Goal: Information Seeking & Learning: Learn about a topic

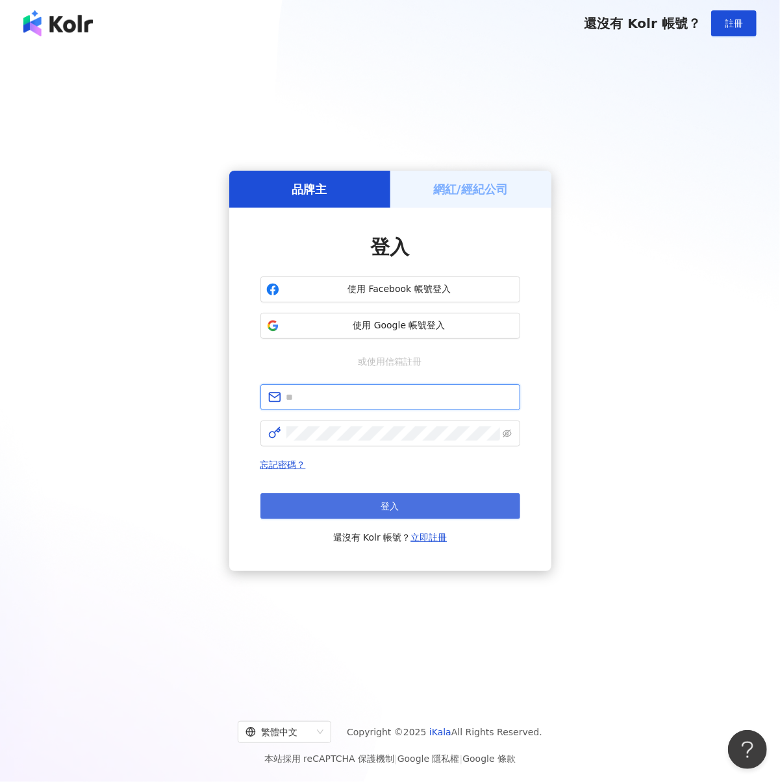
type input "**********"
click at [351, 499] on button "登入" at bounding box center [390, 506] width 260 height 26
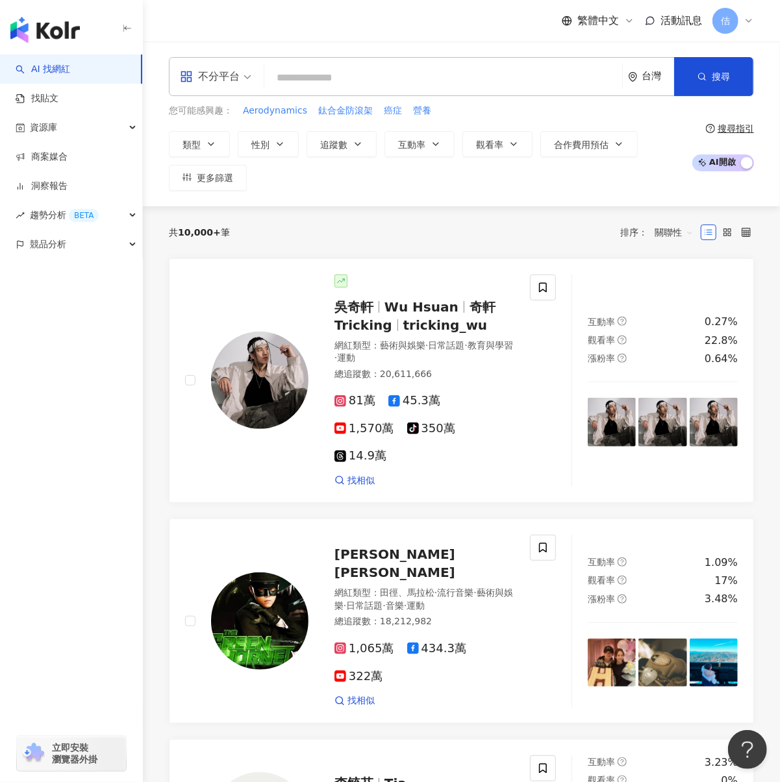
click at [398, 71] on input "search" at bounding box center [442, 78] width 347 height 25
click at [58, 101] on link "找貼文" at bounding box center [37, 98] width 43 height 13
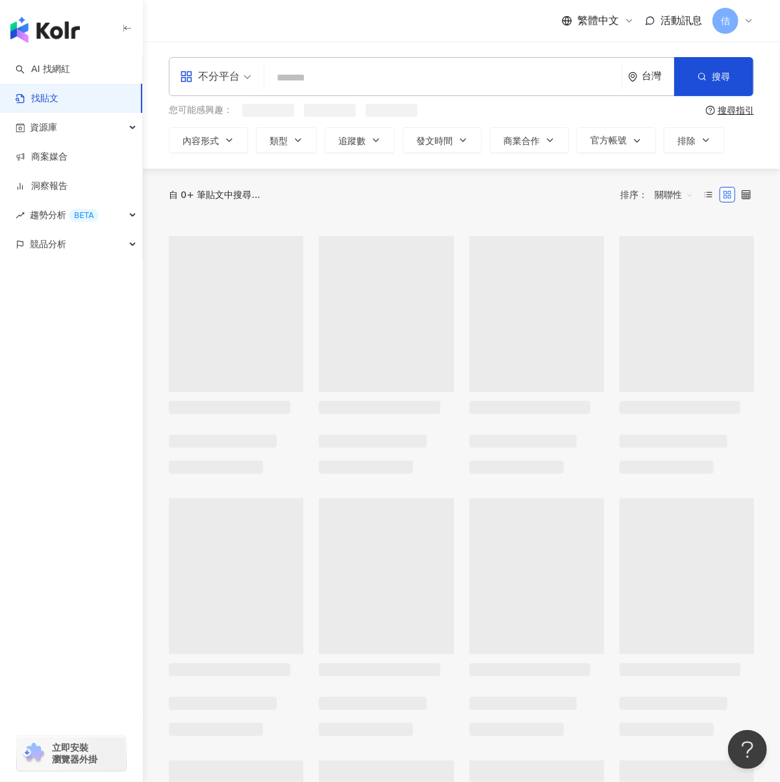
click at [339, 81] on input "search" at bounding box center [442, 78] width 347 height 28
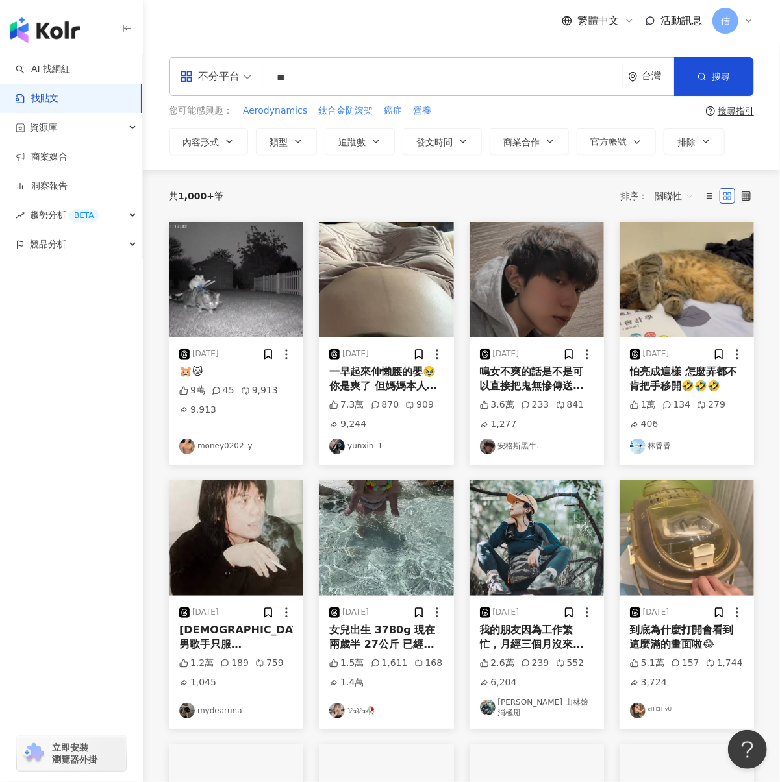
type input "*"
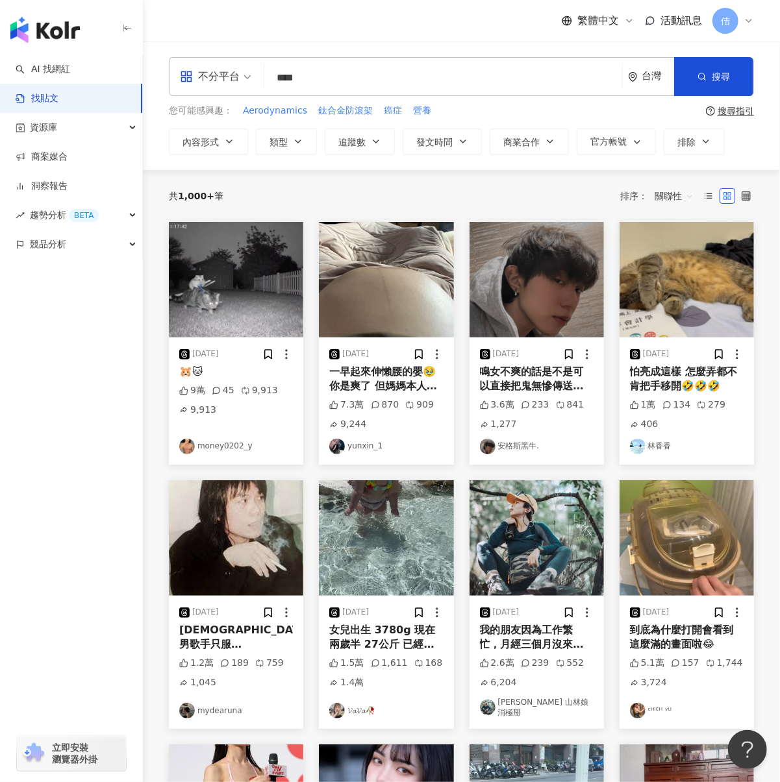
type input "****"
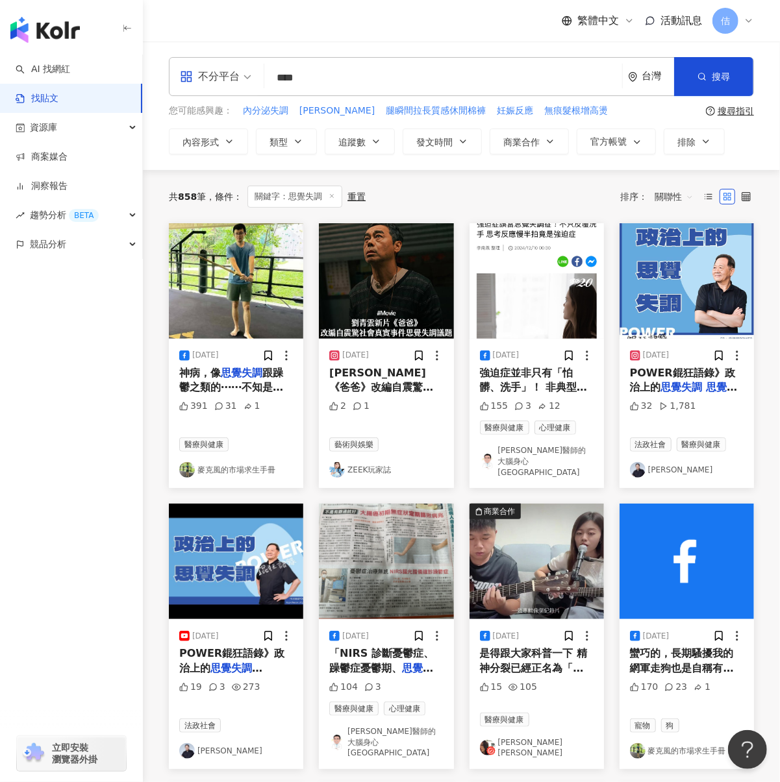
click at [688, 195] on span "關聯性" at bounding box center [673, 196] width 39 height 21
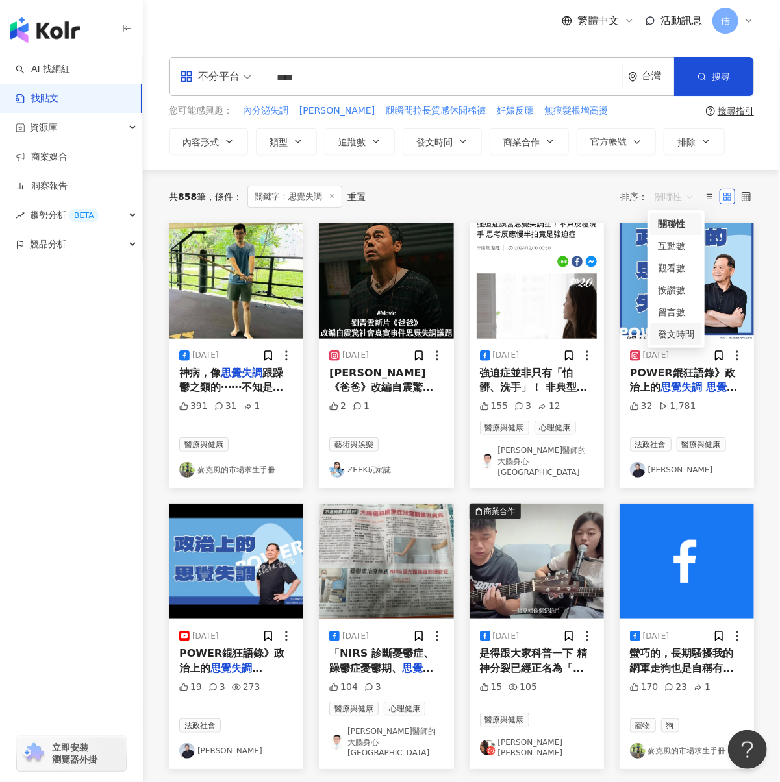
click at [671, 336] on div "發文時間" at bounding box center [676, 334] width 36 height 14
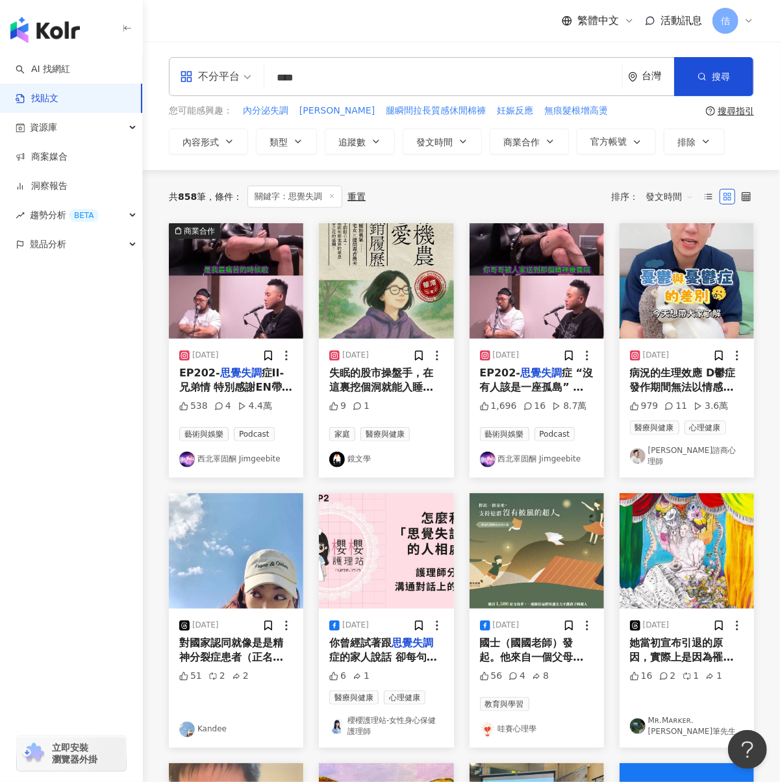
click at [776, 53] on div "不分平台 **** 台灣 搜尋 searchOperator 插入語法 完全符合 "" 聯集 OR 交集 AND 排除 - 群組 {} 您可能感興趣： 內分泌…" at bounding box center [461, 106] width 637 height 129
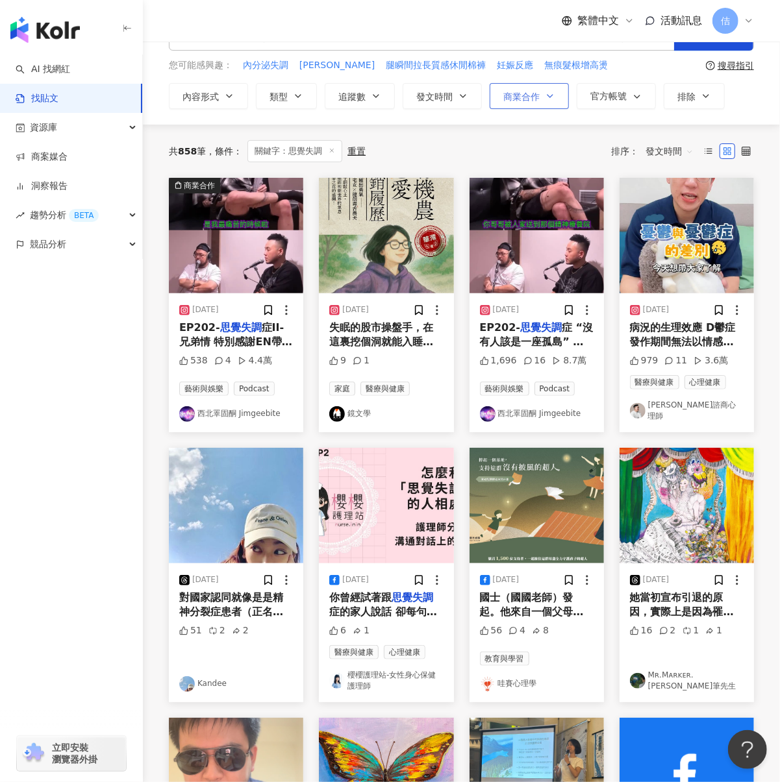
scroll to position [86, 0]
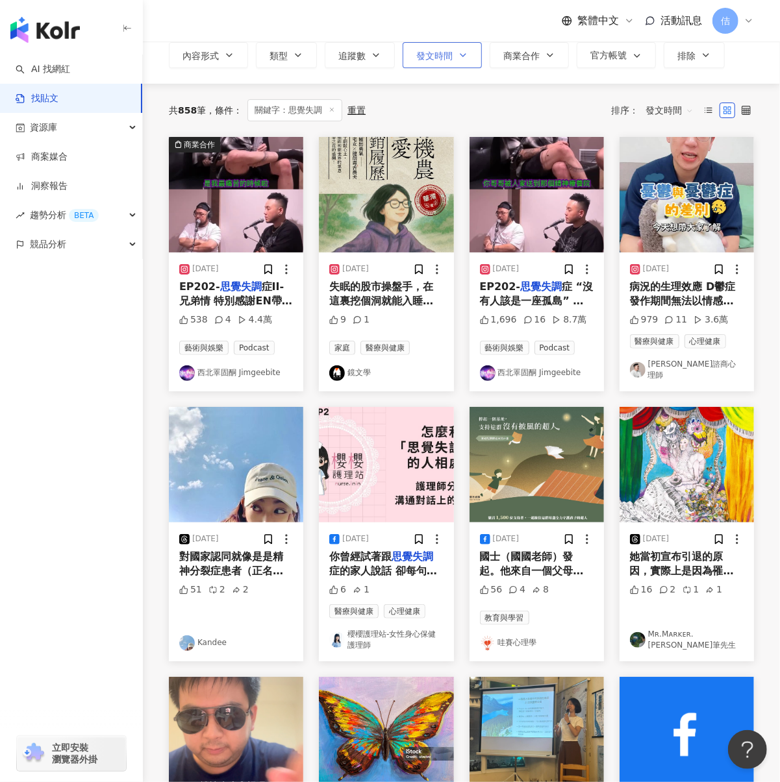
click at [447, 60] on span "發文時間" at bounding box center [434, 56] width 36 height 10
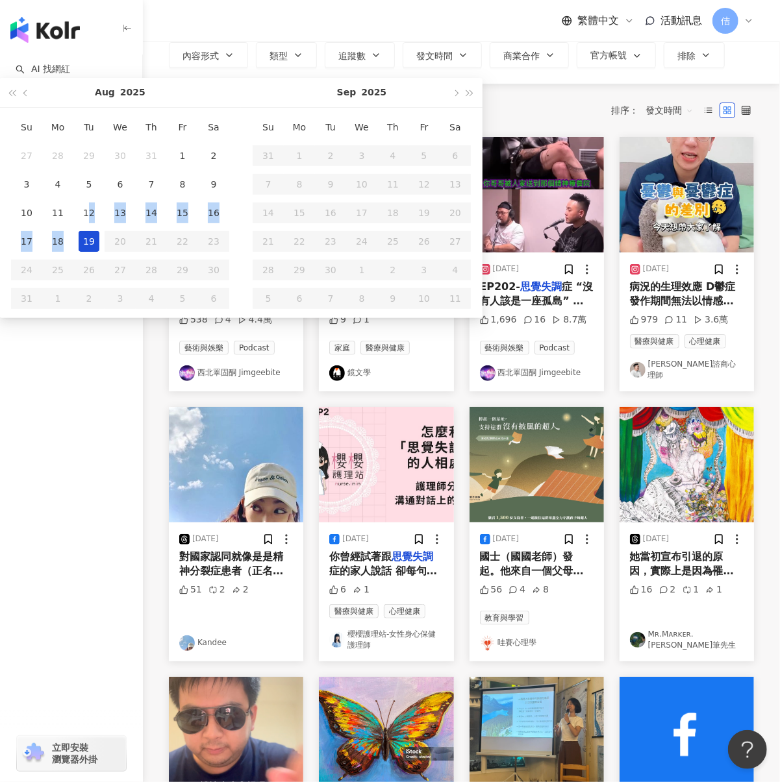
drag, startPoint x: 89, startPoint y: 214, endPoint x: 97, endPoint y: 248, distance: 35.3
click at [97, 248] on tbody "27 28 29 30 31 1 2 3 4 5 6 7 8 9 10 11 12 13 14 15 16 17 18 19 20 21 22 23 24 2…" at bounding box center [120, 227] width 218 height 171
type input "**********"
click at [62, 218] on div "11" at bounding box center [57, 213] width 21 height 21
click at [83, 242] on div "19" at bounding box center [89, 241] width 21 height 21
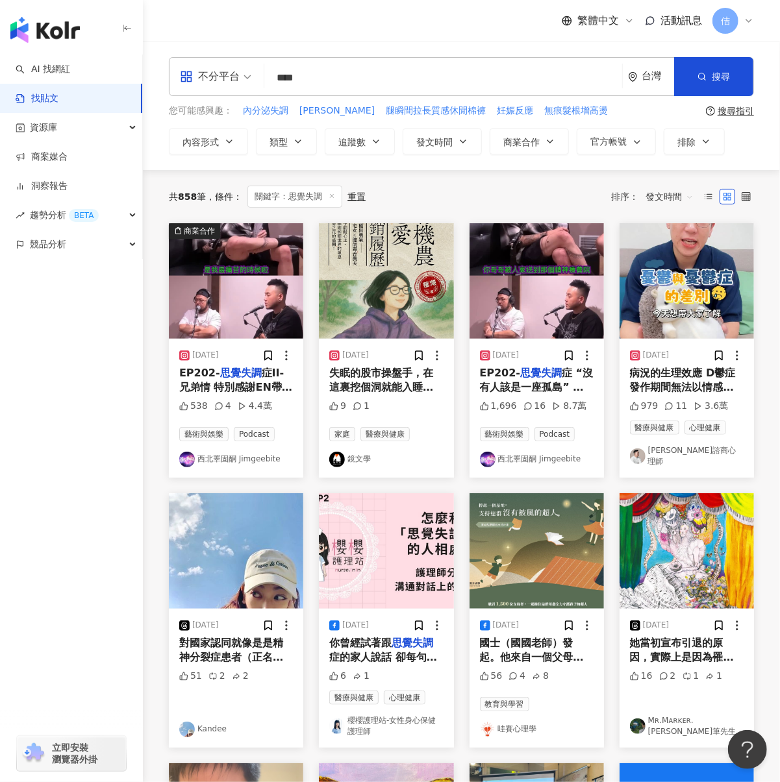
type input "**********"
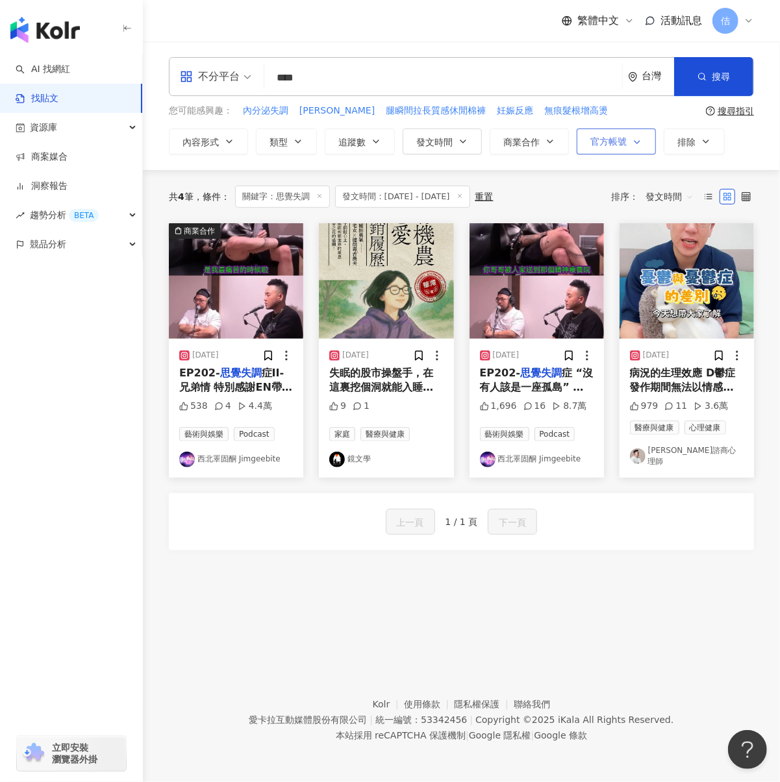
click at [611, 134] on button "官方帳號" at bounding box center [615, 142] width 79 height 26
click at [227, 86] on div "不分平台" at bounding box center [210, 76] width 60 height 21
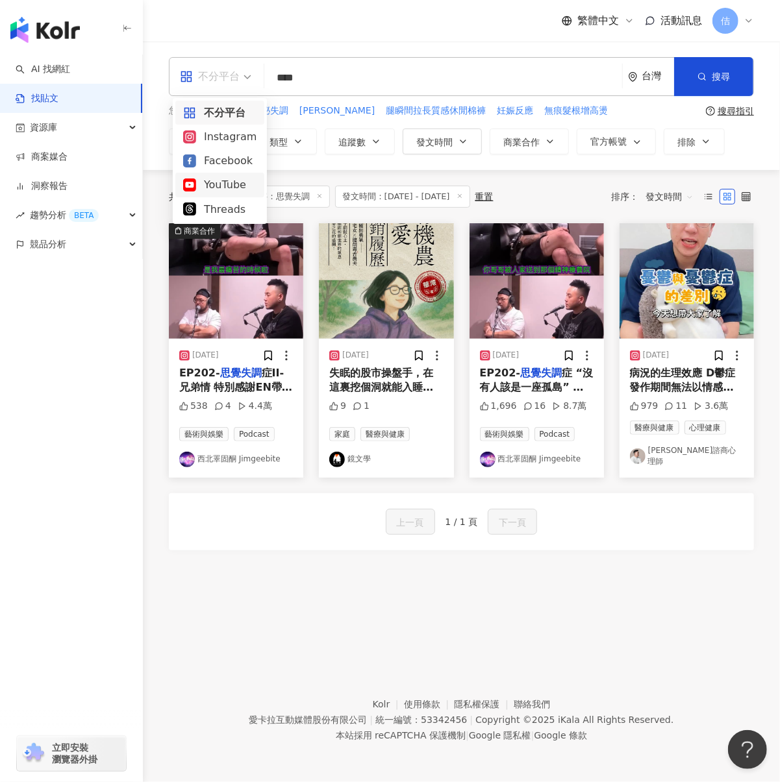
click at [227, 184] on div "YouTube" at bounding box center [219, 185] width 73 height 16
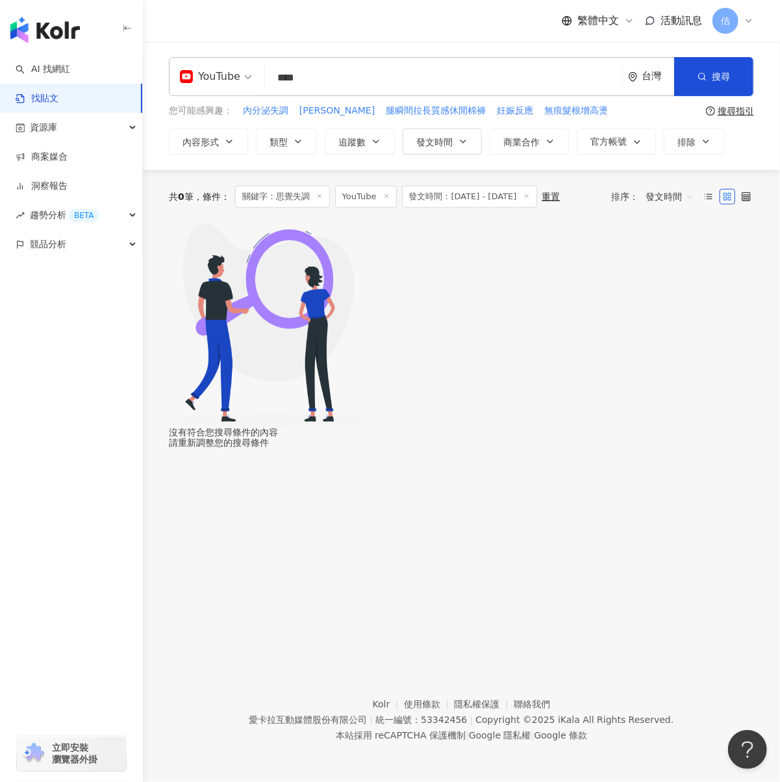
click at [382, 193] on span "YouTube" at bounding box center [366, 197] width 62 height 22
click at [630, 448] on div "沒有符合您搜尋條件的內容 請重新調整您的搜尋條件" at bounding box center [461, 335] width 585 height 225
click at [479, 203] on span "發文時間：[DATE] - [DATE]" at bounding box center [469, 197] width 135 height 22
click at [560, 195] on div "重置" at bounding box center [551, 196] width 18 height 10
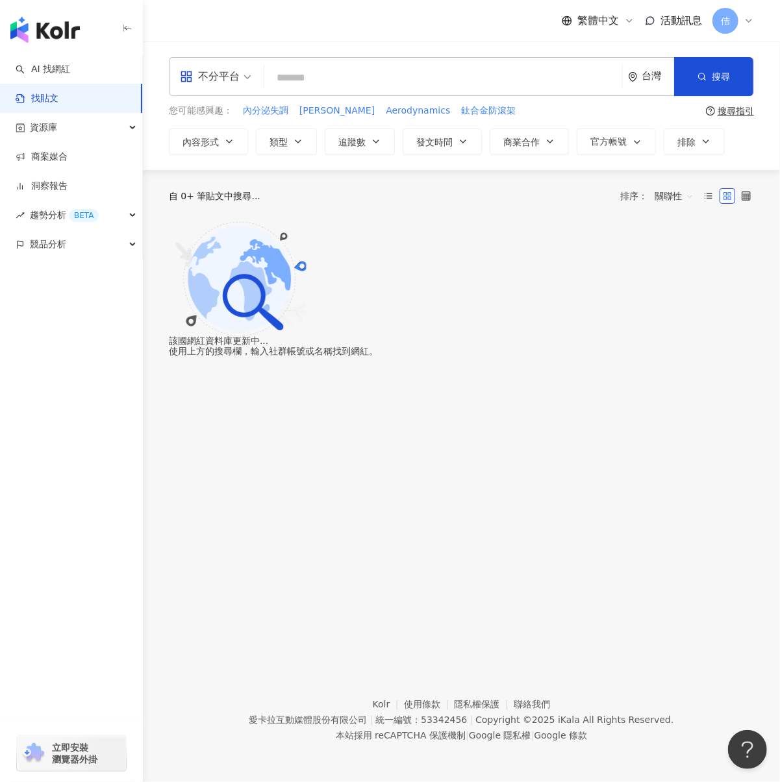
click at [284, 82] on input "search" at bounding box center [442, 78] width 347 height 28
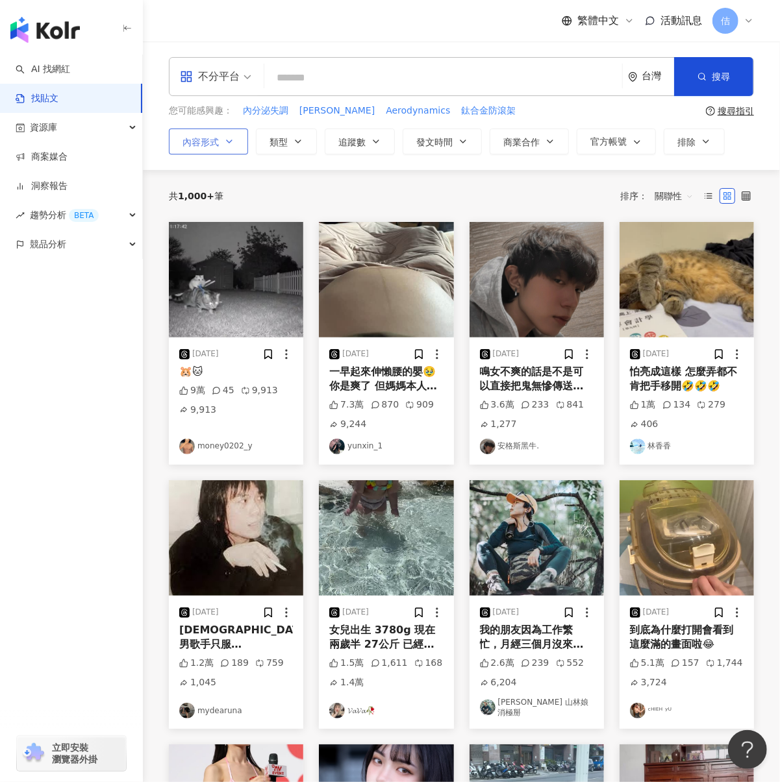
click at [221, 151] on button "內容形式" at bounding box center [208, 142] width 79 height 26
click at [271, 138] on span "類型" at bounding box center [278, 142] width 18 height 10
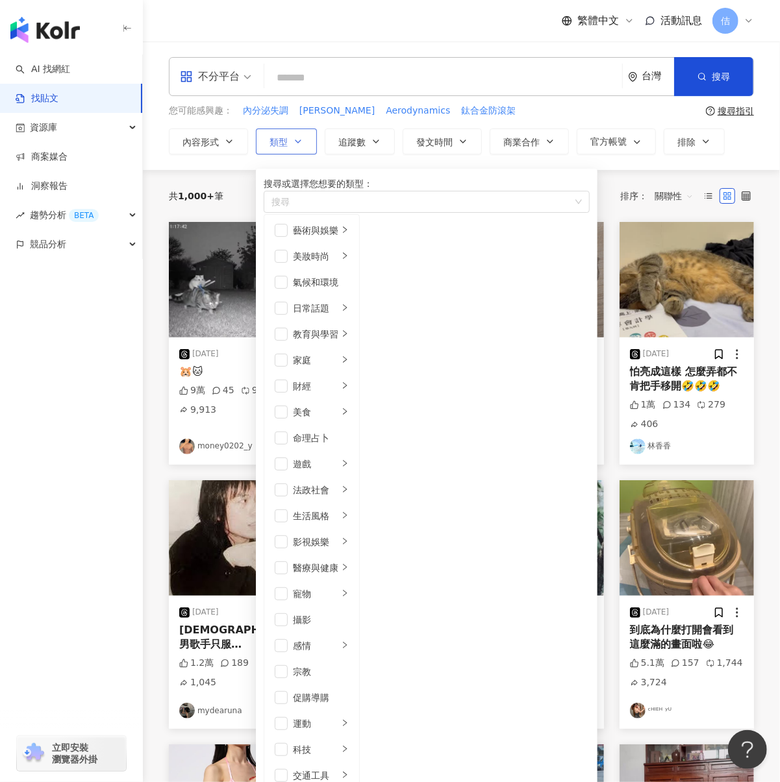
click at [271, 138] on span "類型" at bounding box center [278, 142] width 18 height 10
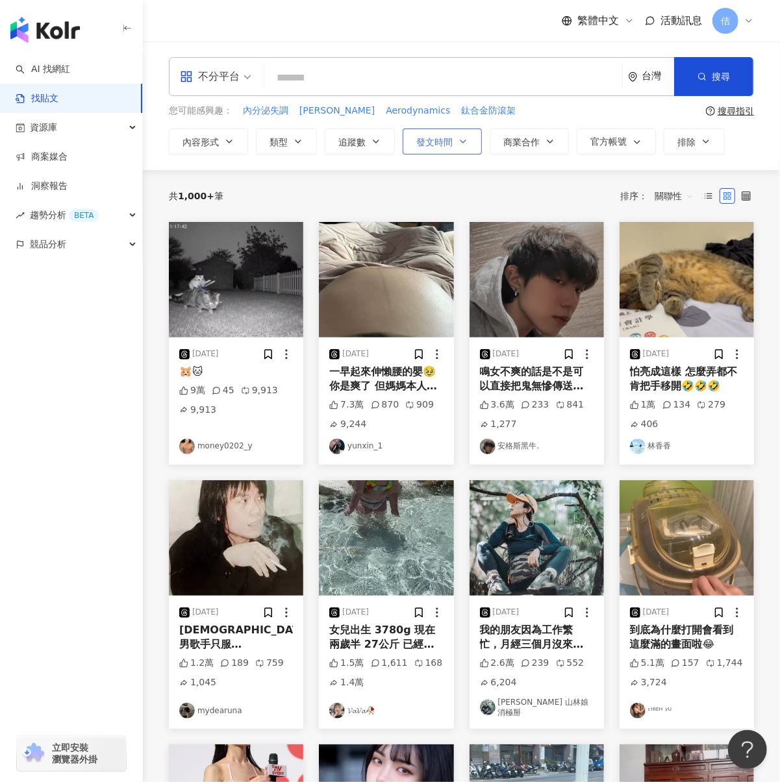
click at [451, 139] on span "發文時間" at bounding box center [434, 142] width 36 height 10
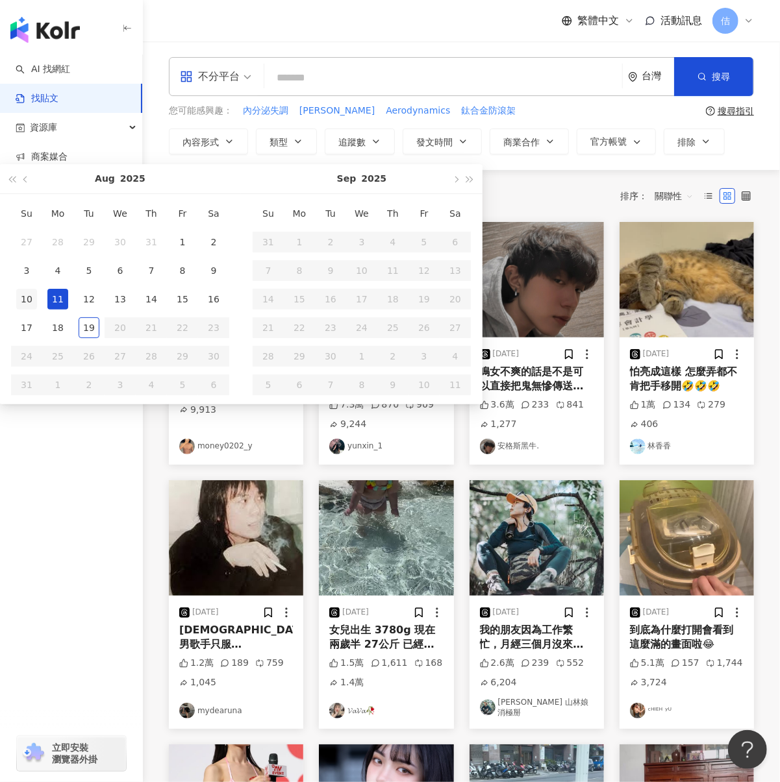
type input "**********"
click at [27, 301] on div "10" at bounding box center [26, 299] width 21 height 21
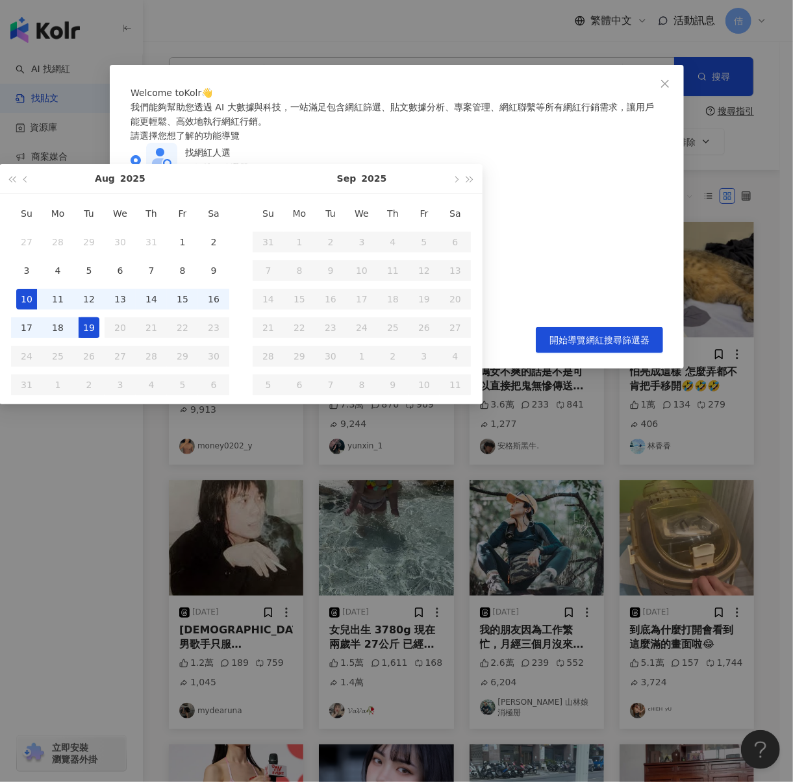
click at [95, 334] on div "19" at bounding box center [89, 327] width 21 height 21
type input "**********"
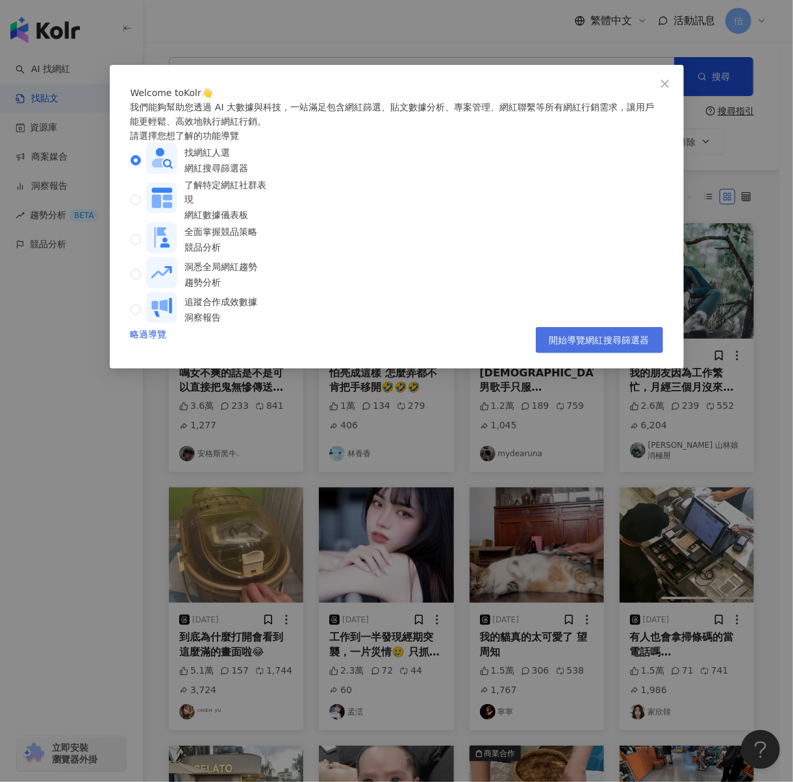
click at [613, 353] on button "開始導覽網紅搜尋篩選器" at bounding box center [599, 340] width 127 height 26
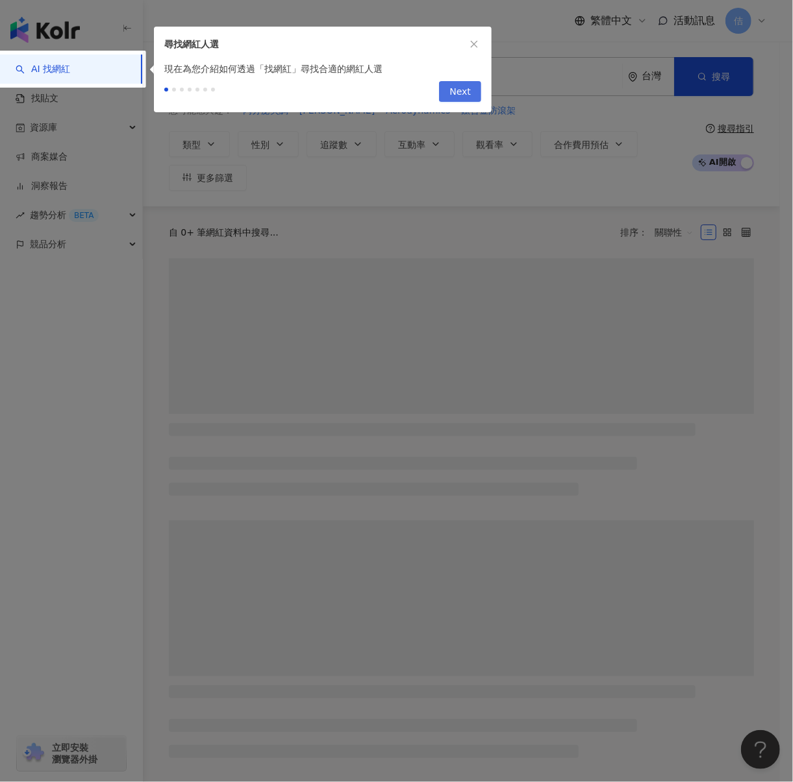
click at [451, 93] on span "Next" at bounding box center [459, 92] width 21 height 21
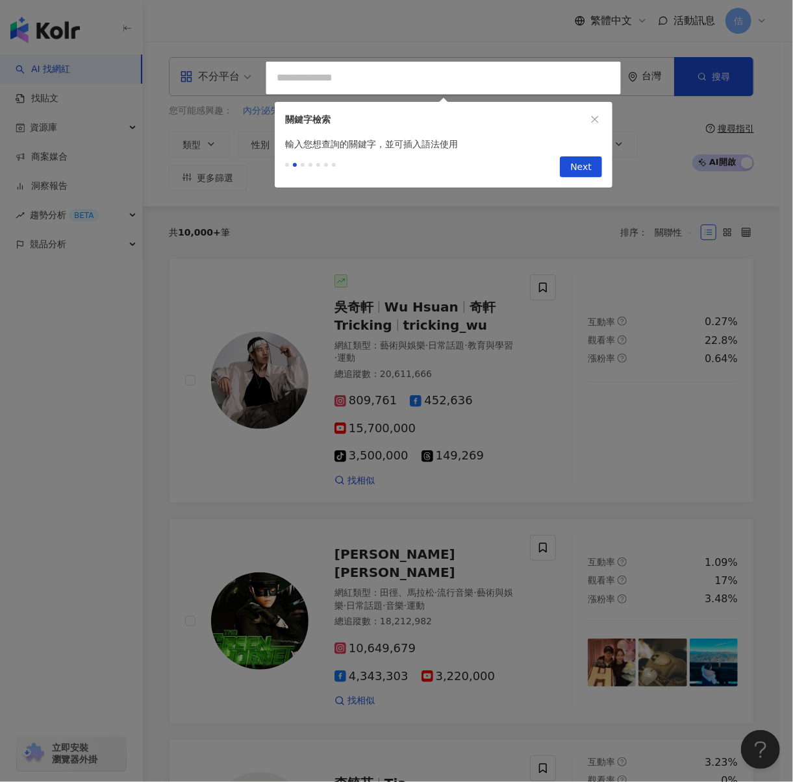
type input "*********"
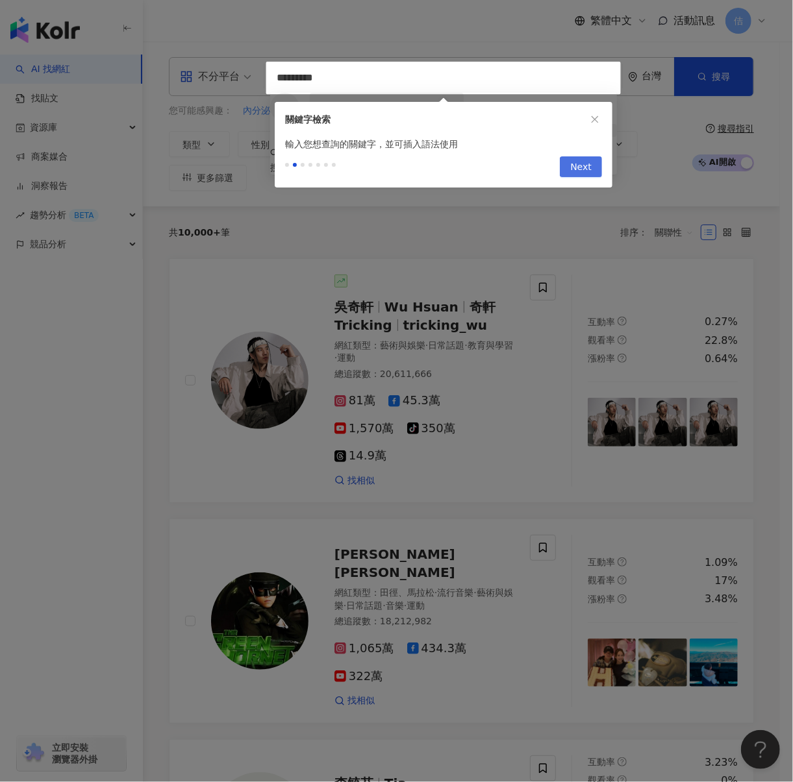
click at [580, 169] on span "Next" at bounding box center [580, 167] width 21 height 21
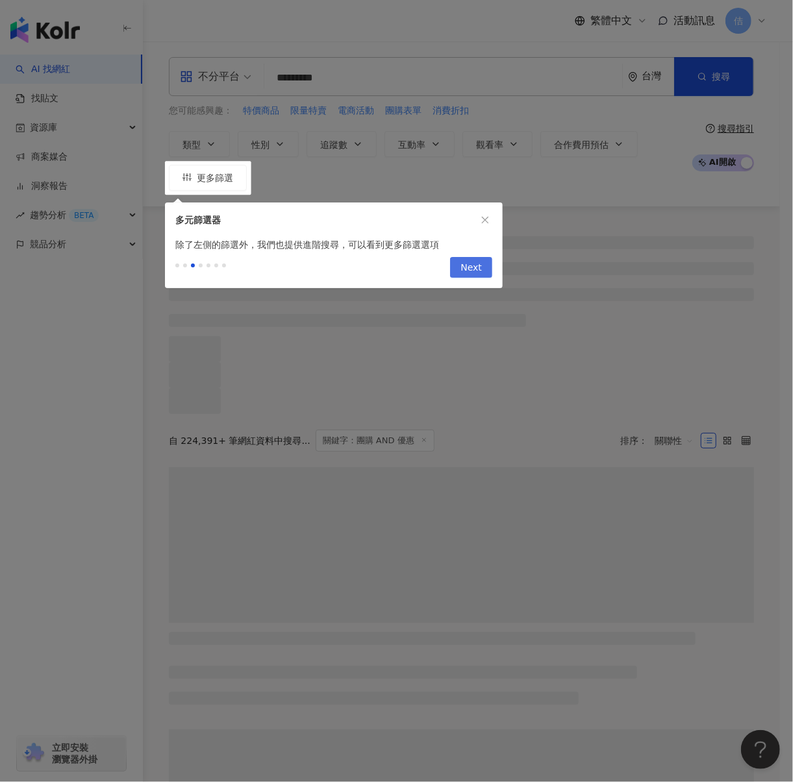
click at [455, 262] on button "Next" at bounding box center [471, 267] width 42 height 21
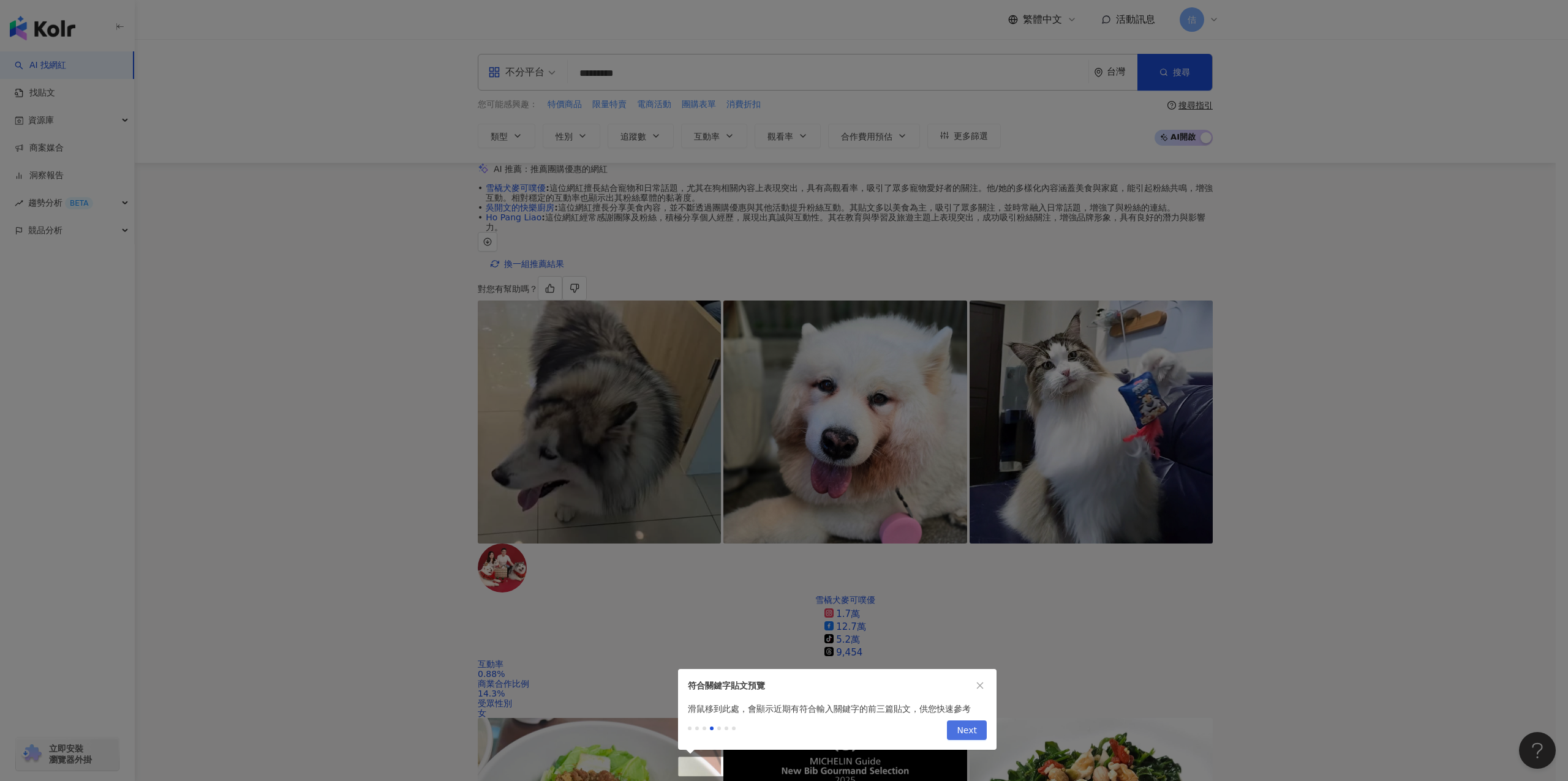
click at [735, 734] on span "Next" at bounding box center [966, 731] width 20 height 20
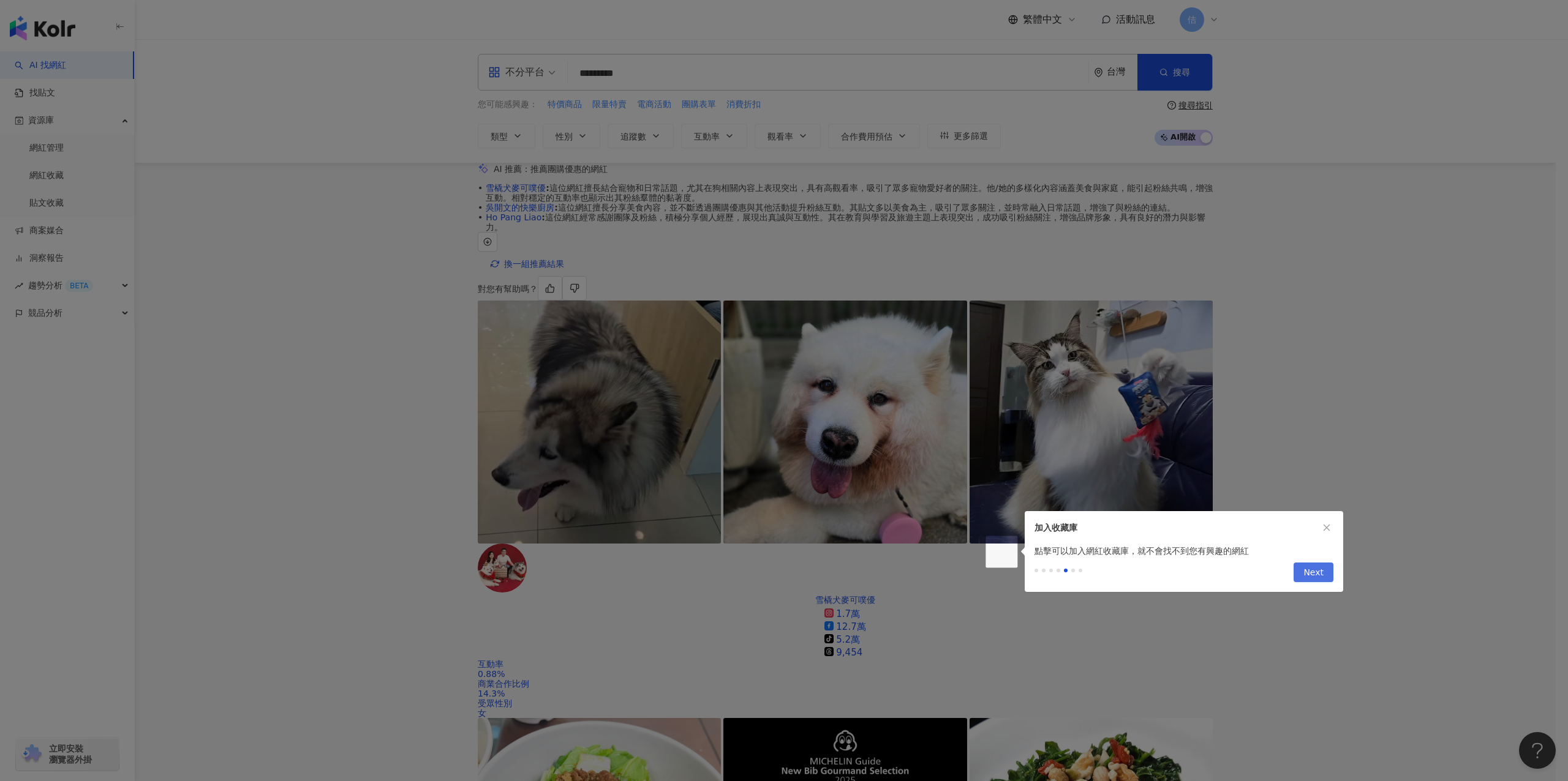
click at [735, 573] on span "Next" at bounding box center [1312, 573] width 20 height 20
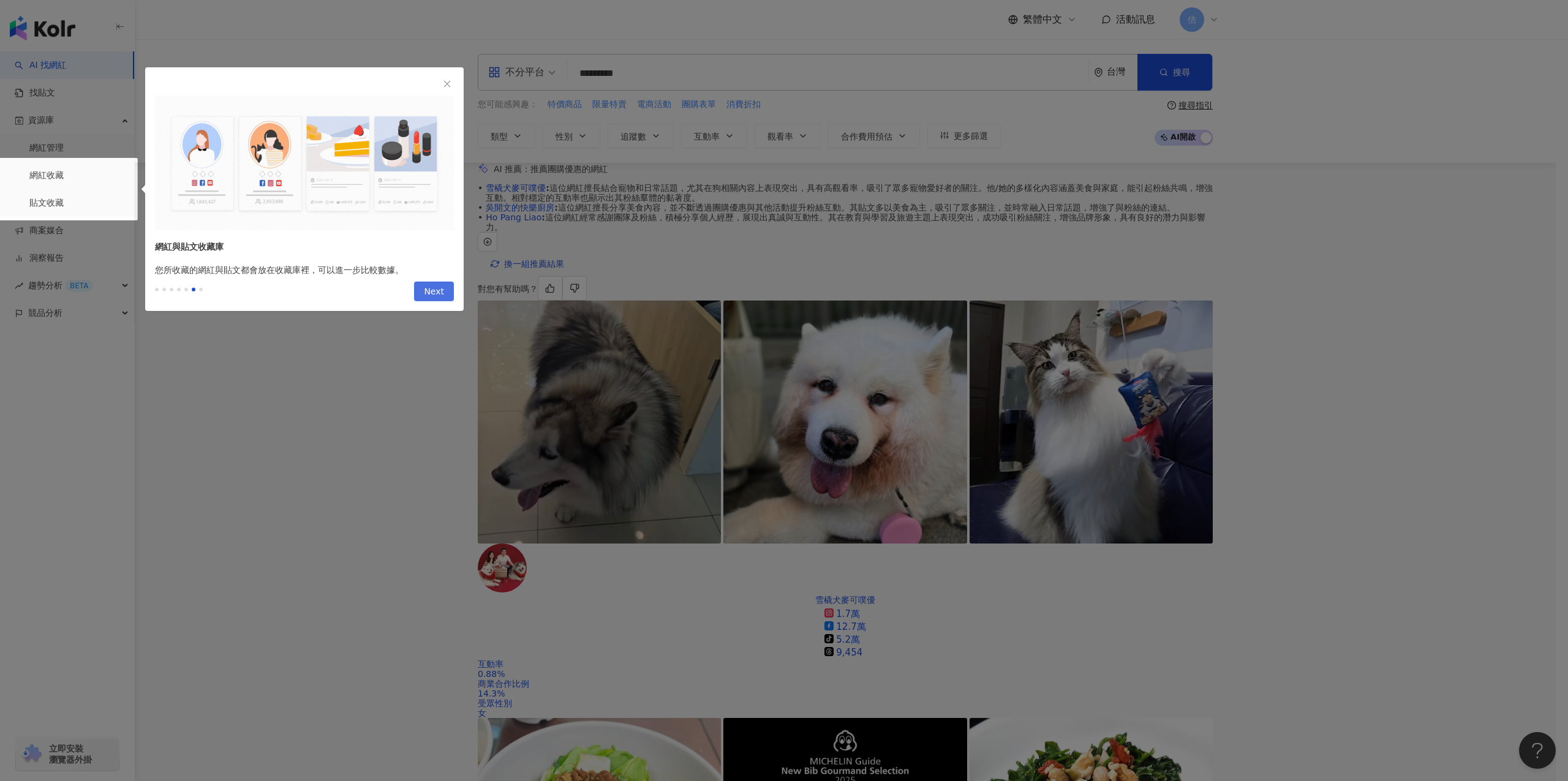
click at [418, 290] on button "Next" at bounding box center [434, 291] width 40 height 20
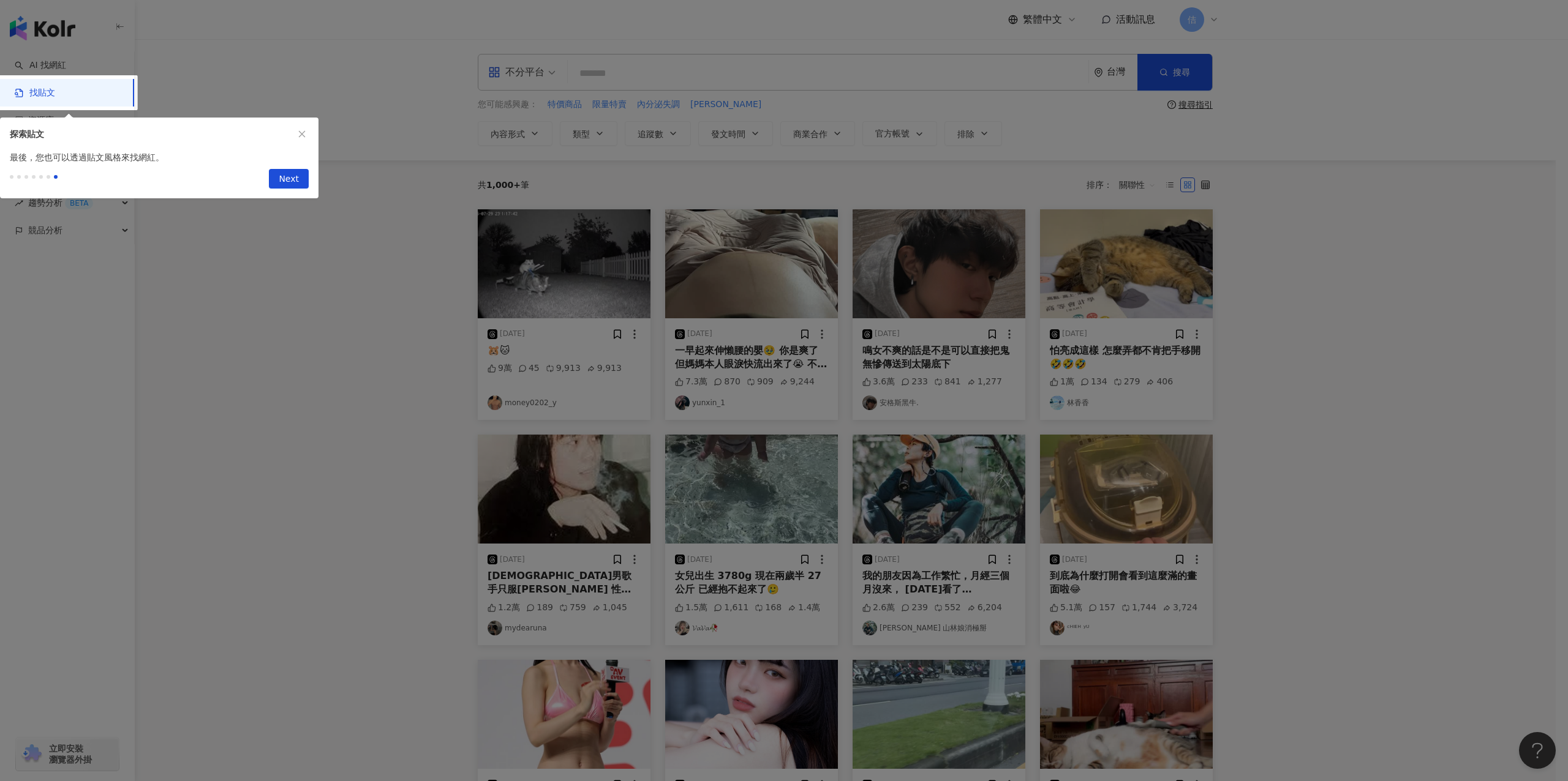
click at [289, 182] on span "Next" at bounding box center [288, 179] width 20 height 20
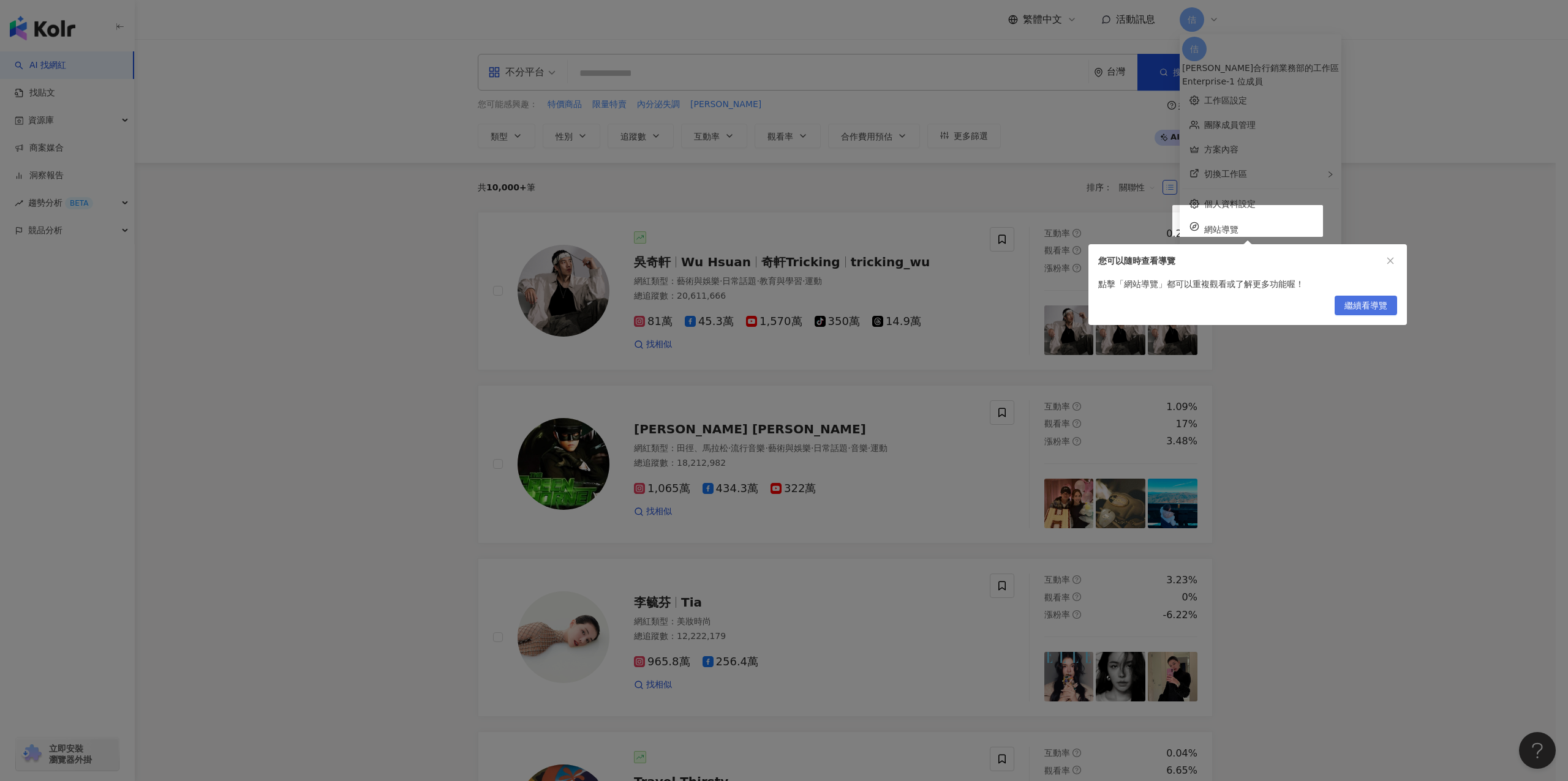
click at [735, 299] on span "繼續看導覽" at bounding box center [1365, 306] width 42 height 20
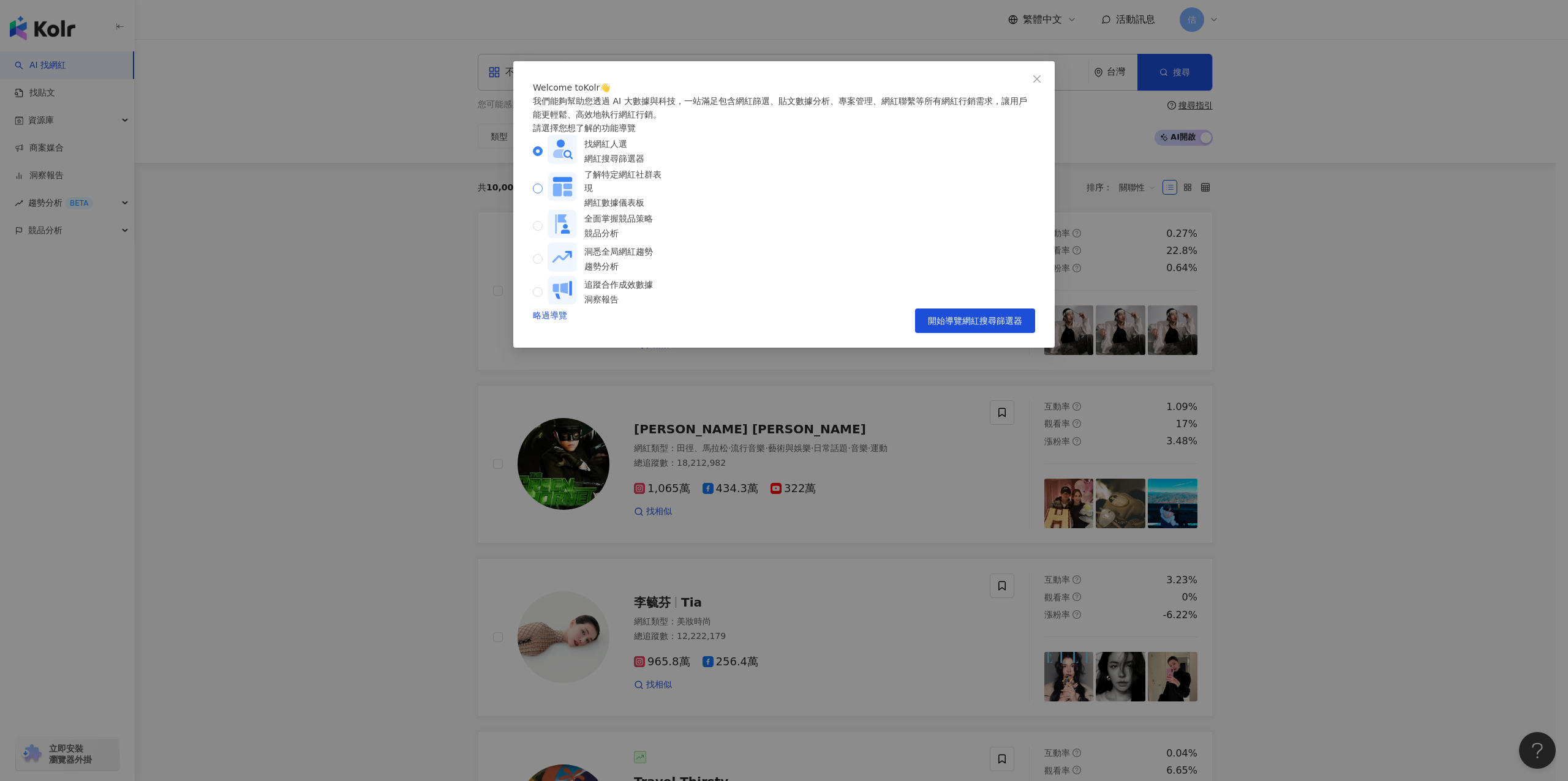
click at [665, 194] on div "了解特定網紅社群表現" at bounding box center [625, 181] width 81 height 27
click at [735, 333] on button "開始導覽網紅數據儀表板" at bounding box center [975, 321] width 120 height 25
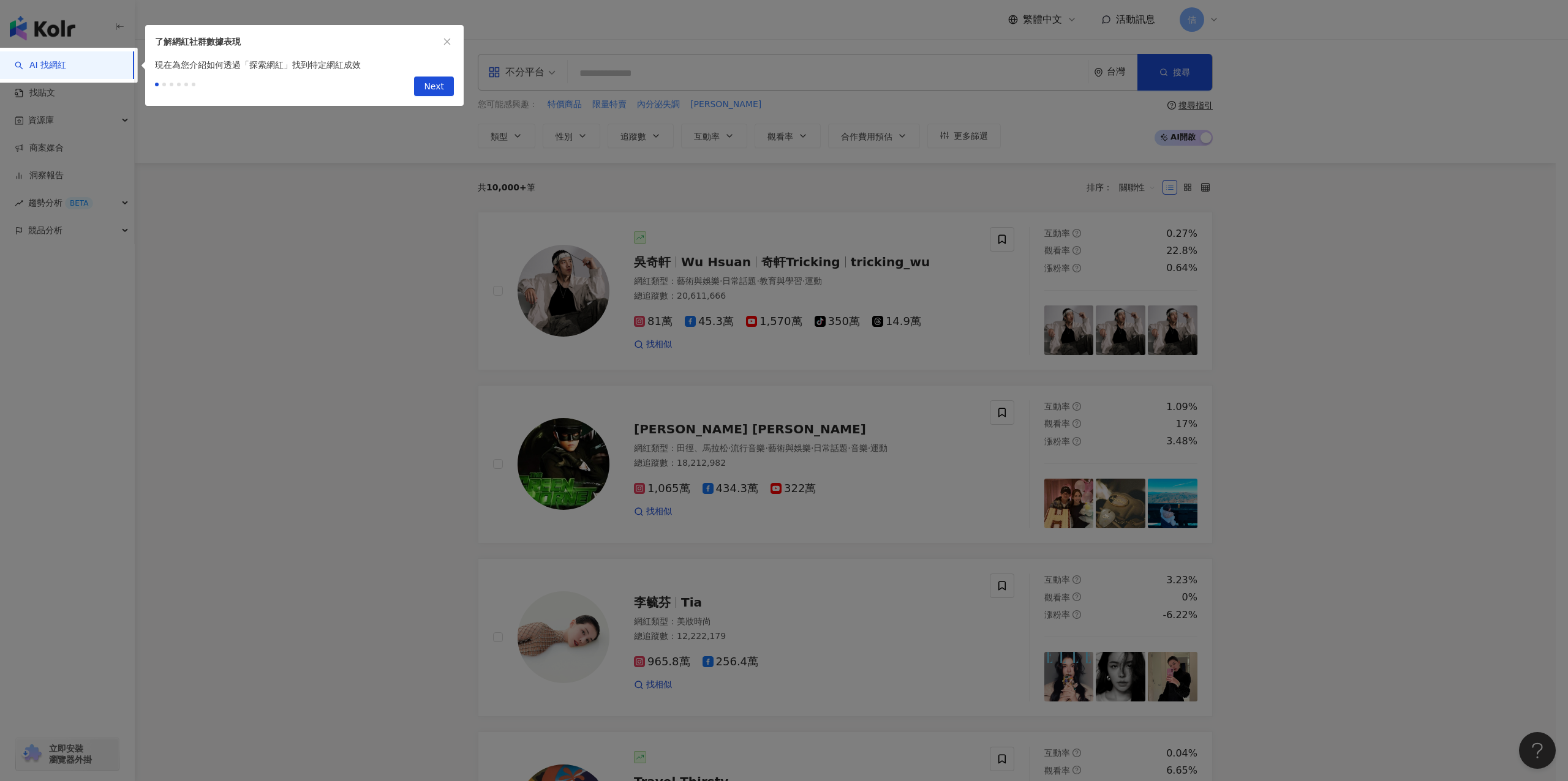
click at [459, 90] on div "Next" at bounding box center [305, 89] width 319 height 34
click at [447, 91] on button "Next" at bounding box center [434, 86] width 40 height 20
type input "**********"
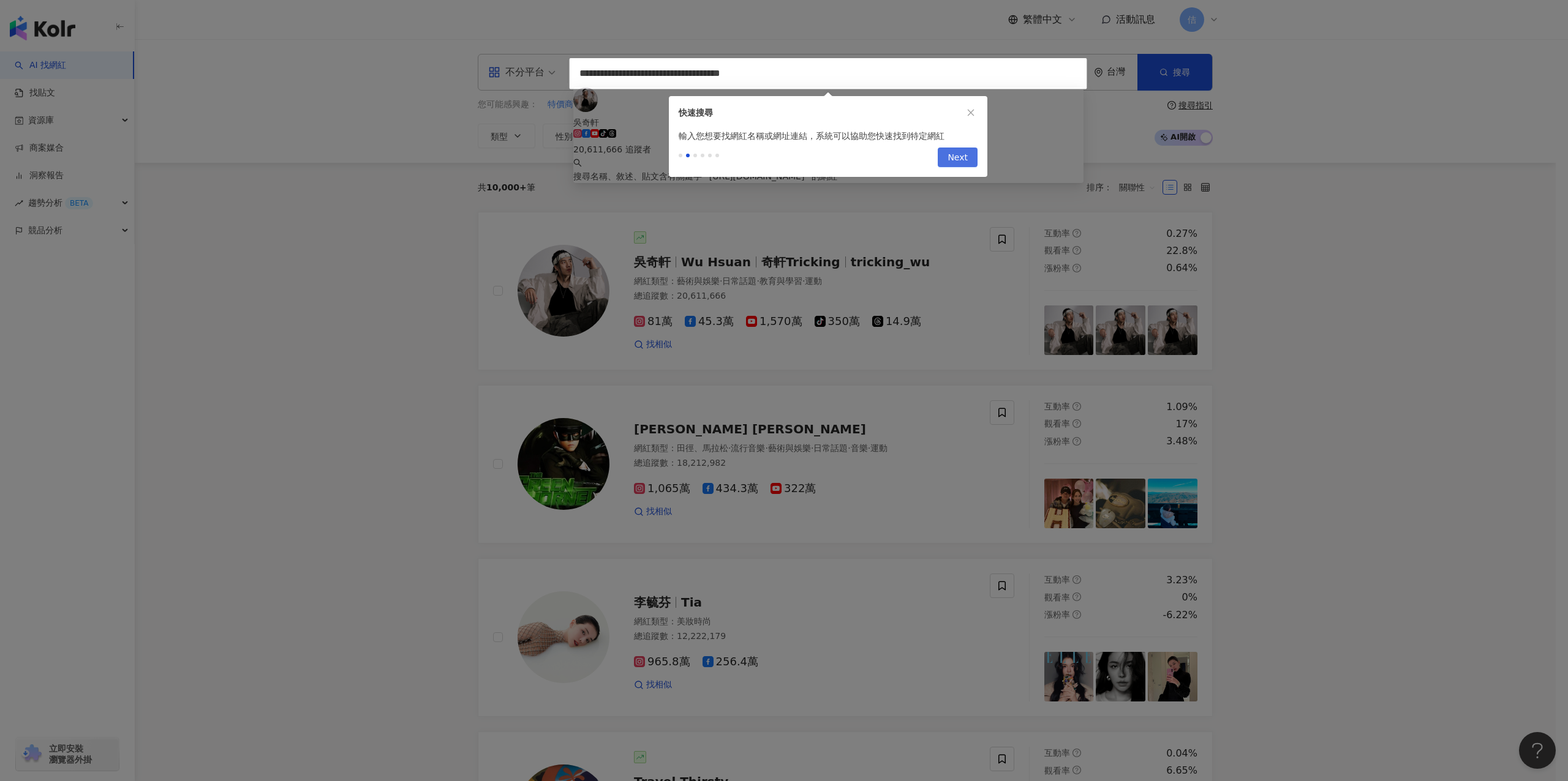
click at [735, 158] on button "Next" at bounding box center [958, 157] width 40 height 20
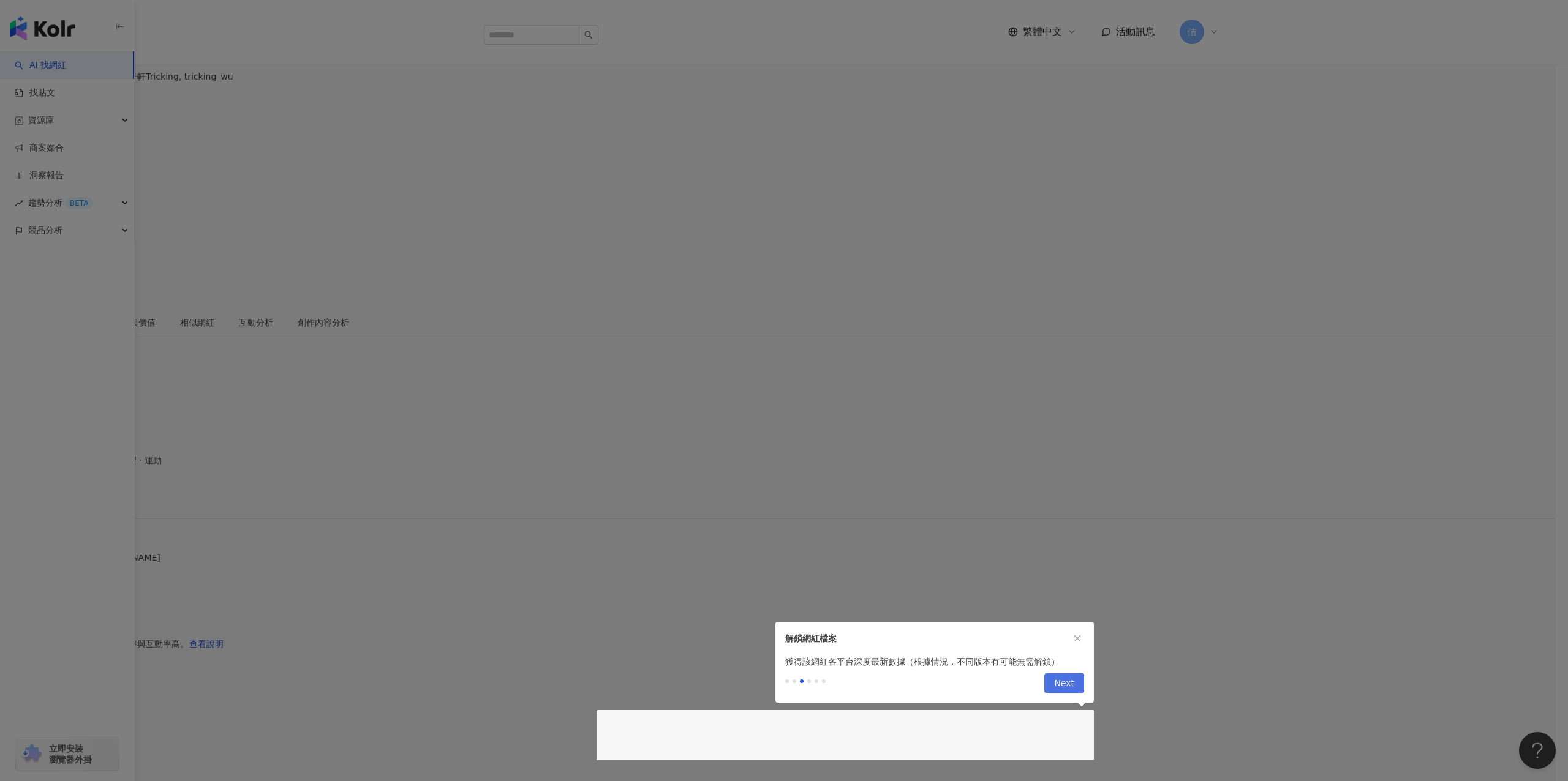
click at [735, 689] on button "Next" at bounding box center [1064, 683] width 40 height 20
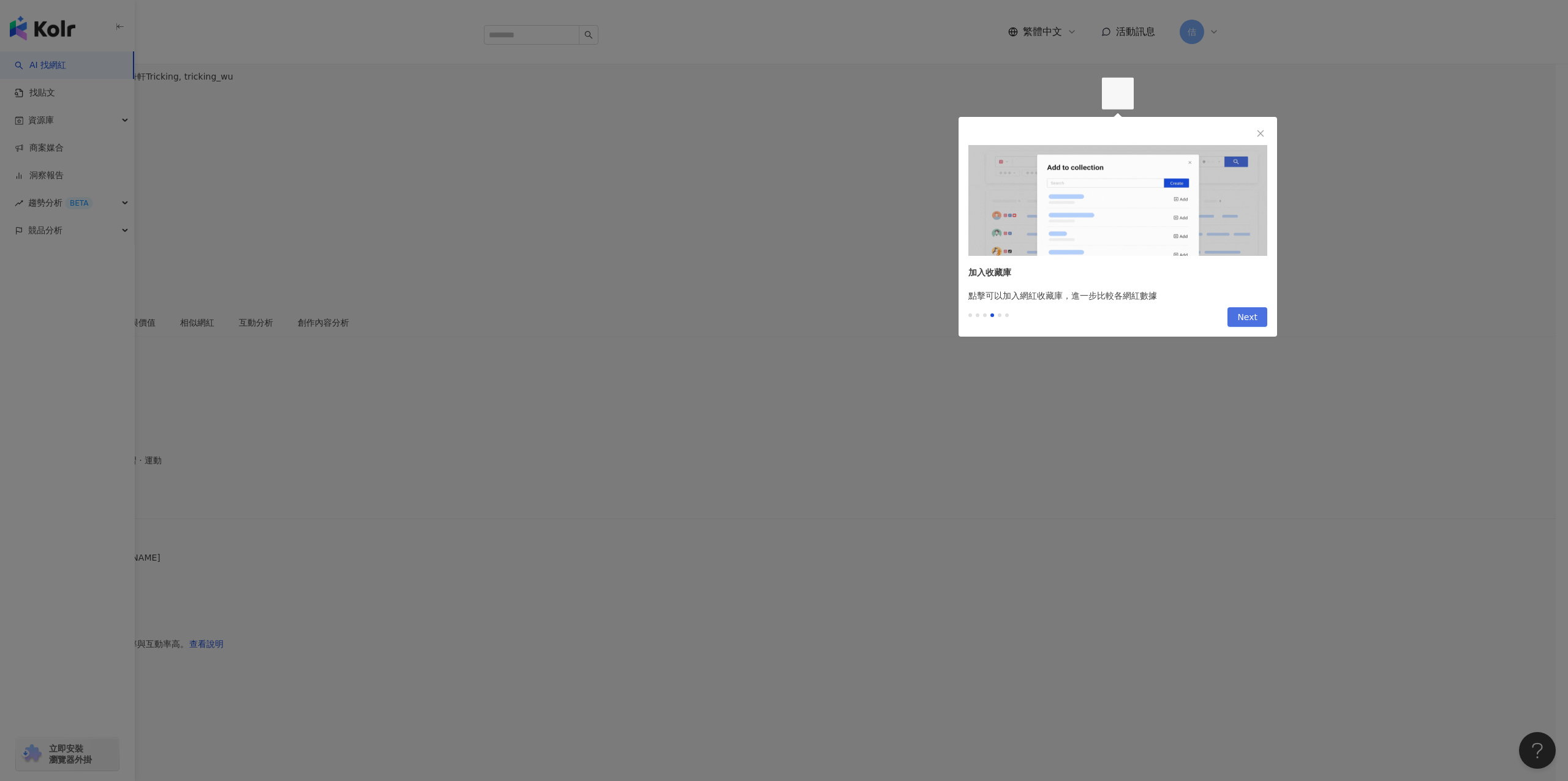
click at [735, 317] on span "Next" at bounding box center [1246, 318] width 20 height 20
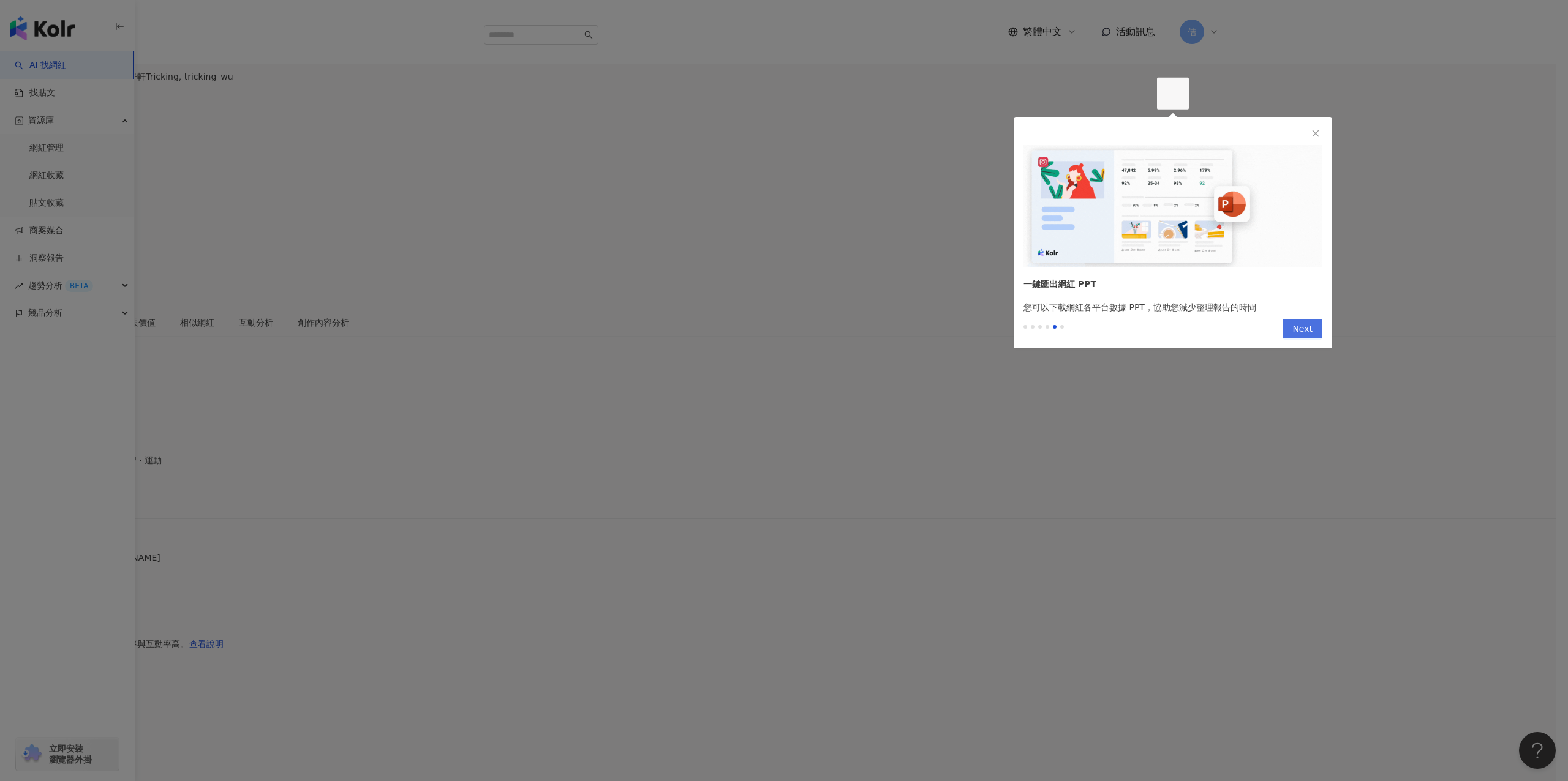
click at [735, 324] on button "Next" at bounding box center [1302, 328] width 40 height 20
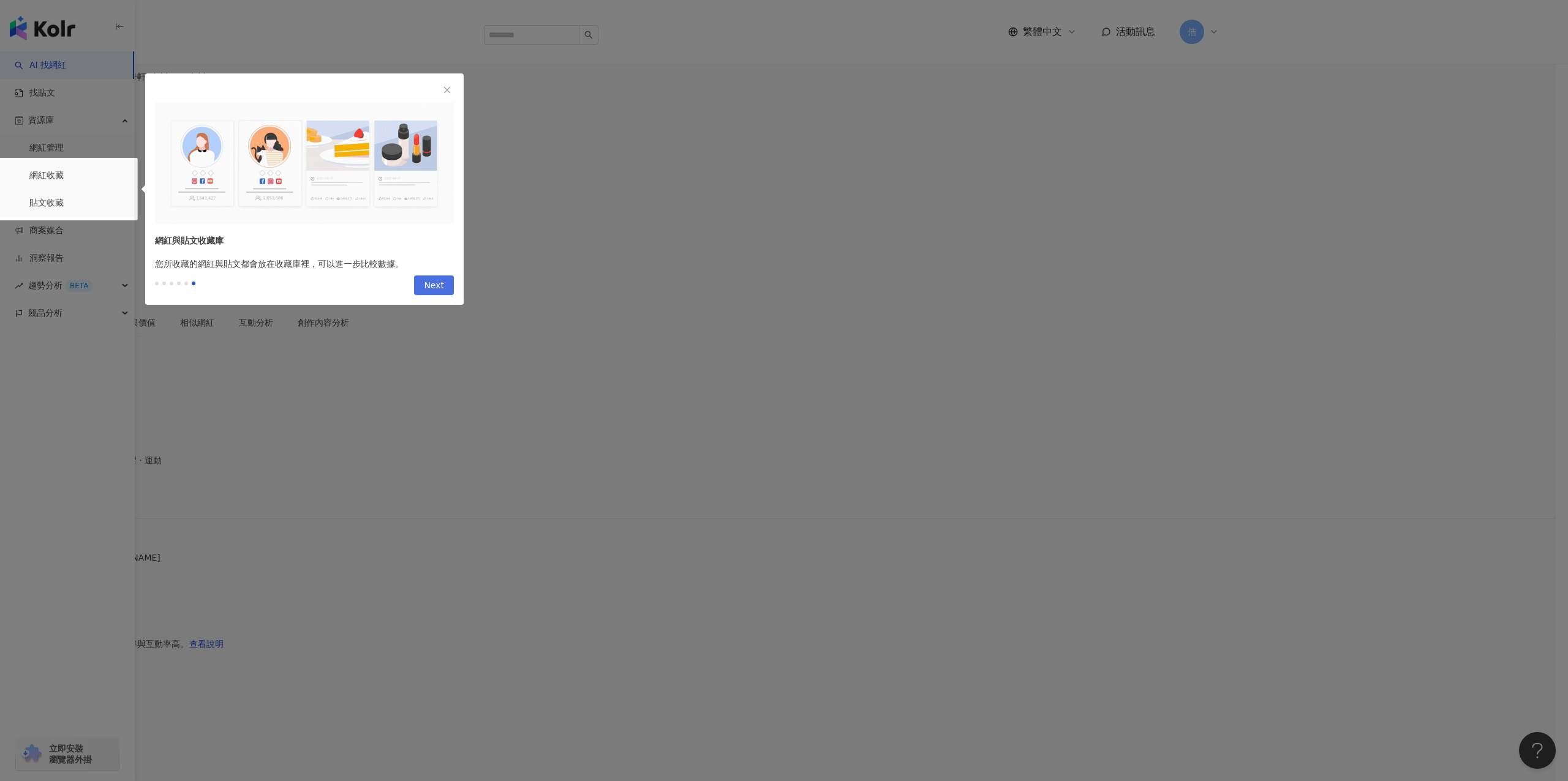
click at [437, 283] on span "Next" at bounding box center [433, 286] width 20 height 20
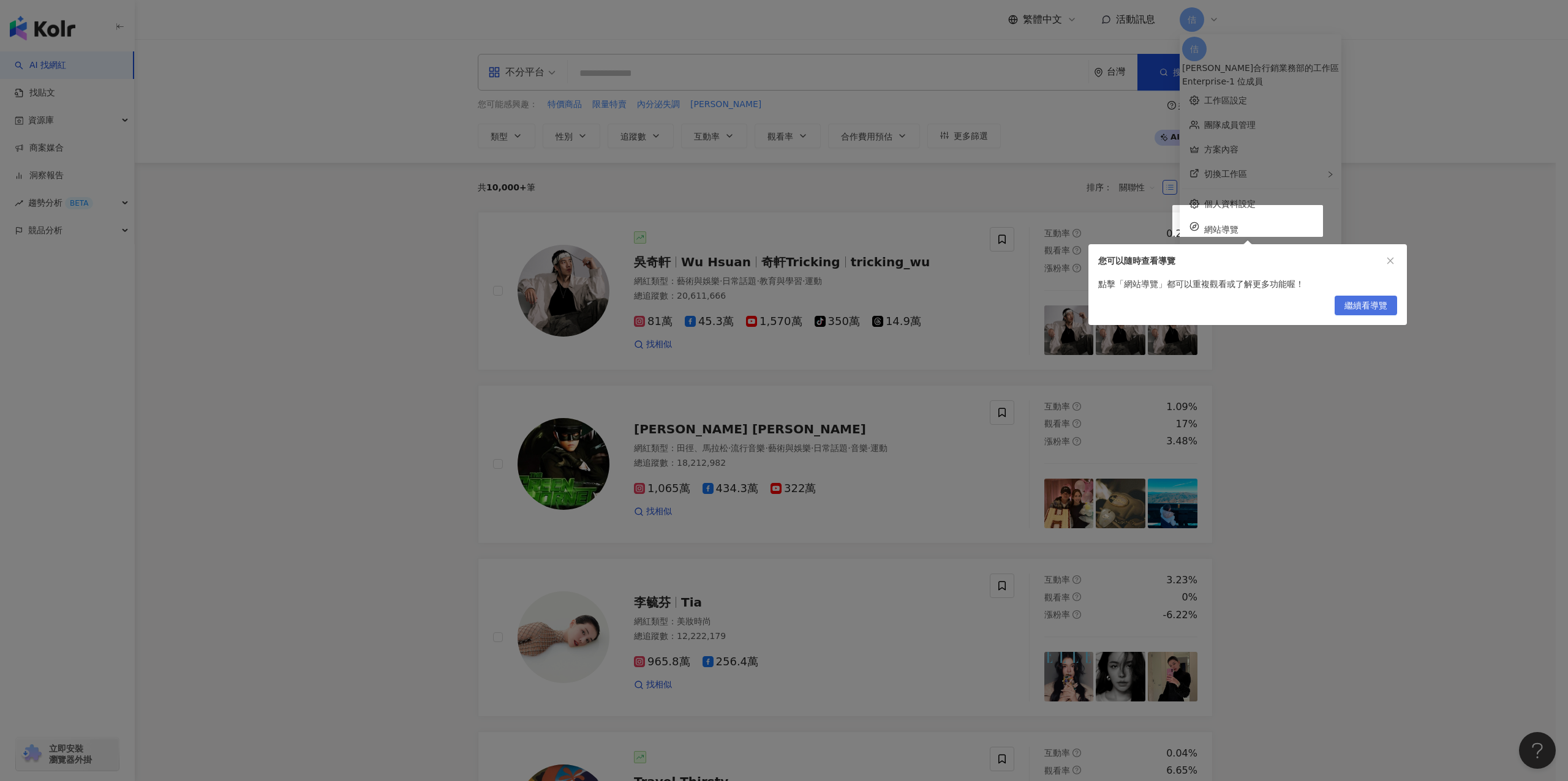
click at [735, 303] on span "繼續看導覽" at bounding box center [1365, 306] width 42 height 20
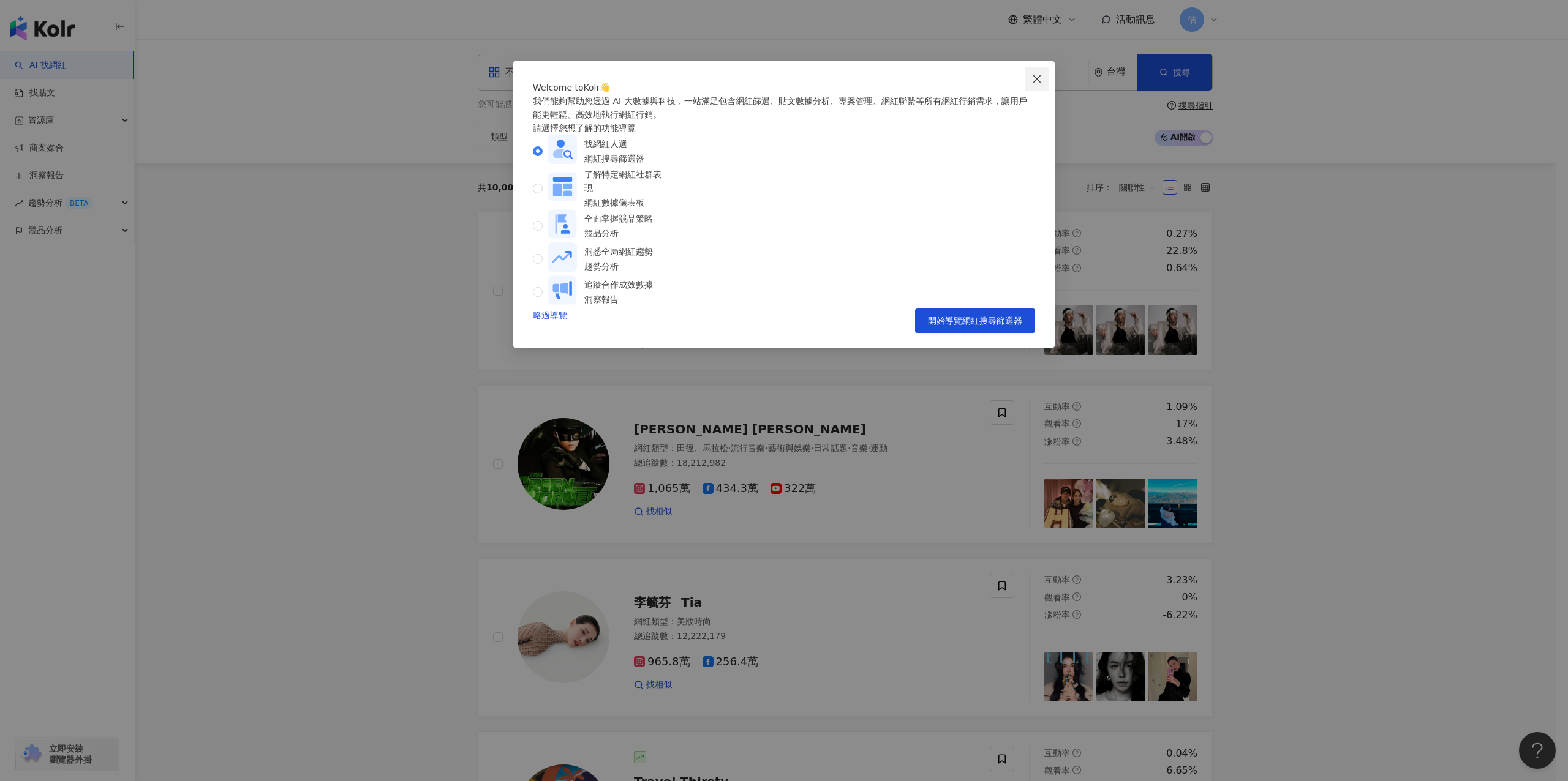
click at [735, 85] on button "Close" at bounding box center [1037, 79] width 25 height 25
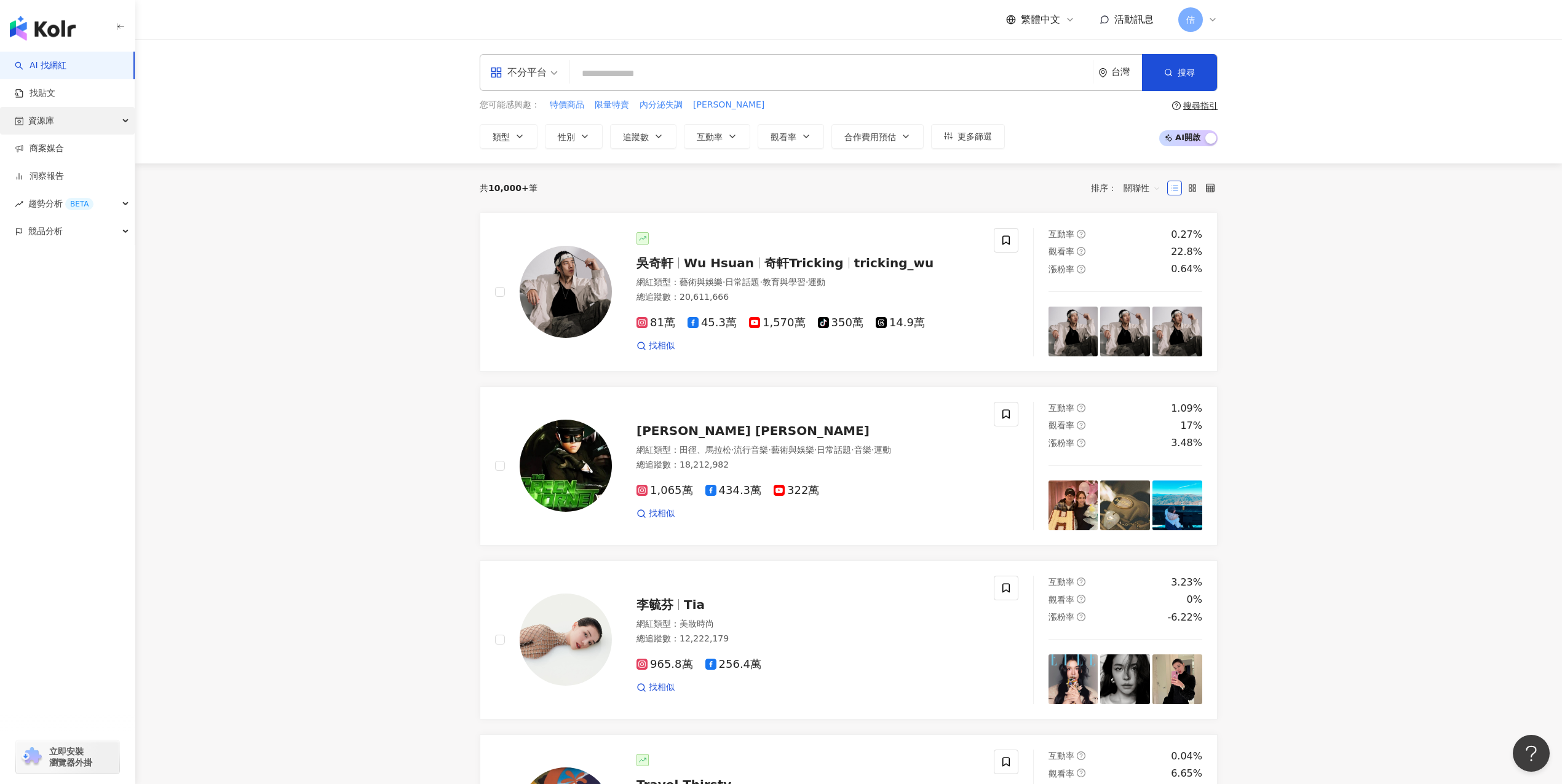
click at [99, 120] on div "資源庫" at bounding box center [67, 120] width 135 height 27
click at [64, 170] on link "網紅收藏" at bounding box center [46, 176] width 34 height 12
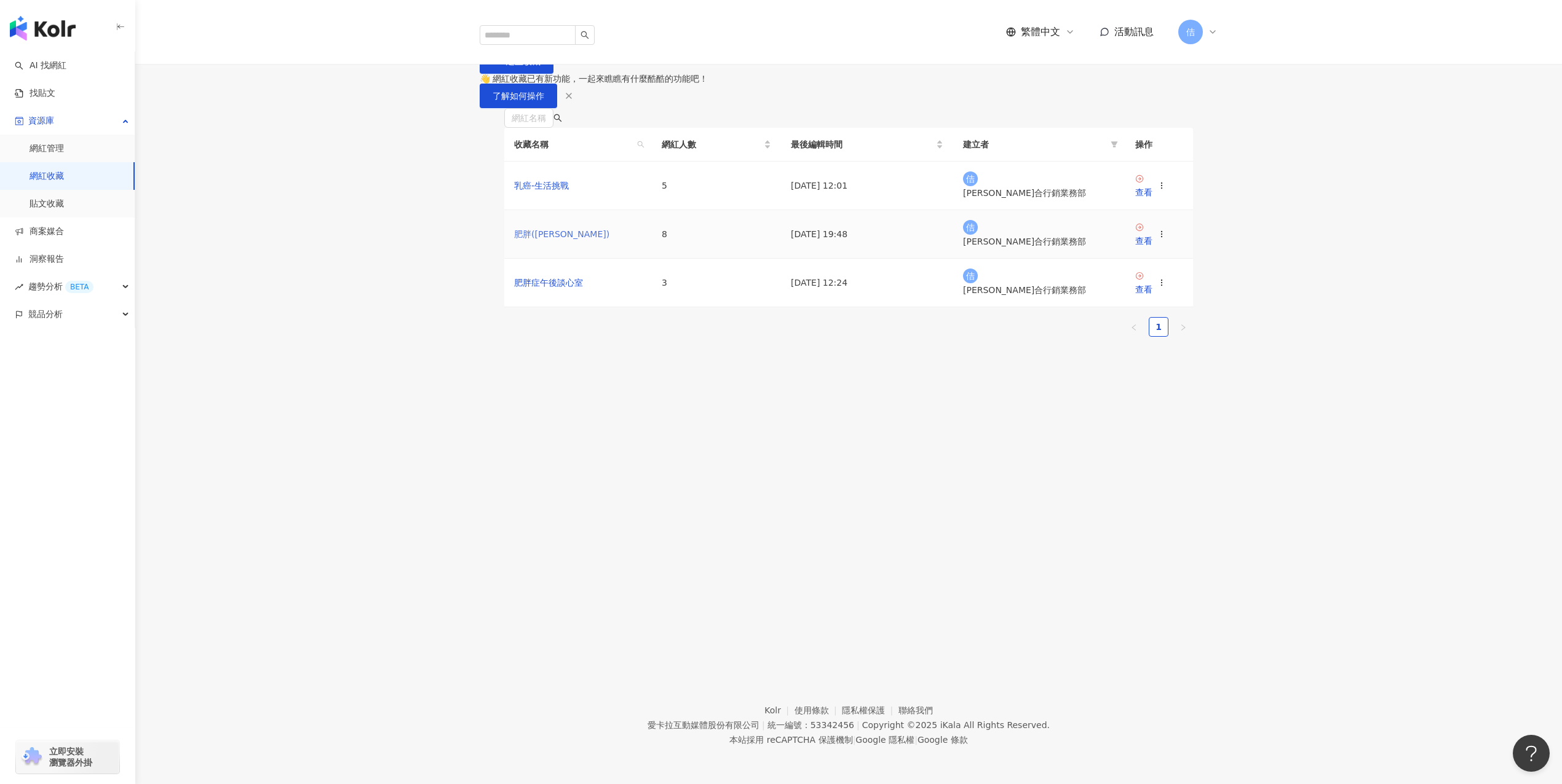
click at [532, 240] on link "肥胖([PERSON_NAME])" at bounding box center [562, 234] width 96 height 9
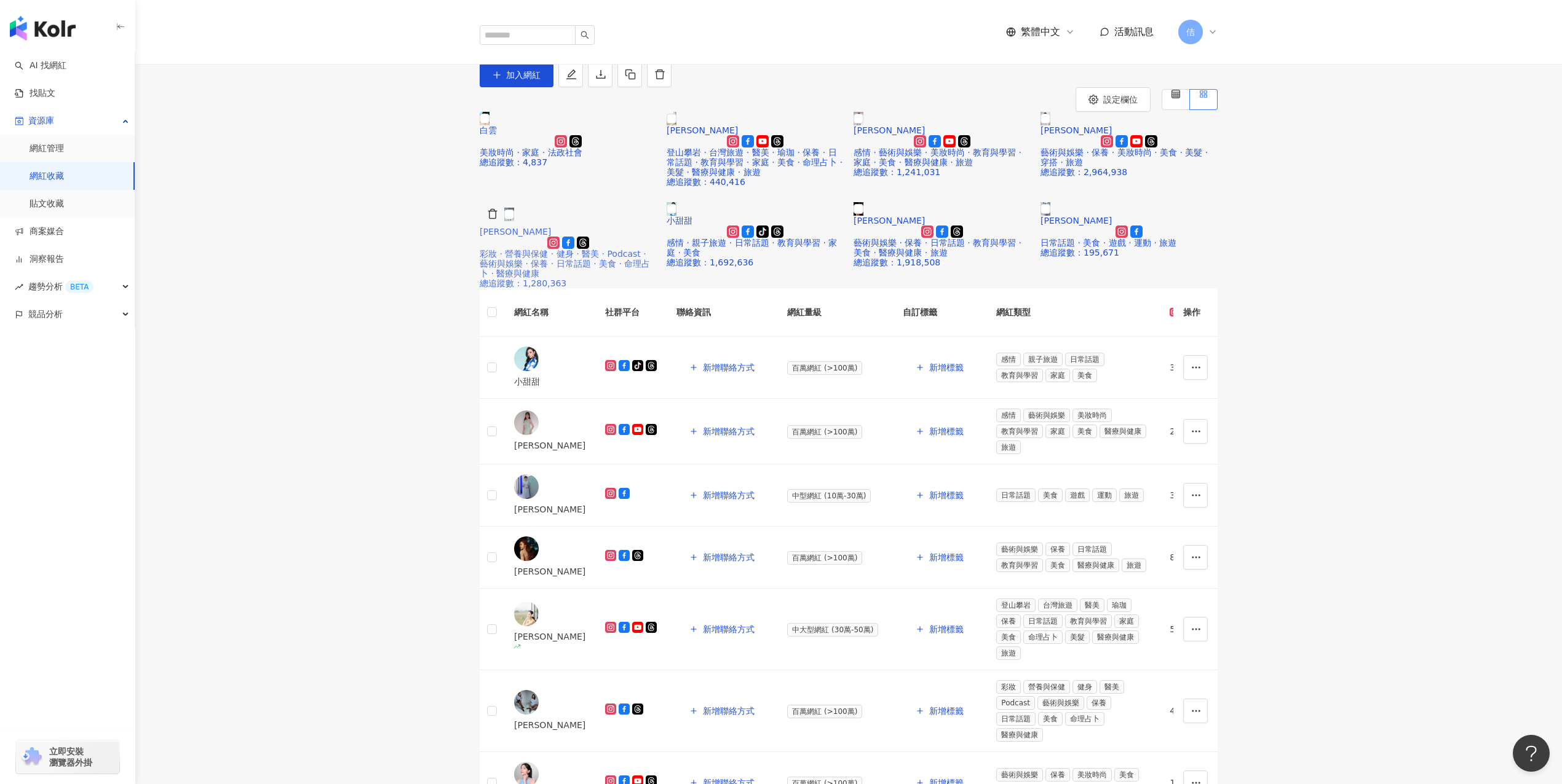
click at [514, 222] on img at bounding box center [509, 214] width 9 height 13
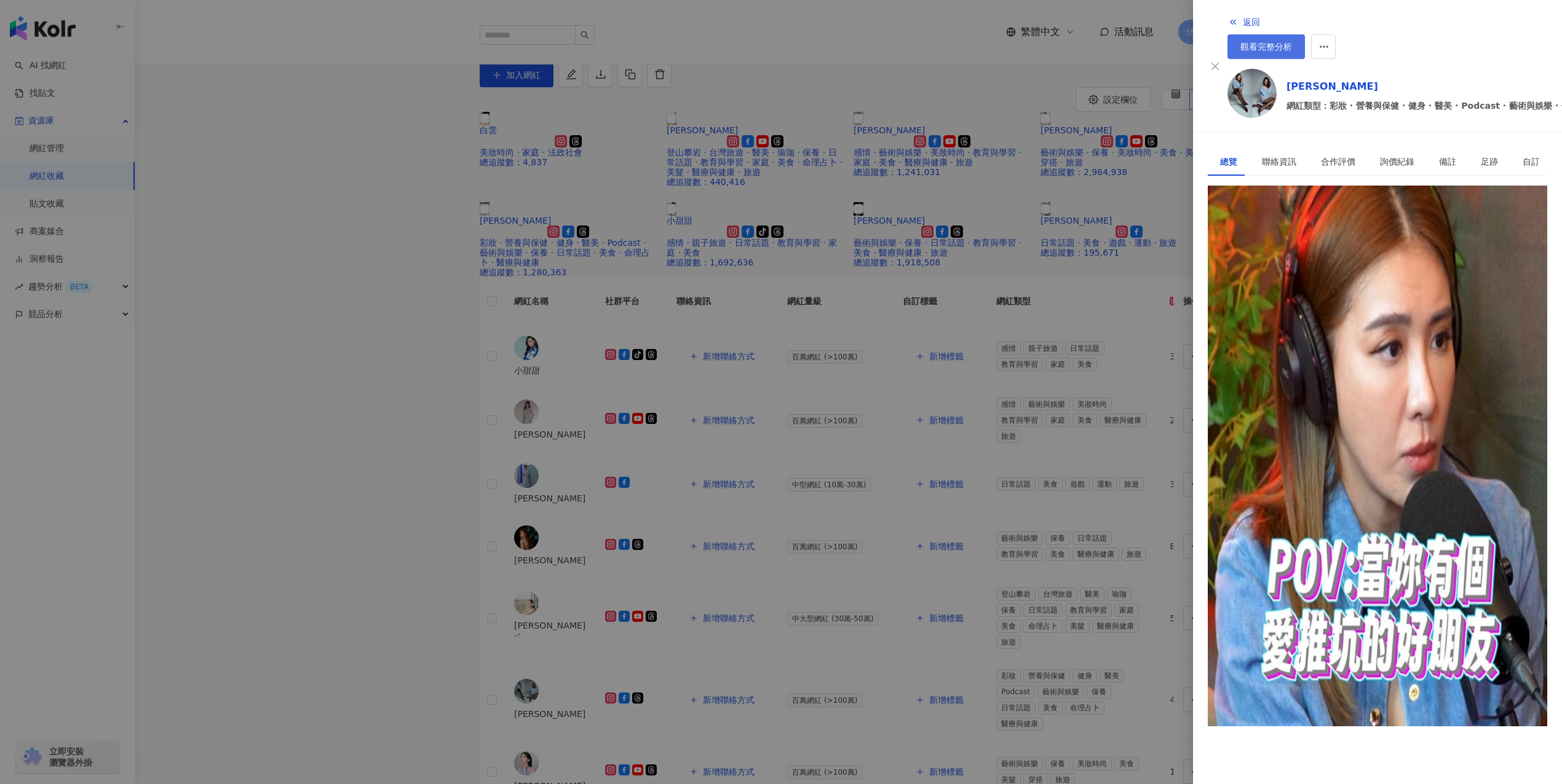
click at [738, 34] on link "觀看完整分析" at bounding box center [1266, 46] width 78 height 25
click at [738, 248] on div at bounding box center [781, 392] width 1562 height 784
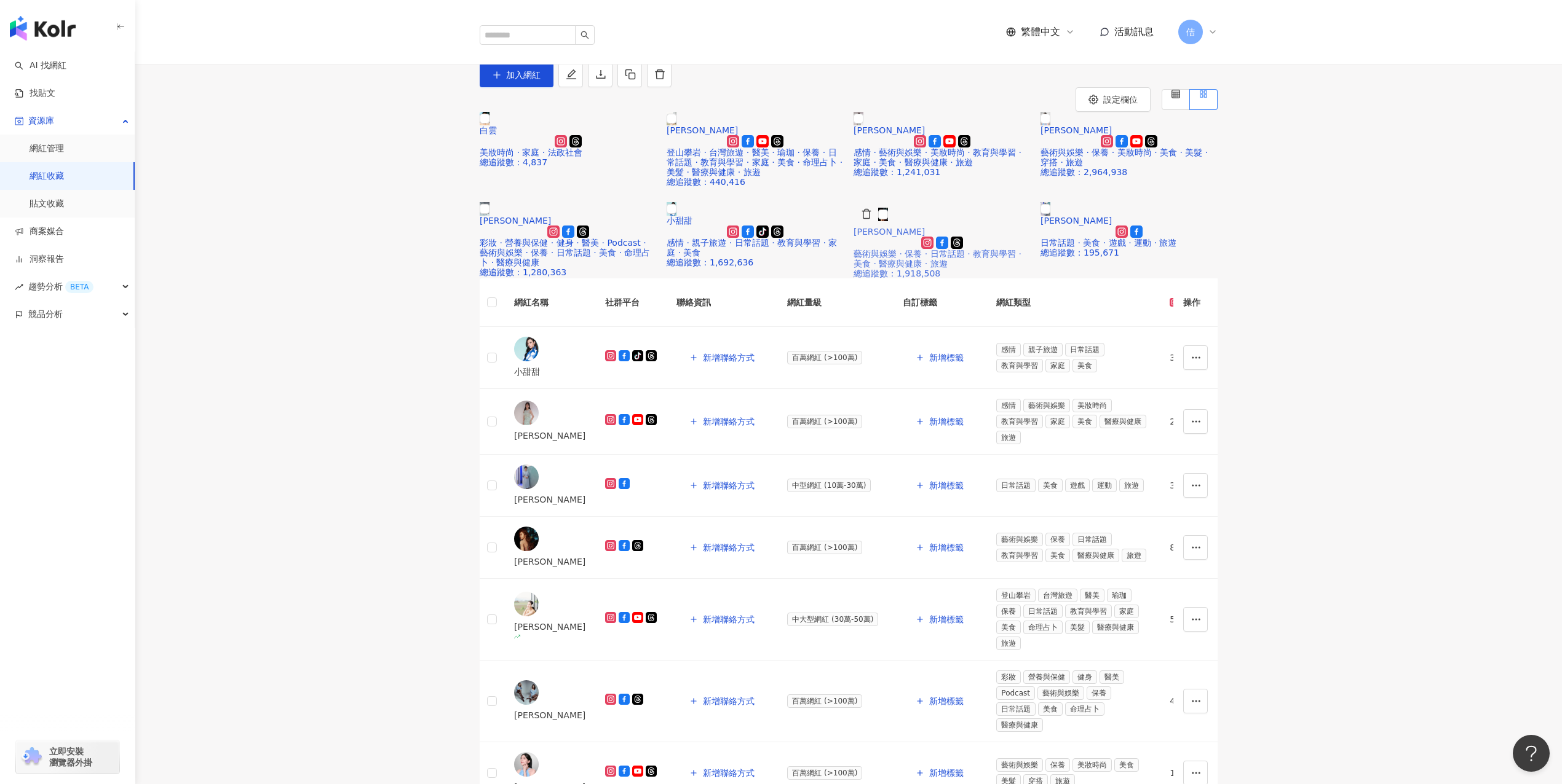
click at [738, 222] on img at bounding box center [883, 214] width 9 height 13
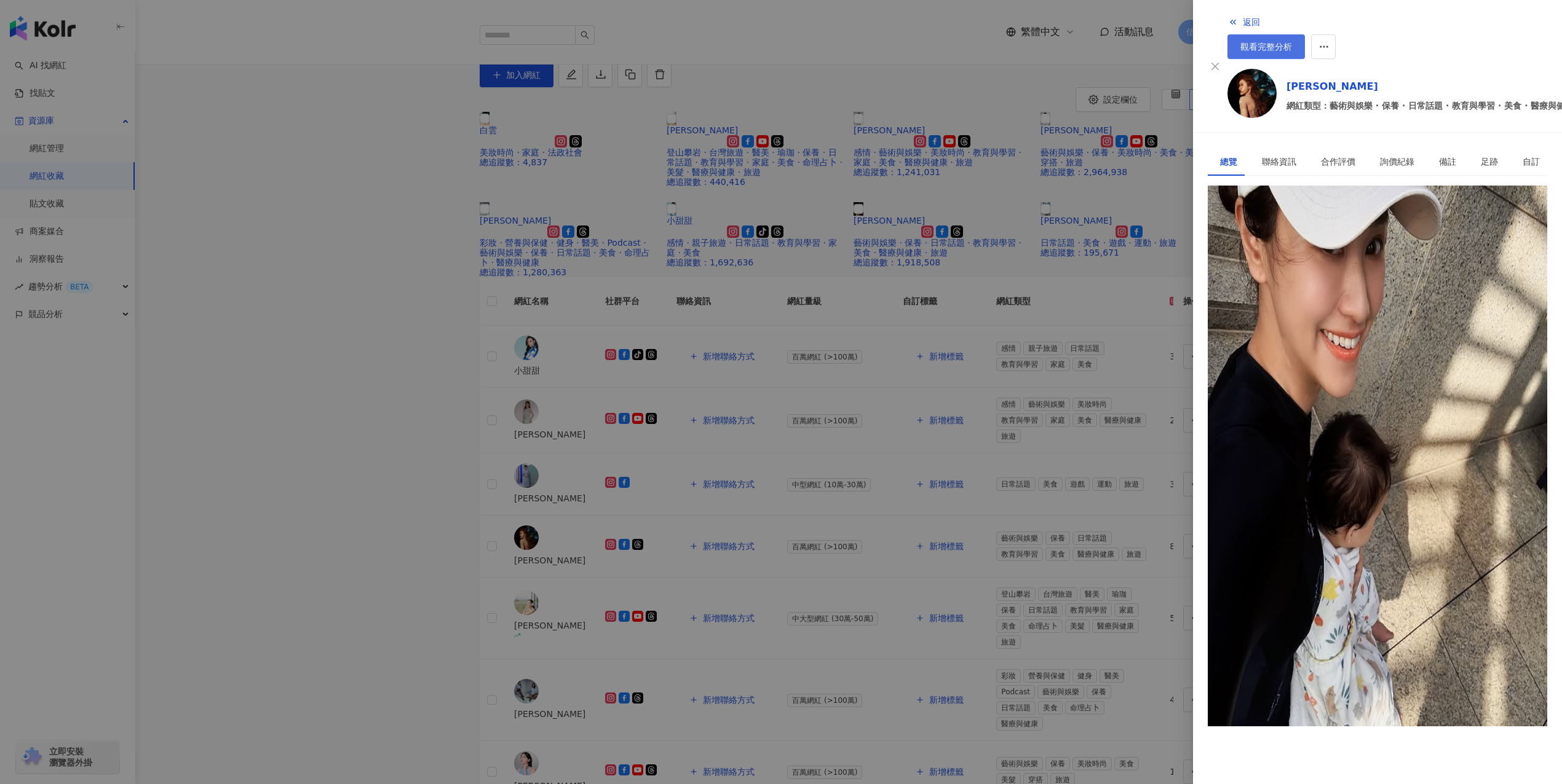
click at [738, 42] on span "觀看完整分析" at bounding box center [1266, 46] width 52 height 9
click at [709, 166] on div at bounding box center [781, 392] width 1562 height 784
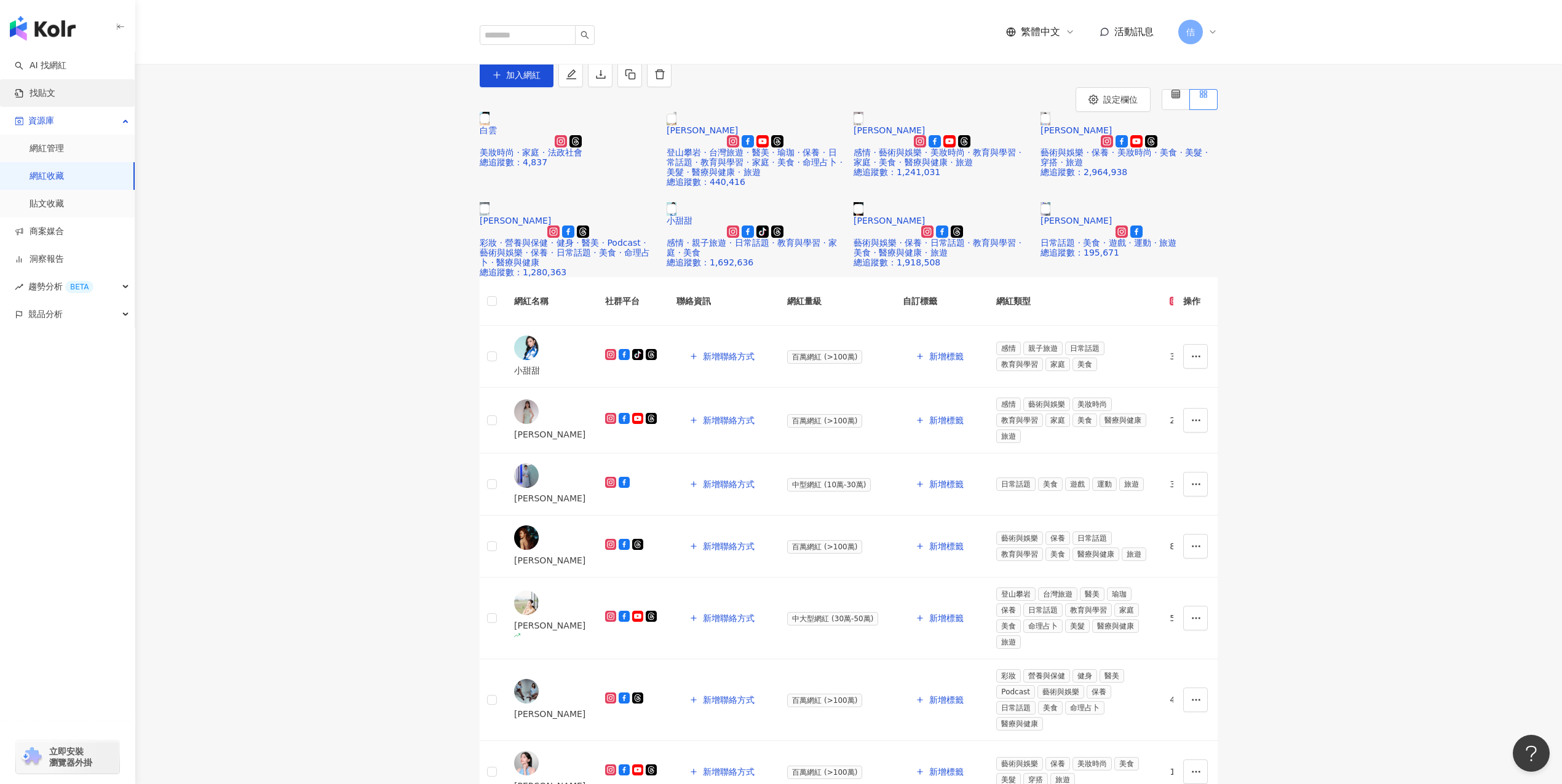
click at [27, 87] on link "找貼文" at bounding box center [35, 93] width 41 height 12
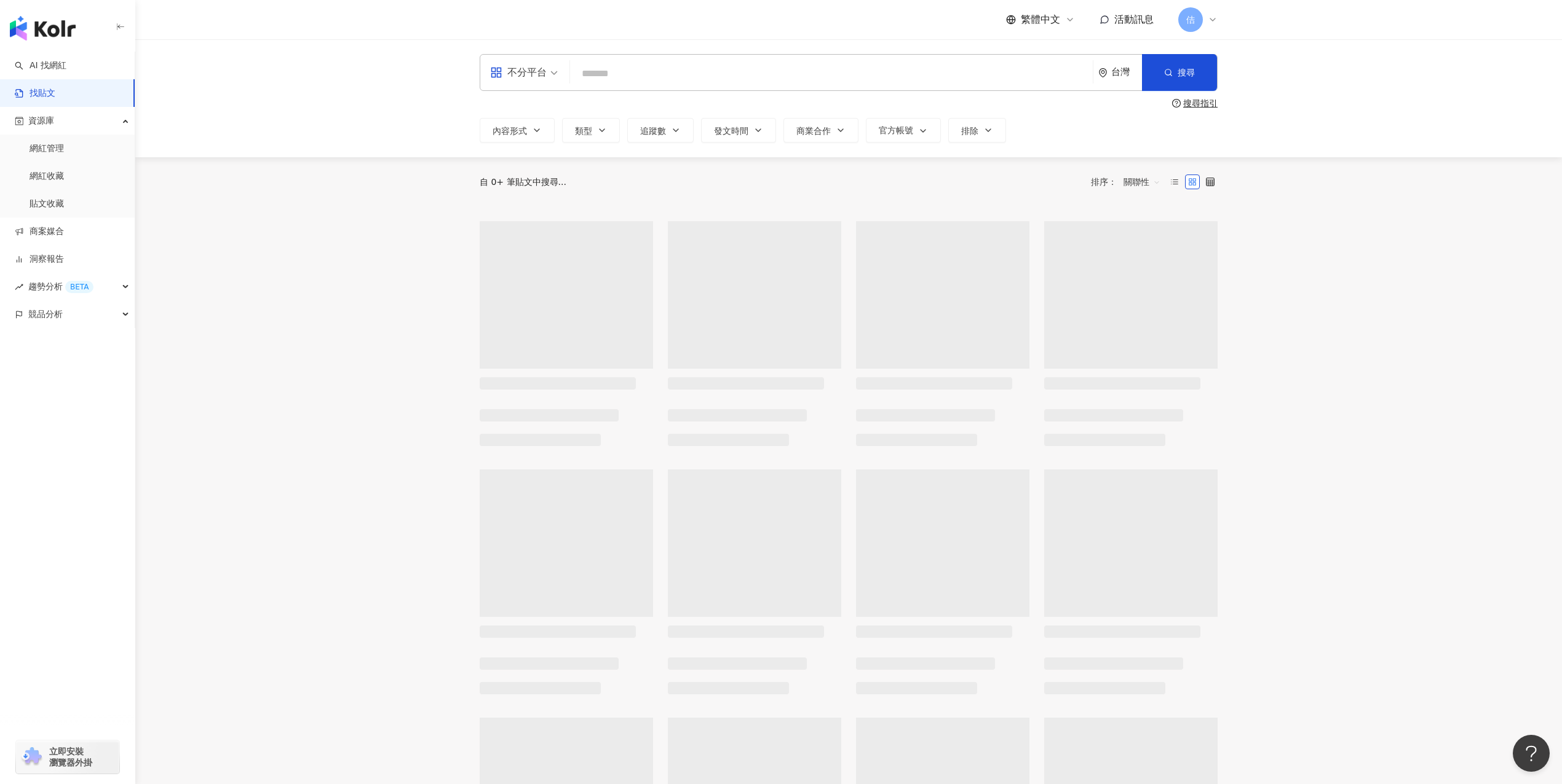
click at [665, 69] on input "search" at bounding box center [831, 74] width 512 height 27
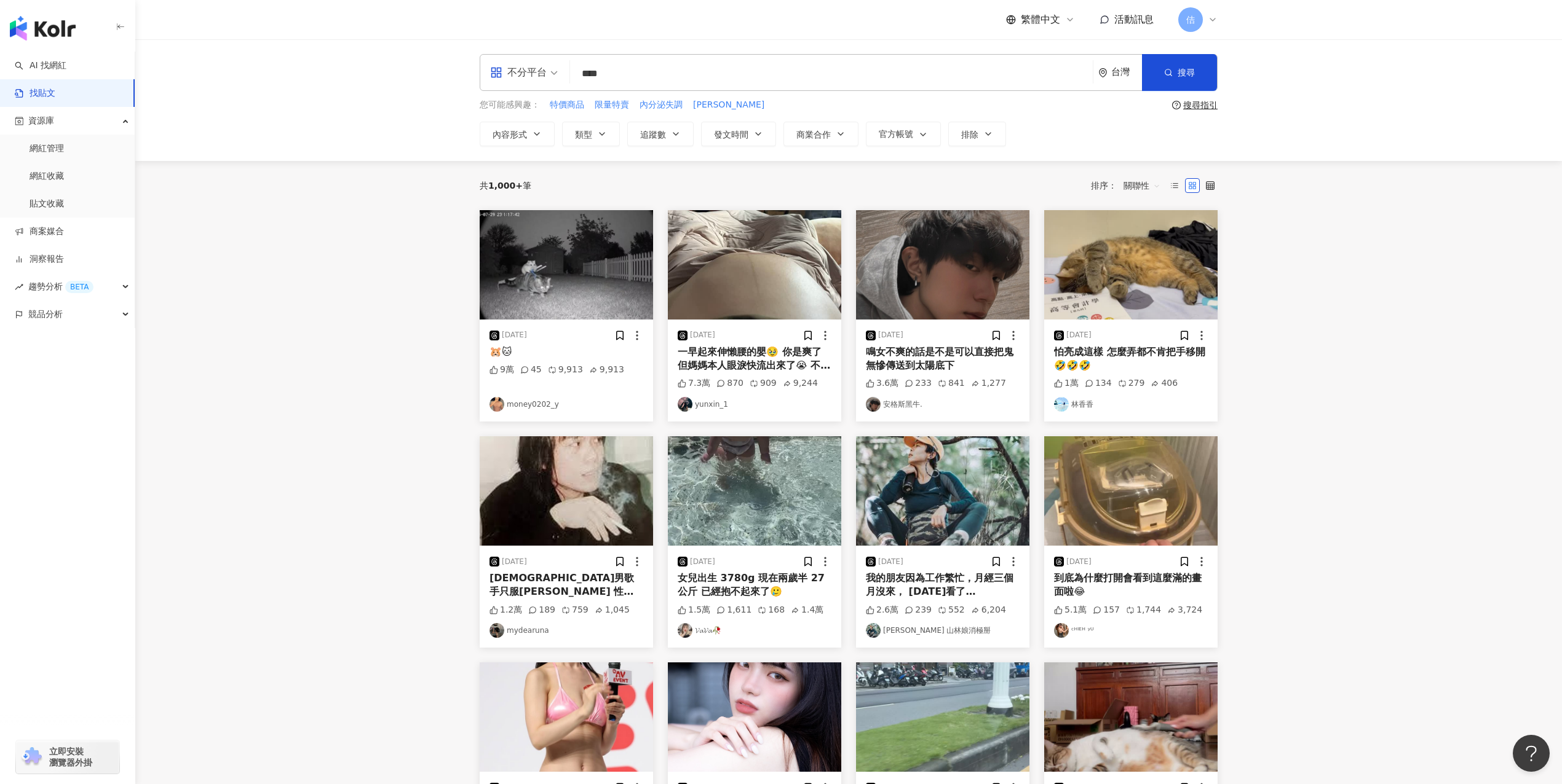
type input "****"
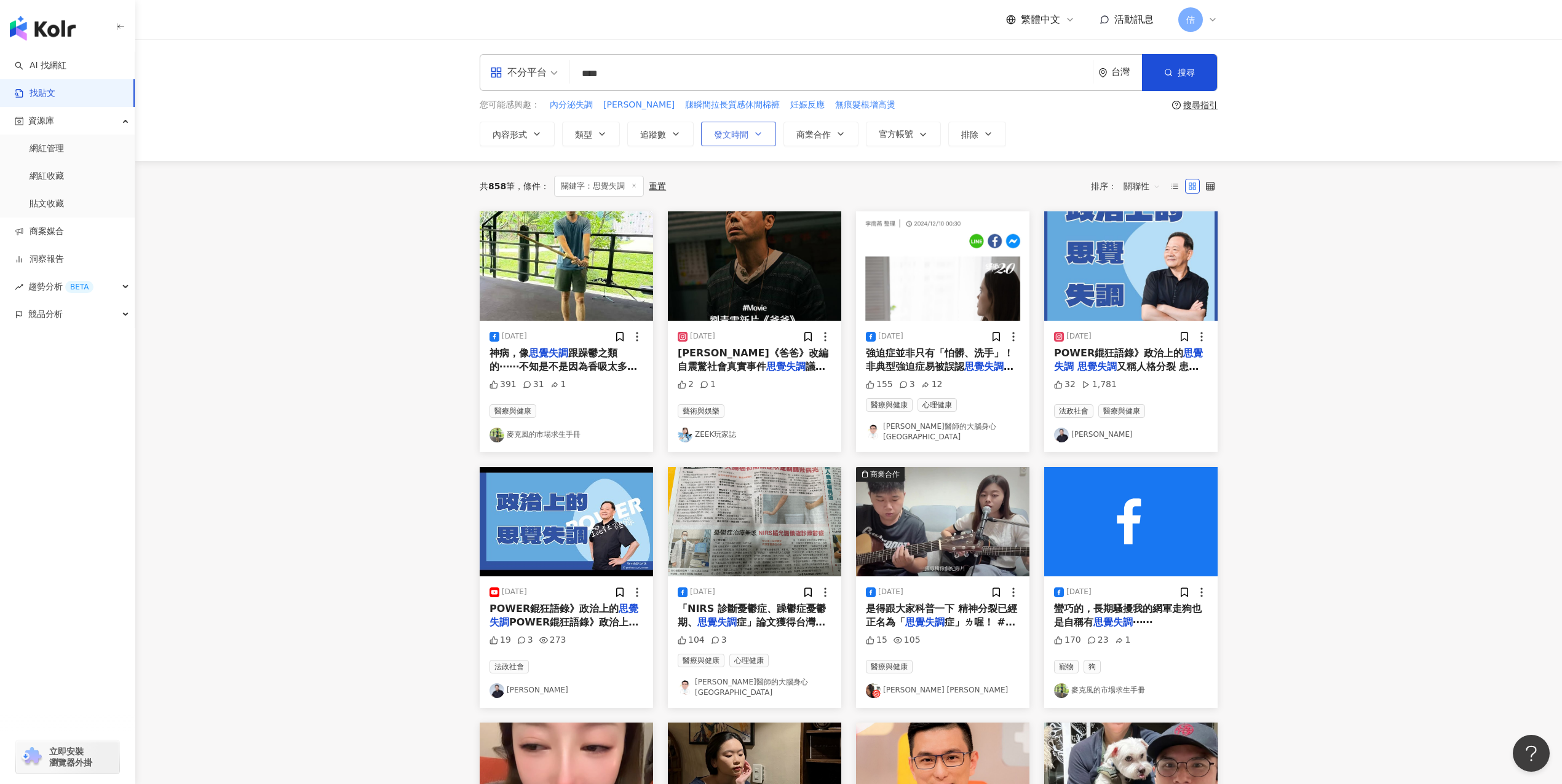
click at [738, 130] on span "發文時間" at bounding box center [731, 134] width 34 height 9
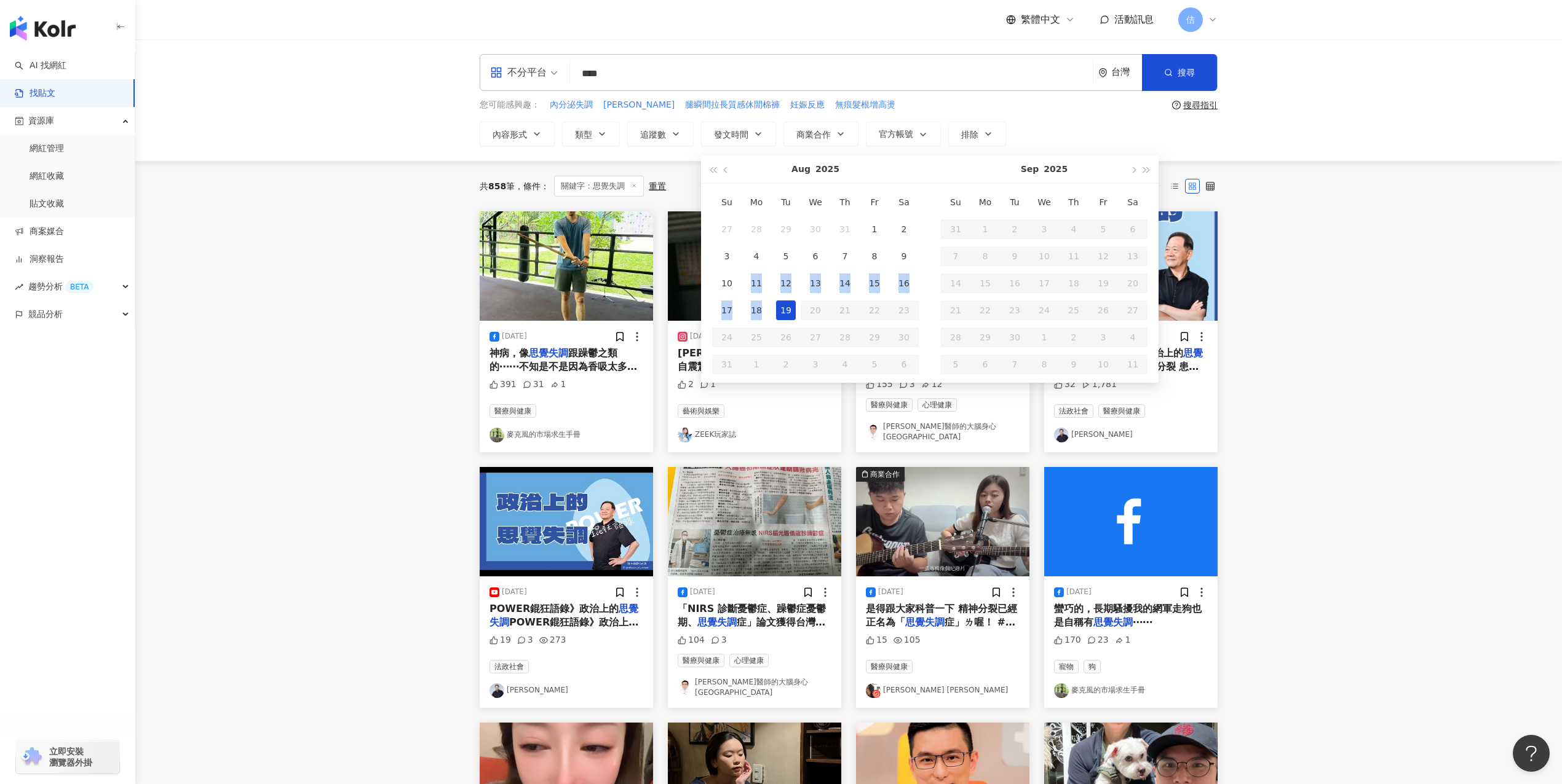
drag, startPoint x: 731, startPoint y: 288, endPoint x: 788, endPoint y: 311, distance: 61.5
click at [738, 311] on tbody "27 28 29 30 31 1 2 3 4 5 6 7 8 9 10 11 12 13 14 15 16 17 18 19 20 21 22 23 24 2…" at bounding box center [816, 296] width 206 height 162
type input "**********"
click at [721, 285] on div "10" at bounding box center [727, 283] width 20 height 20
type input "**********"
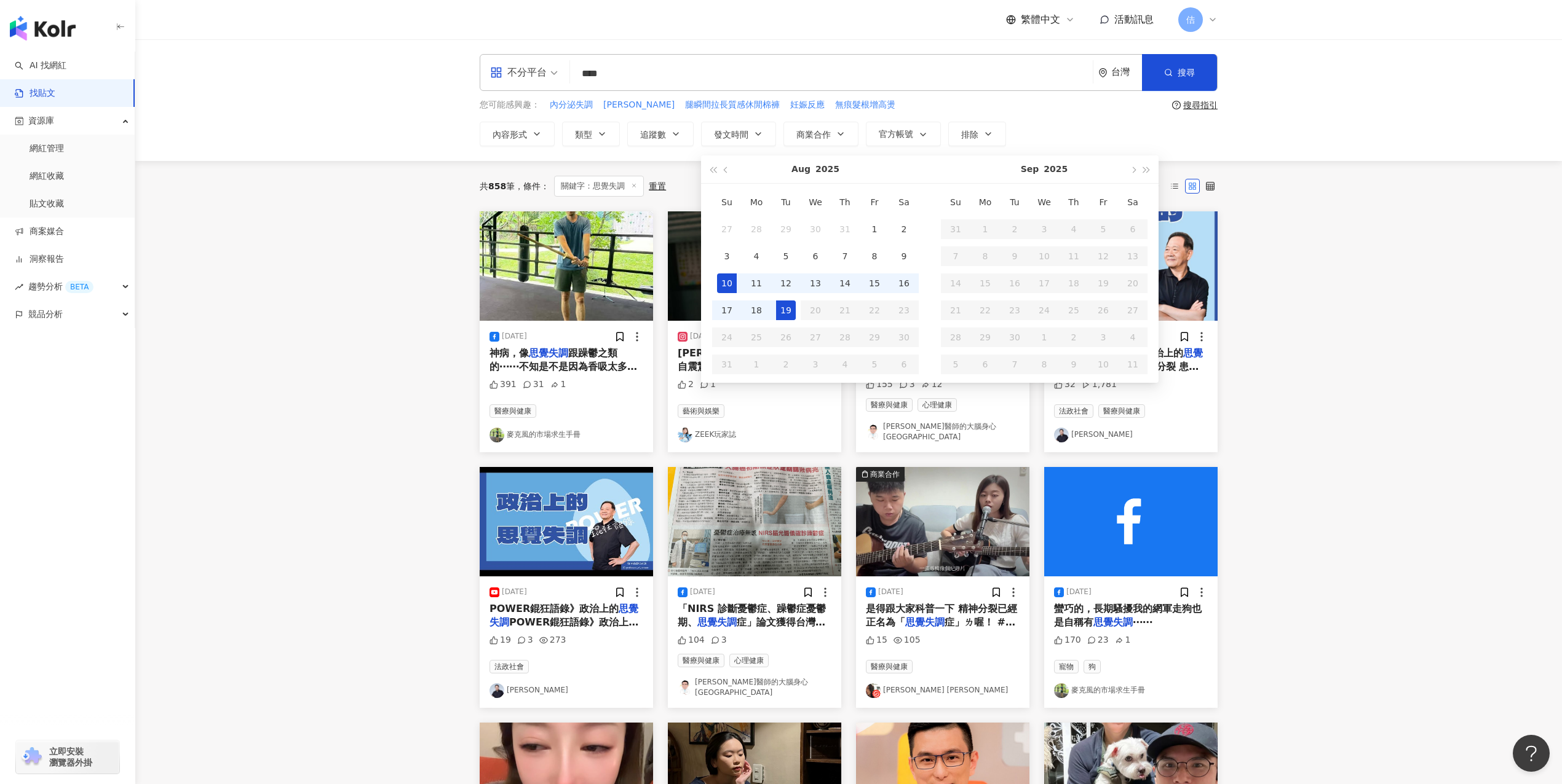
type input "**********"
click at [738, 313] on td "19" at bounding box center [785, 311] width 29 height 27
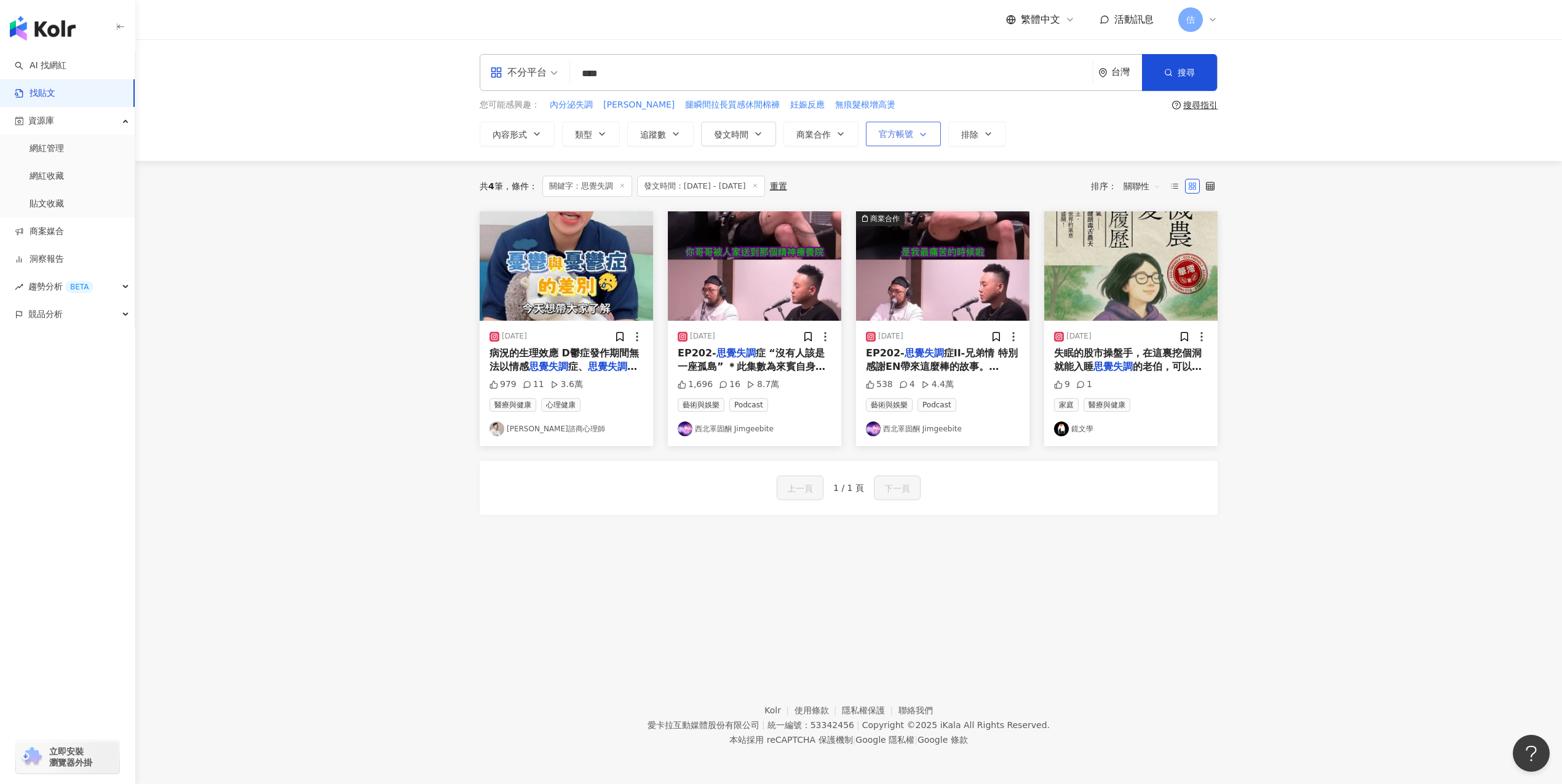
click at [738, 132] on body "**********" at bounding box center [781, 392] width 1562 height 784
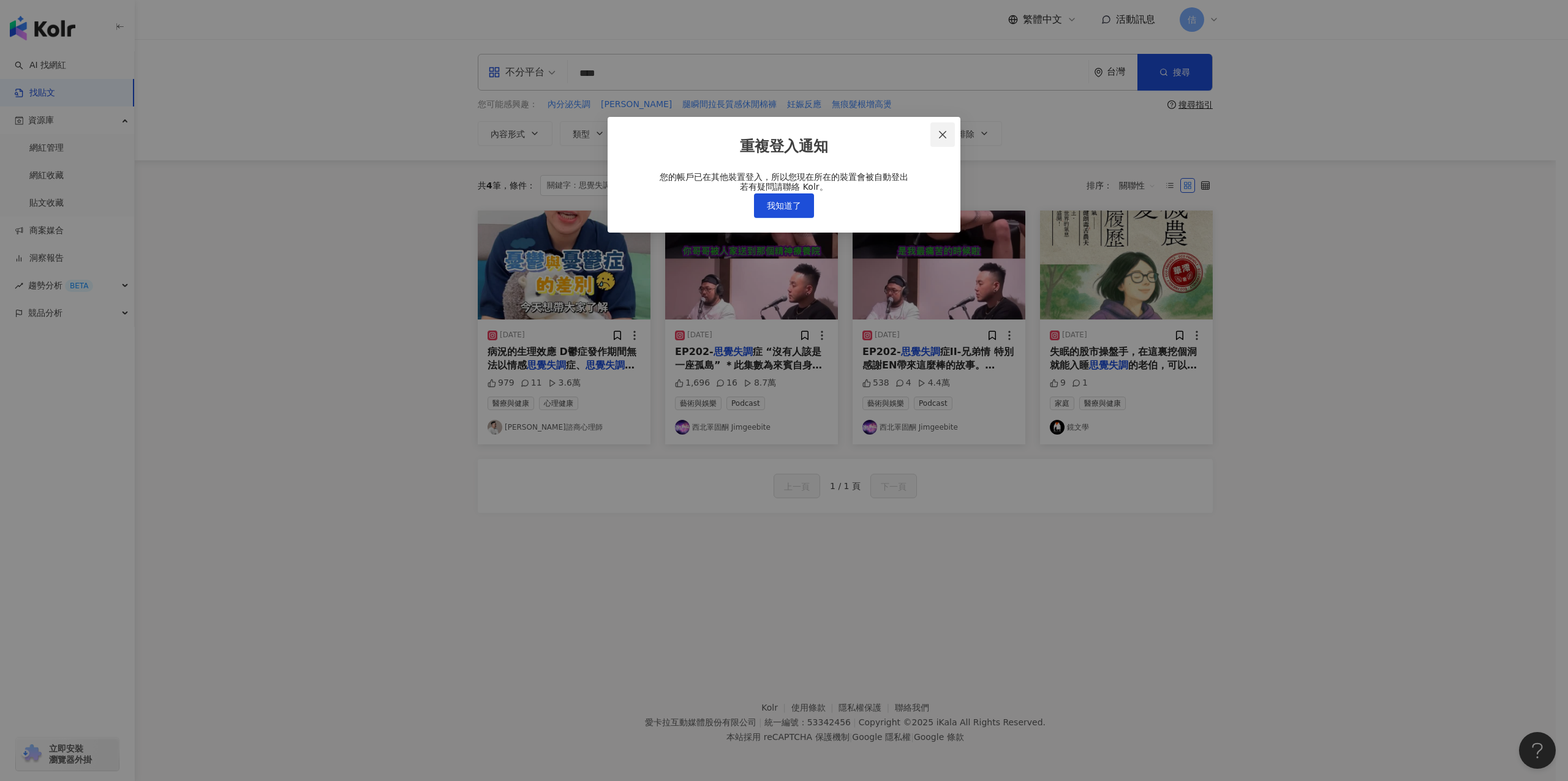
click at [735, 130] on span "Close" at bounding box center [942, 135] width 25 height 9
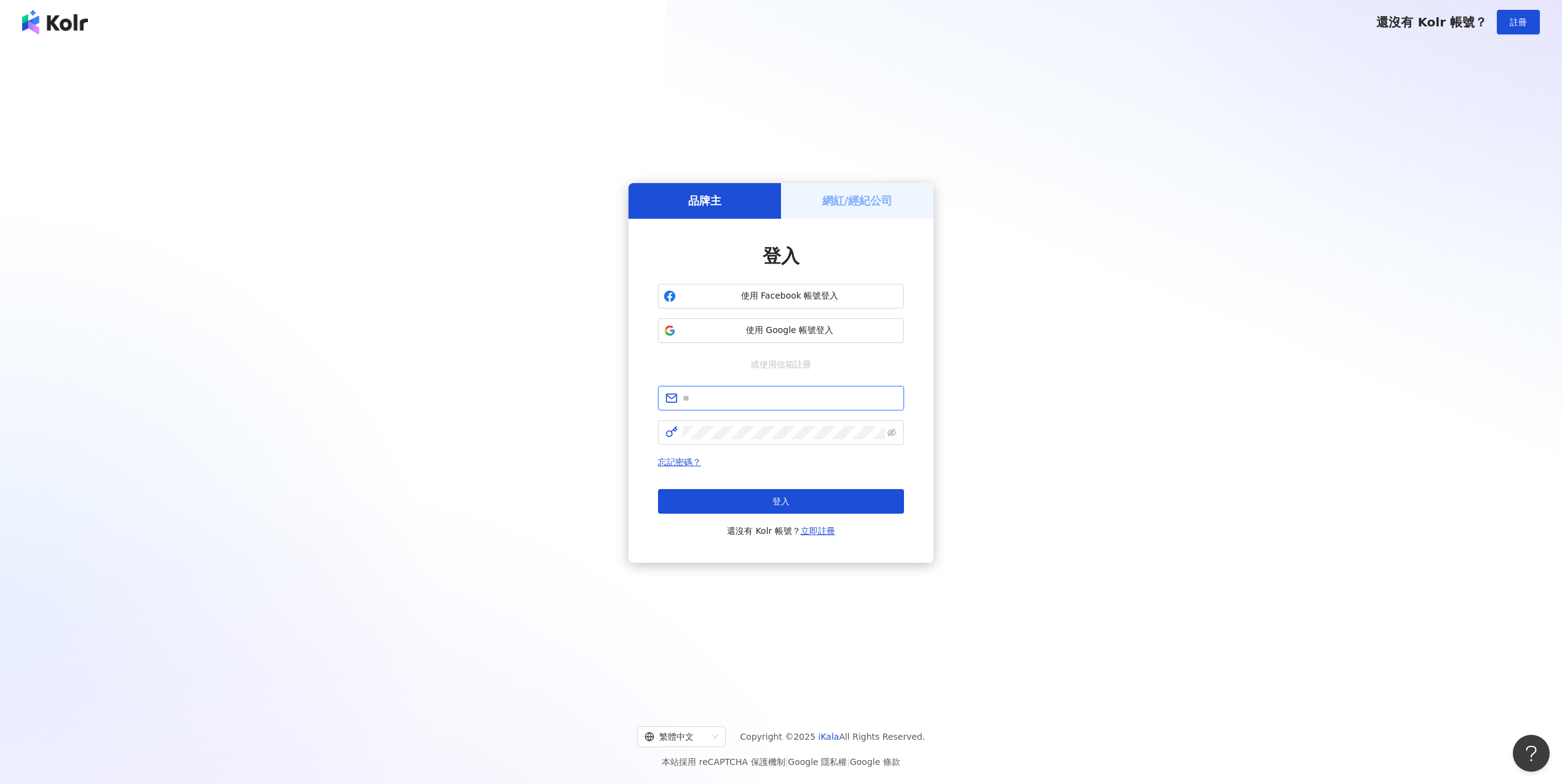
type input "**********"
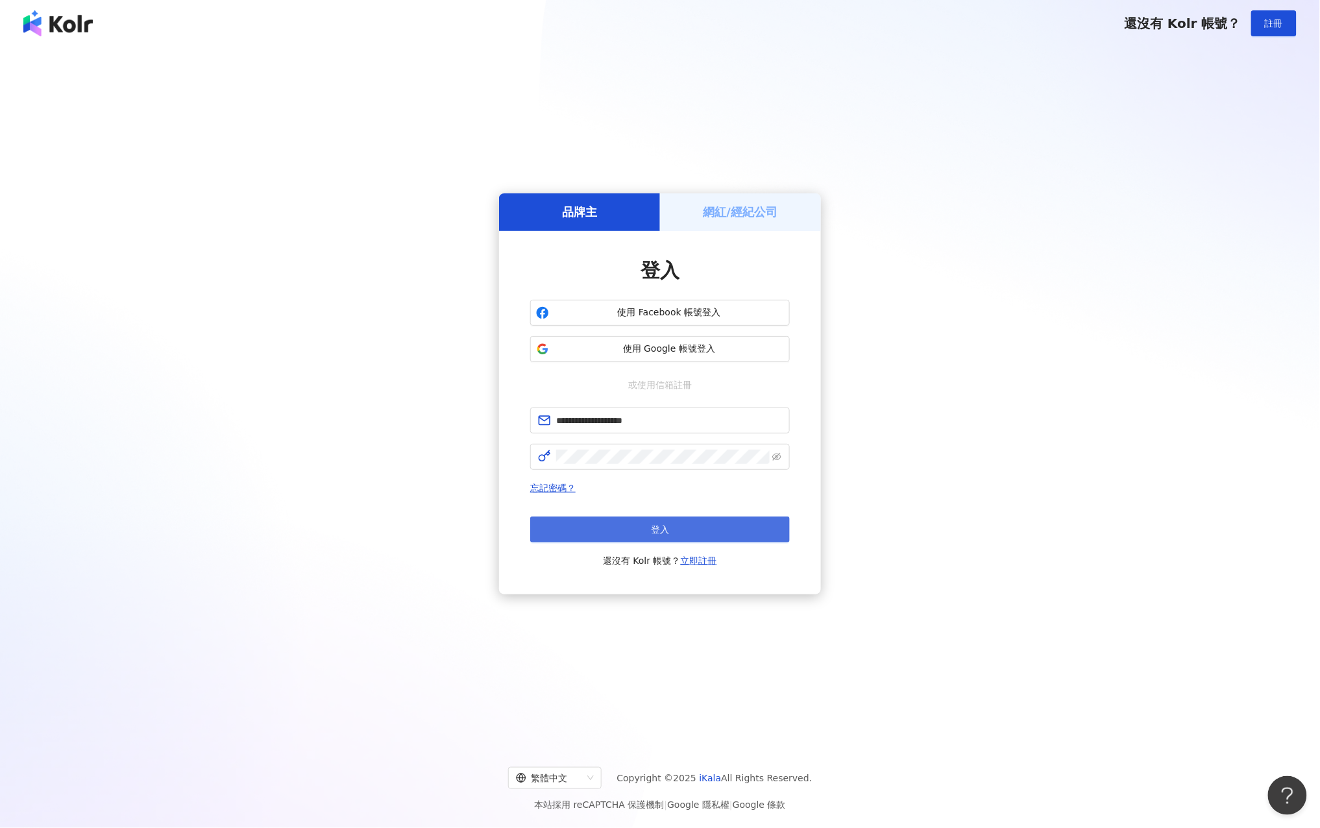
click at [611, 528] on button "登入" at bounding box center [660, 530] width 260 height 26
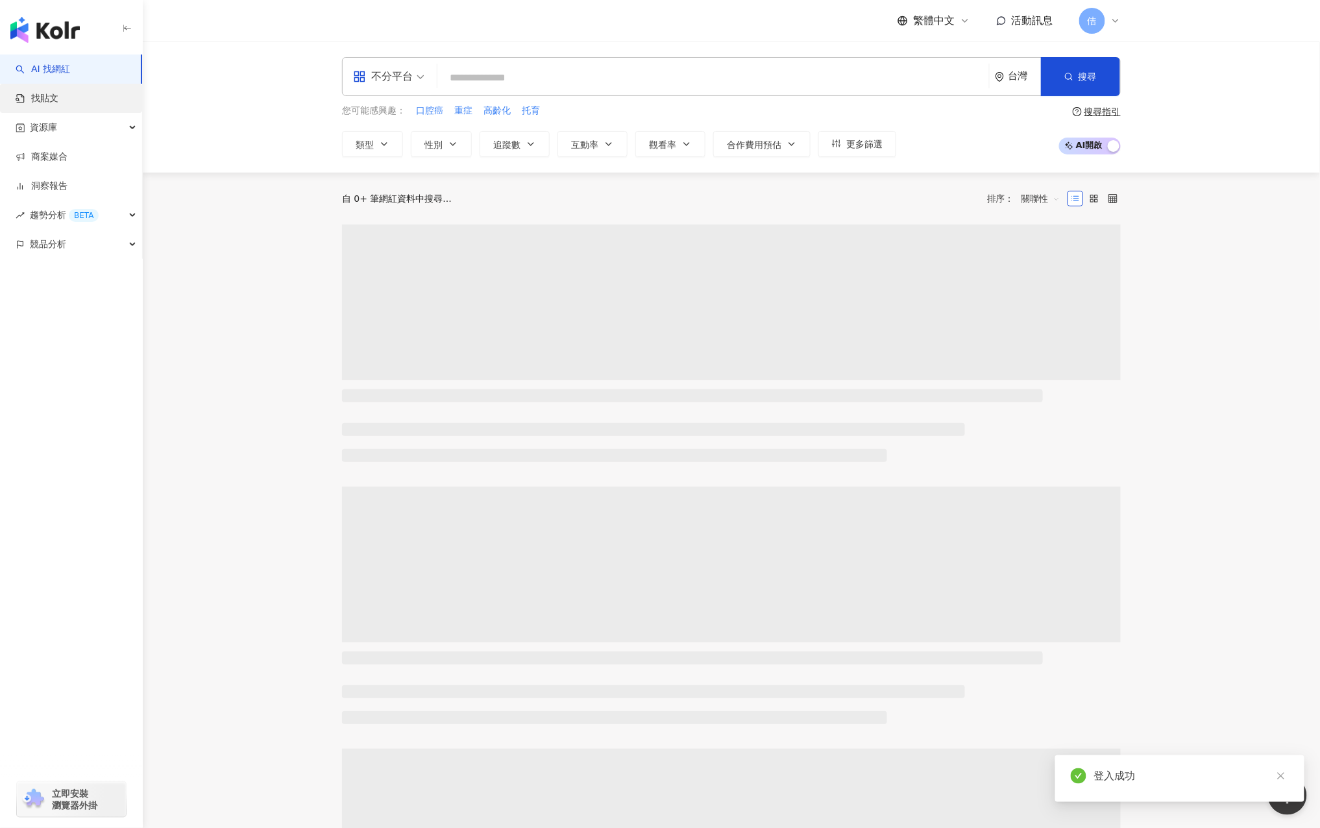
click at [58, 92] on link "找貼文" at bounding box center [37, 98] width 43 height 13
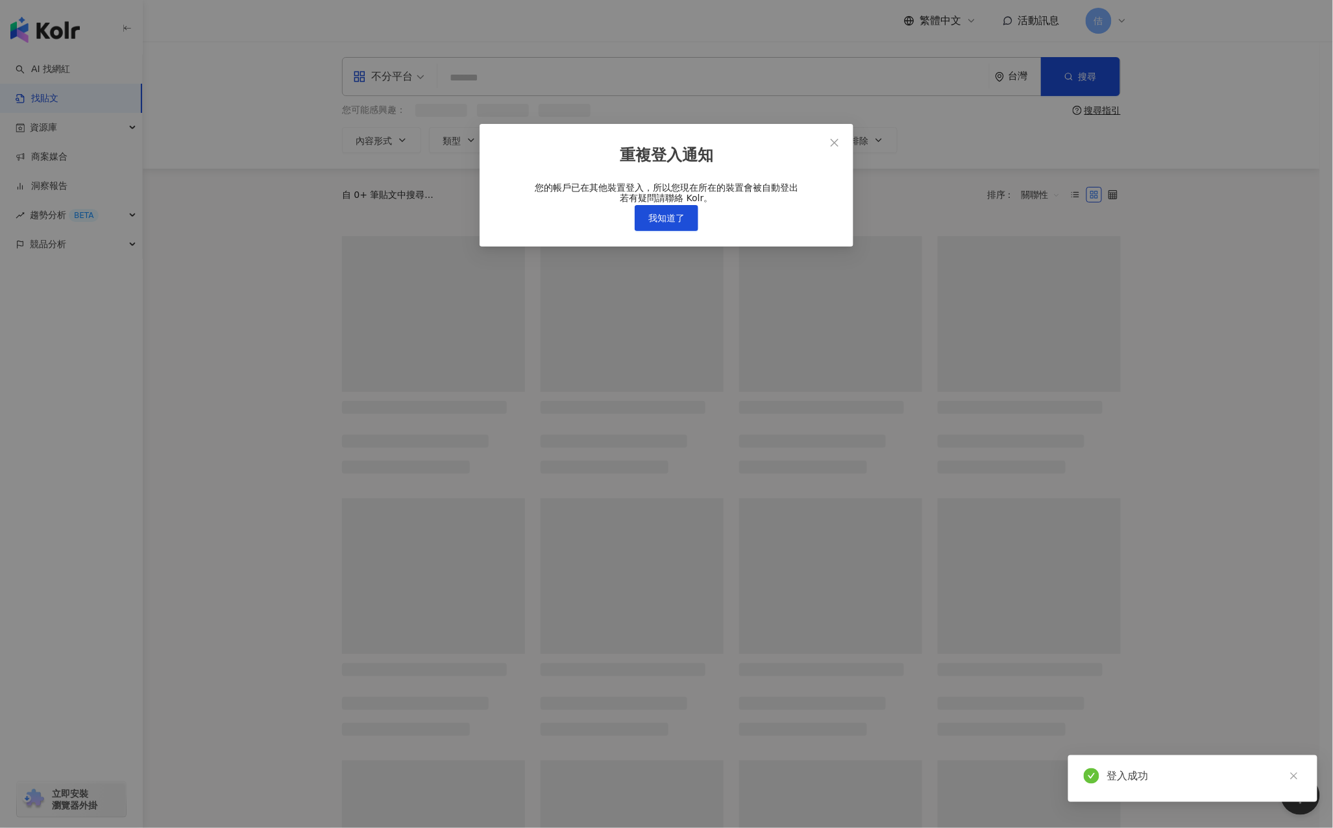
click at [369, 78] on div "重複登入通知 您的帳戶已在其他裝置登入，所以您現在所在的裝置會被自動登出 若有疑問請聯絡 Kolr。 我知道了" at bounding box center [666, 414] width 1333 height 828
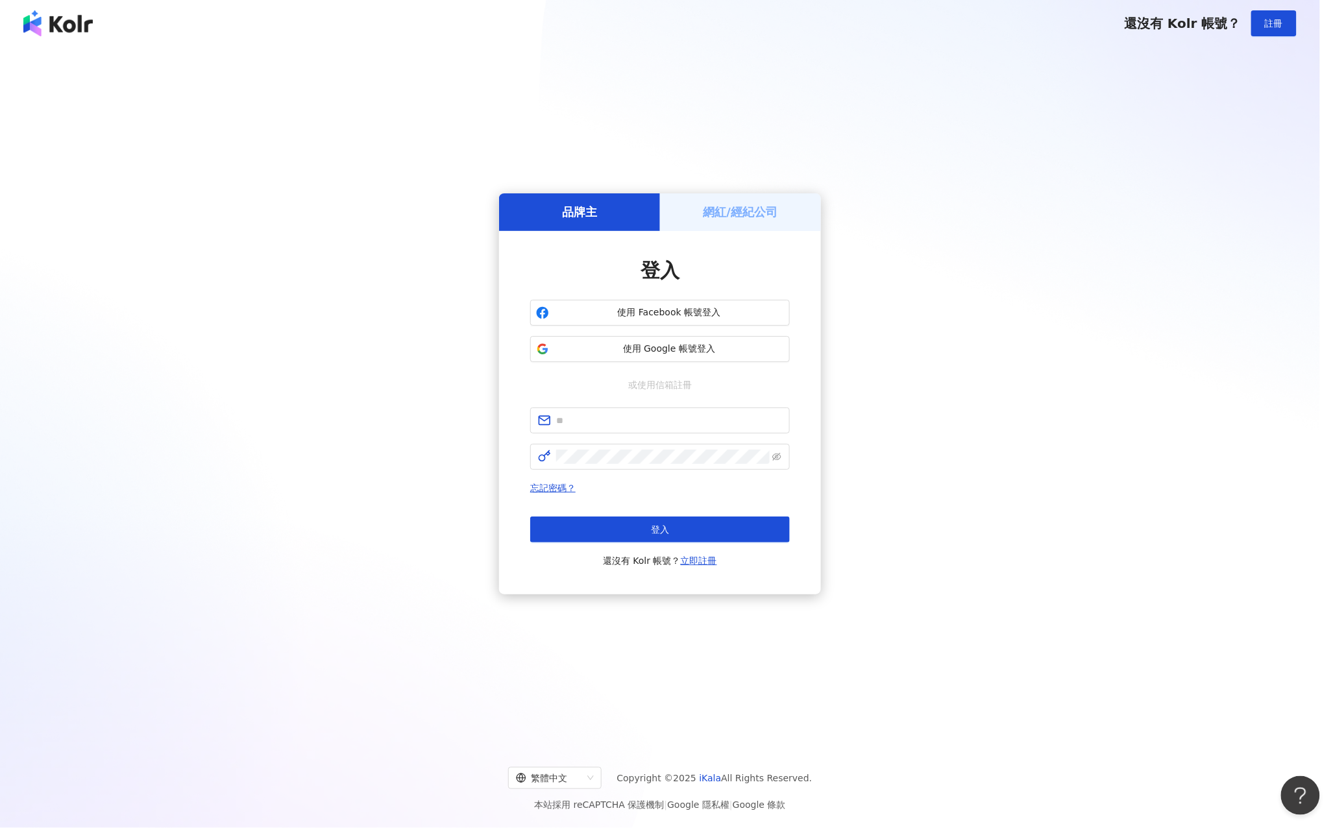
click at [648, 223] on div "重複登入通知 您的帳戶已在其他裝置登入，所以您現在所在的裝置會被自動登出 若有疑問請聯絡 Kolr。 我知道了" at bounding box center [666, 414] width 1333 height 828
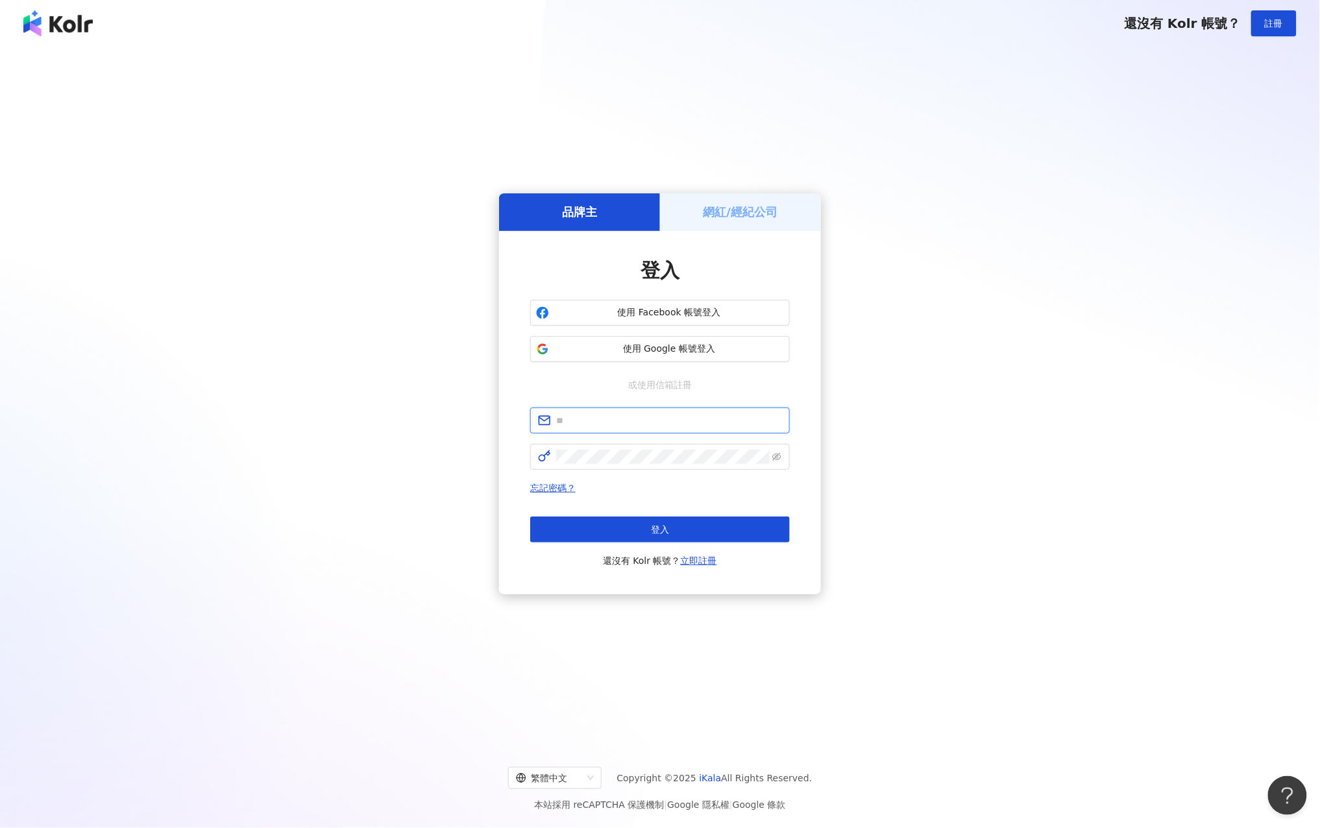
type input "**********"
click at [650, 520] on button "登入" at bounding box center [660, 530] width 260 height 26
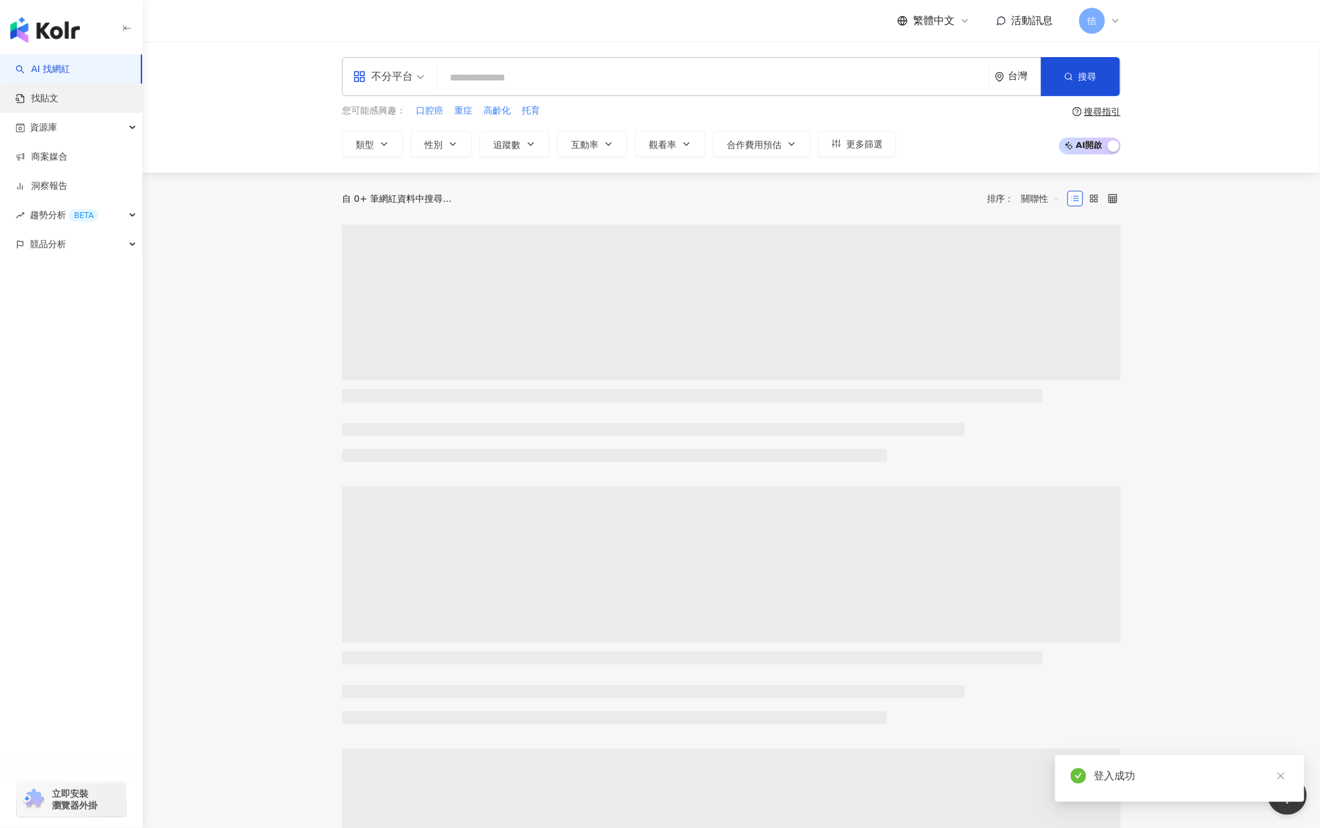
click at [58, 99] on link "找貼文" at bounding box center [37, 98] width 43 height 13
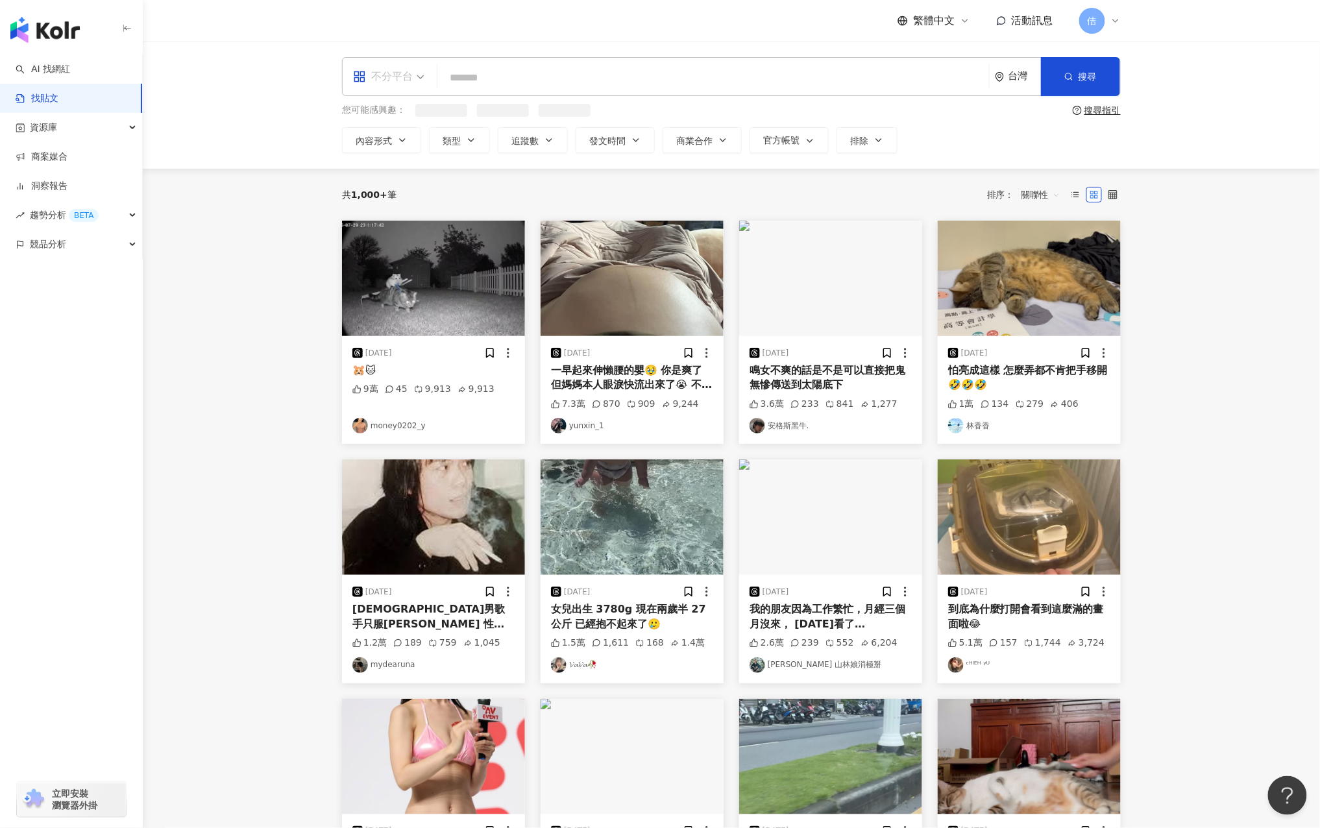
click at [399, 80] on div "不分平台" at bounding box center [383, 76] width 60 height 21
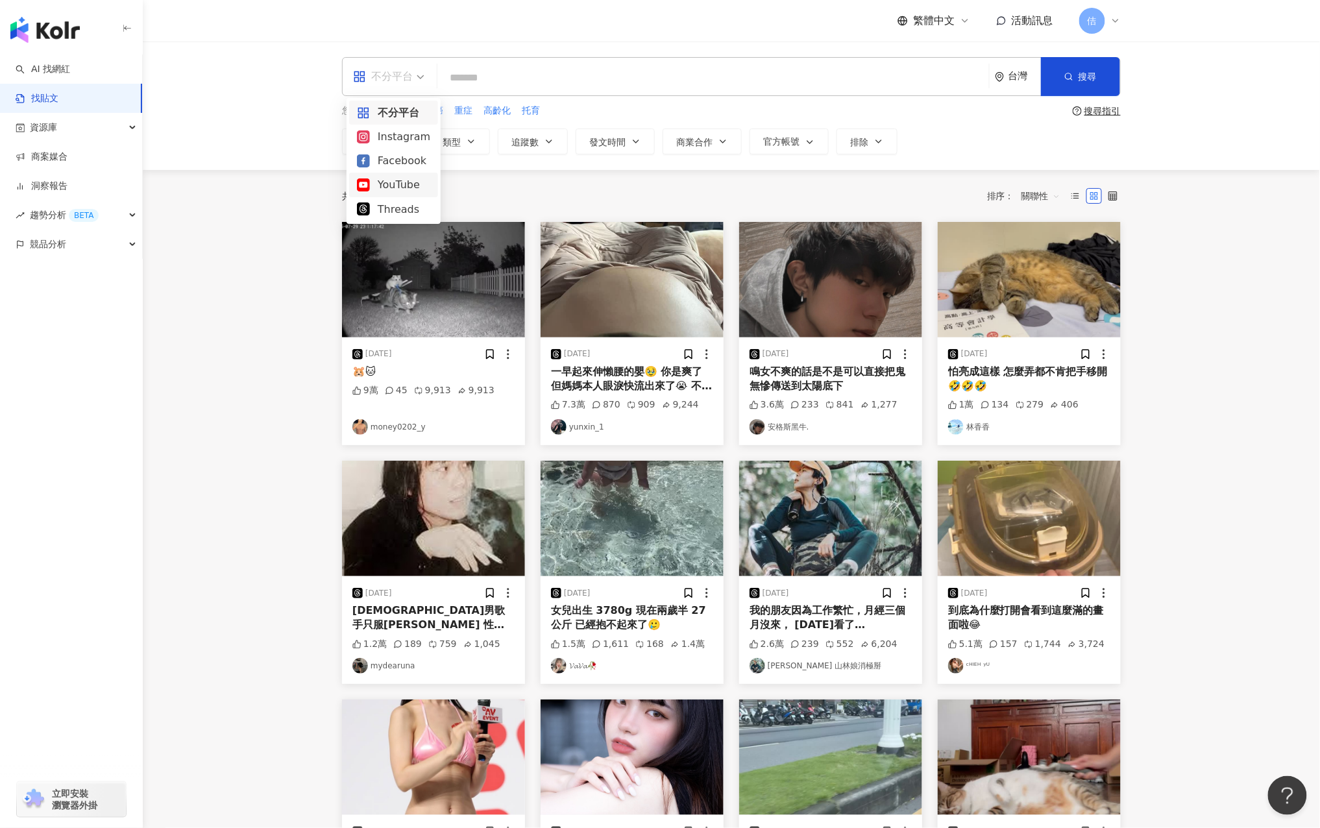
click at [400, 182] on div "YouTube" at bounding box center [393, 185] width 73 height 16
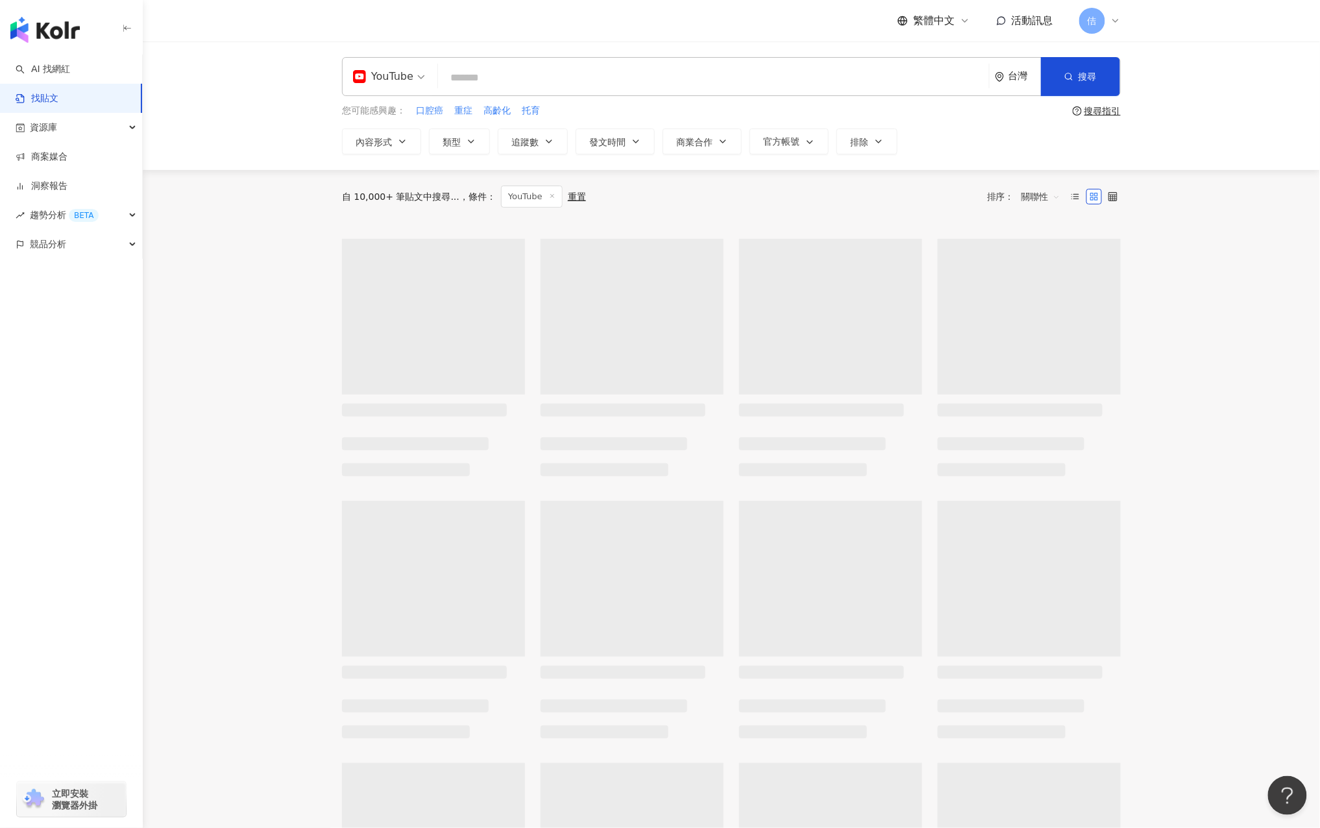
click at [554, 76] on input "search" at bounding box center [713, 78] width 541 height 28
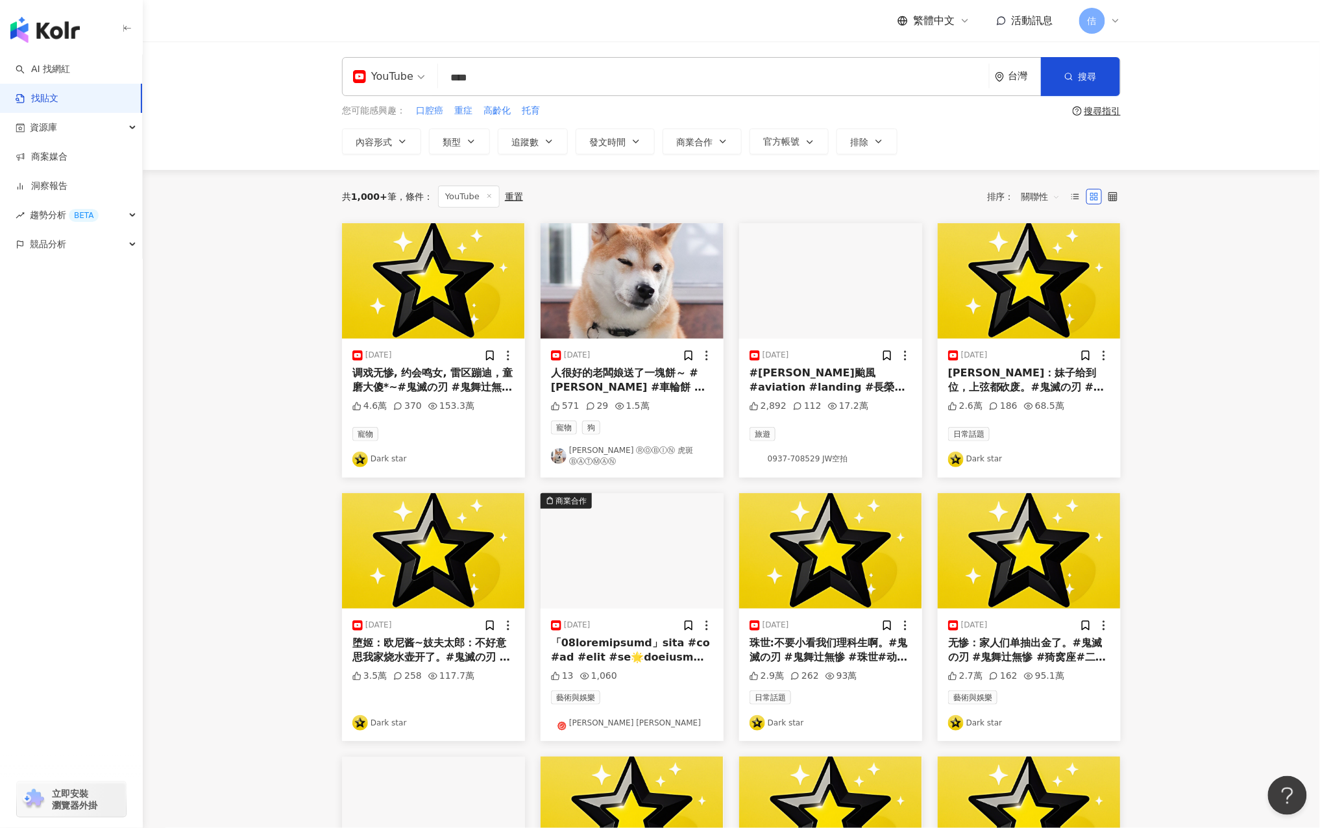
type input "****"
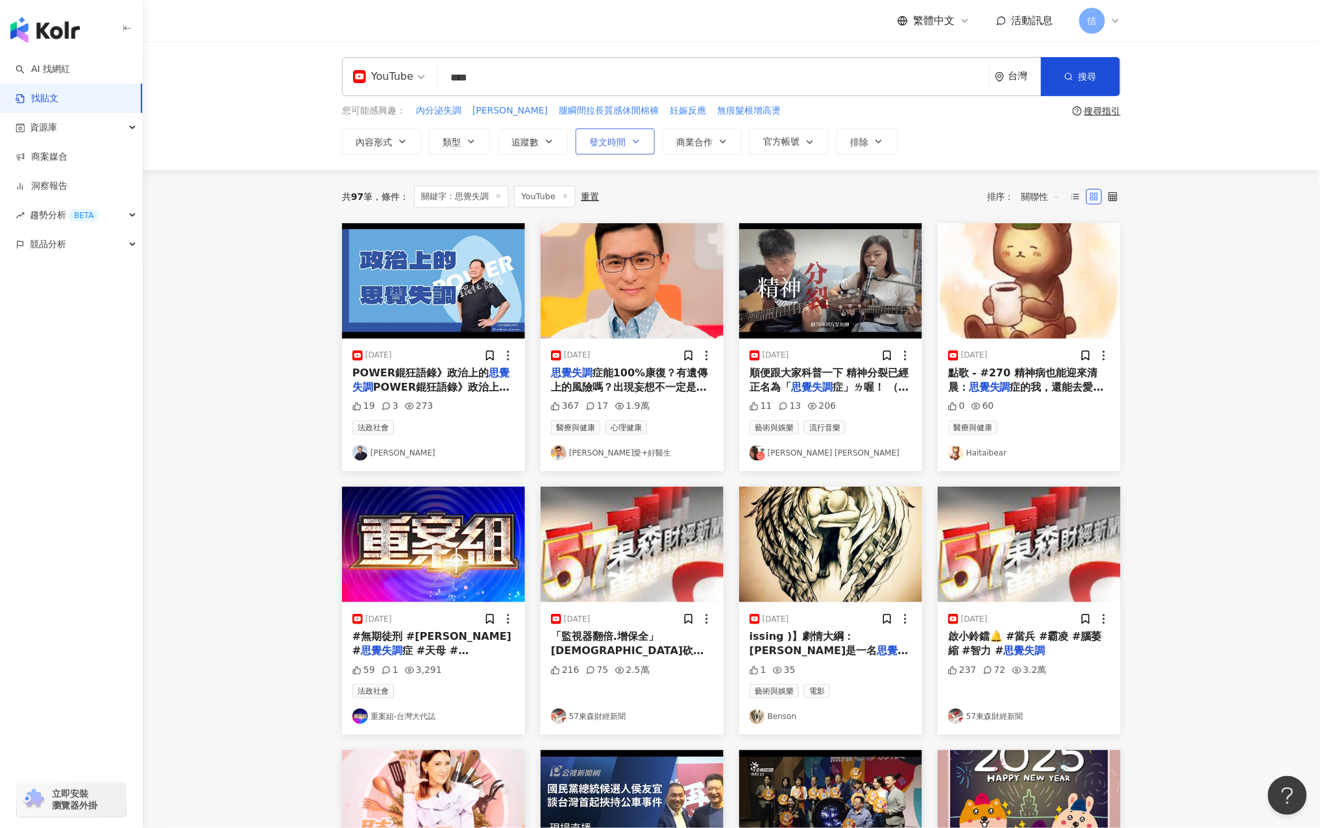
click at [608, 149] on button "發文時間" at bounding box center [615, 142] width 79 height 26
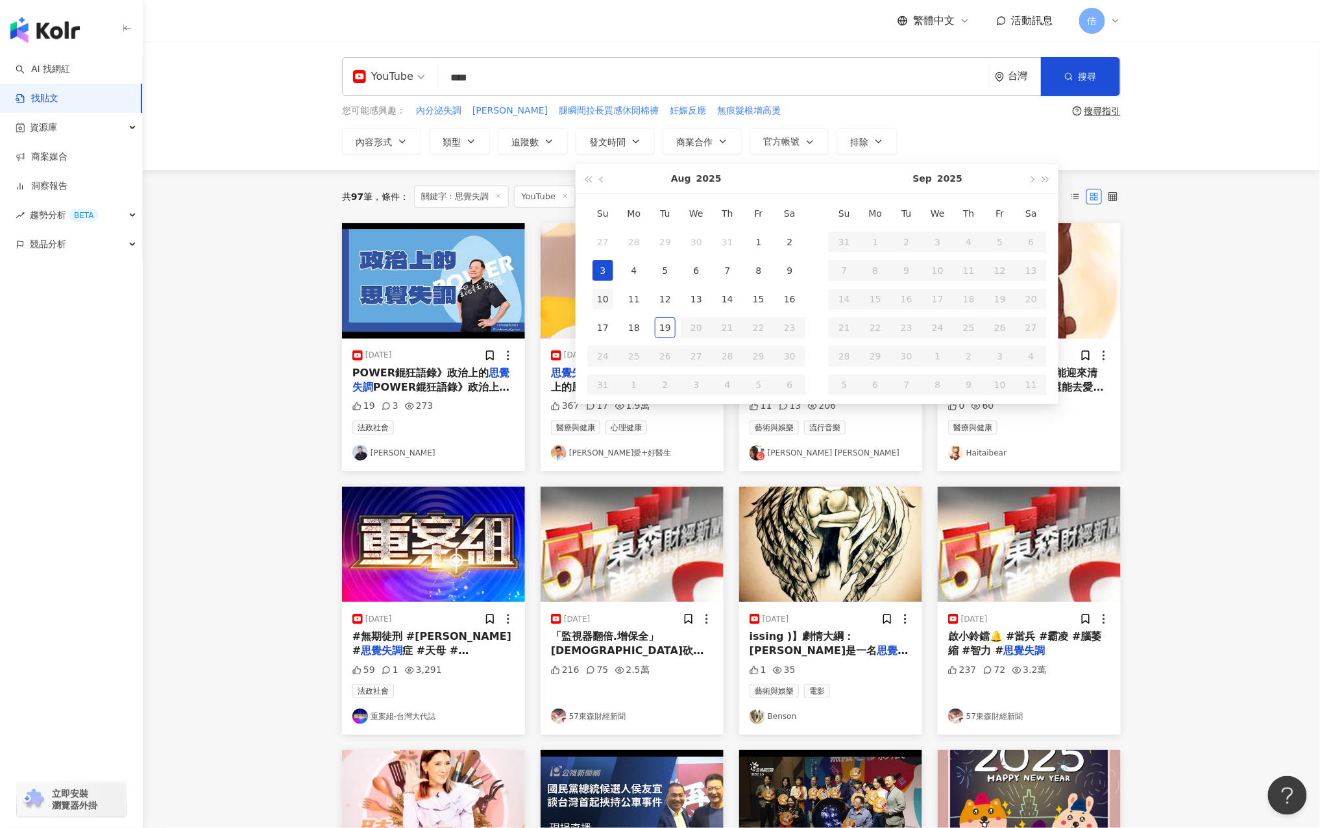
type input "**********"
click at [609, 296] on div "10" at bounding box center [603, 299] width 21 height 21
click at [670, 325] on div "19" at bounding box center [665, 327] width 21 height 21
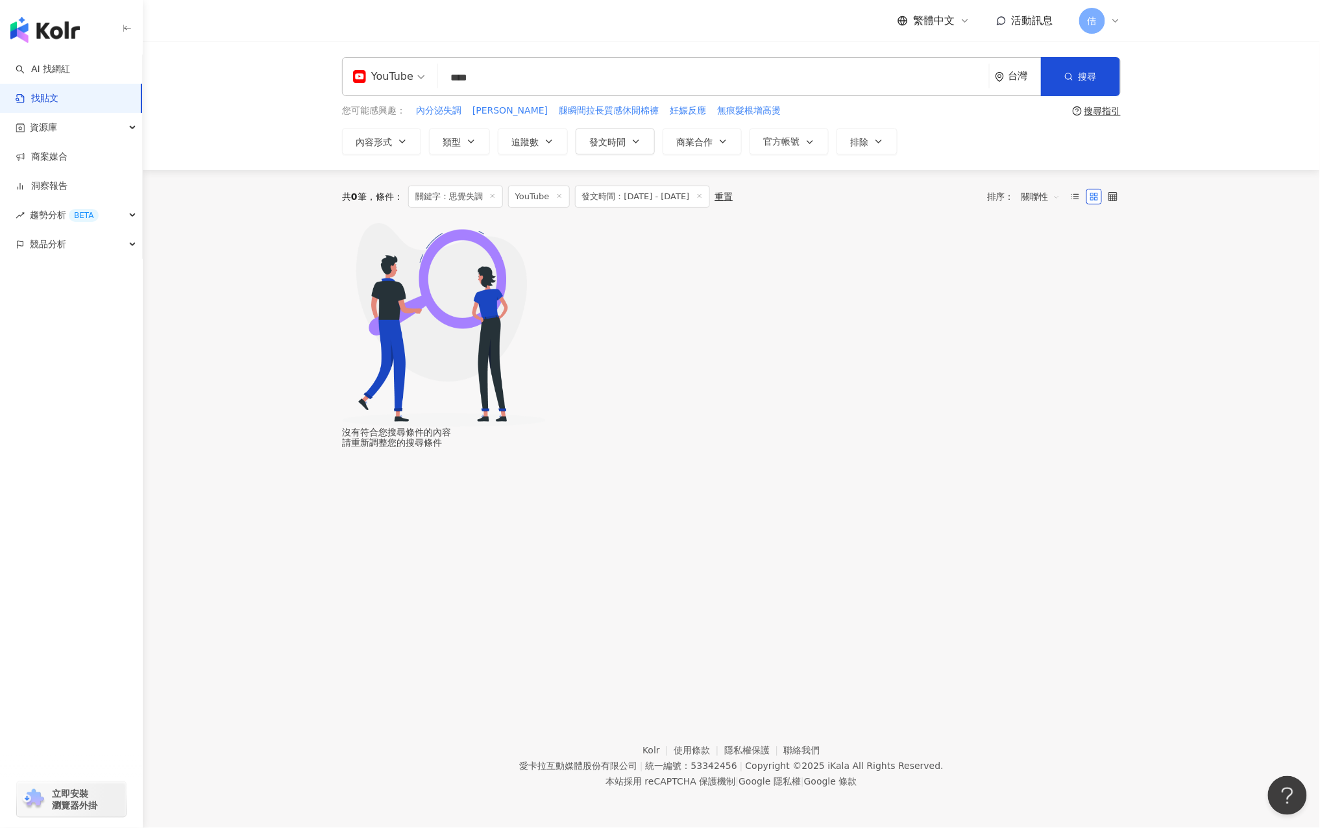
click at [660, 193] on span "發文時間：[DATE] - [DATE]" at bounding box center [642, 197] width 135 height 22
click at [602, 143] on span "發文時間" at bounding box center [607, 142] width 36 height 10
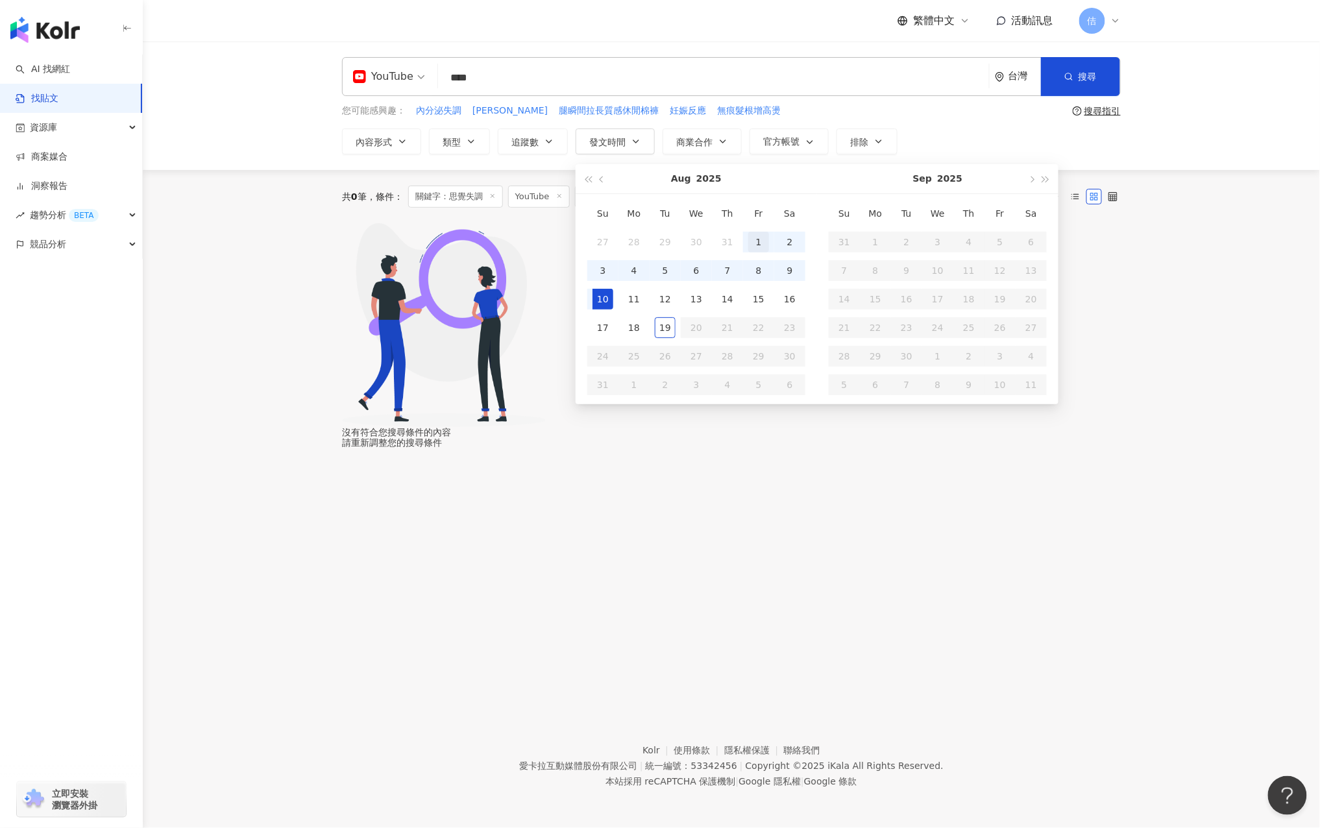
type input "**********"
drag, startPoint x: 754, startPoint y: 239, endPoint x: 747, endPoint y: 241, distance: 8.2
click at [754, 239] on div "1" at bounding box center [758, 242] width 21 height 21
click at [665, 325] on div "19" at bounding box center [665, 327] width 21 height 21
type input "**********"
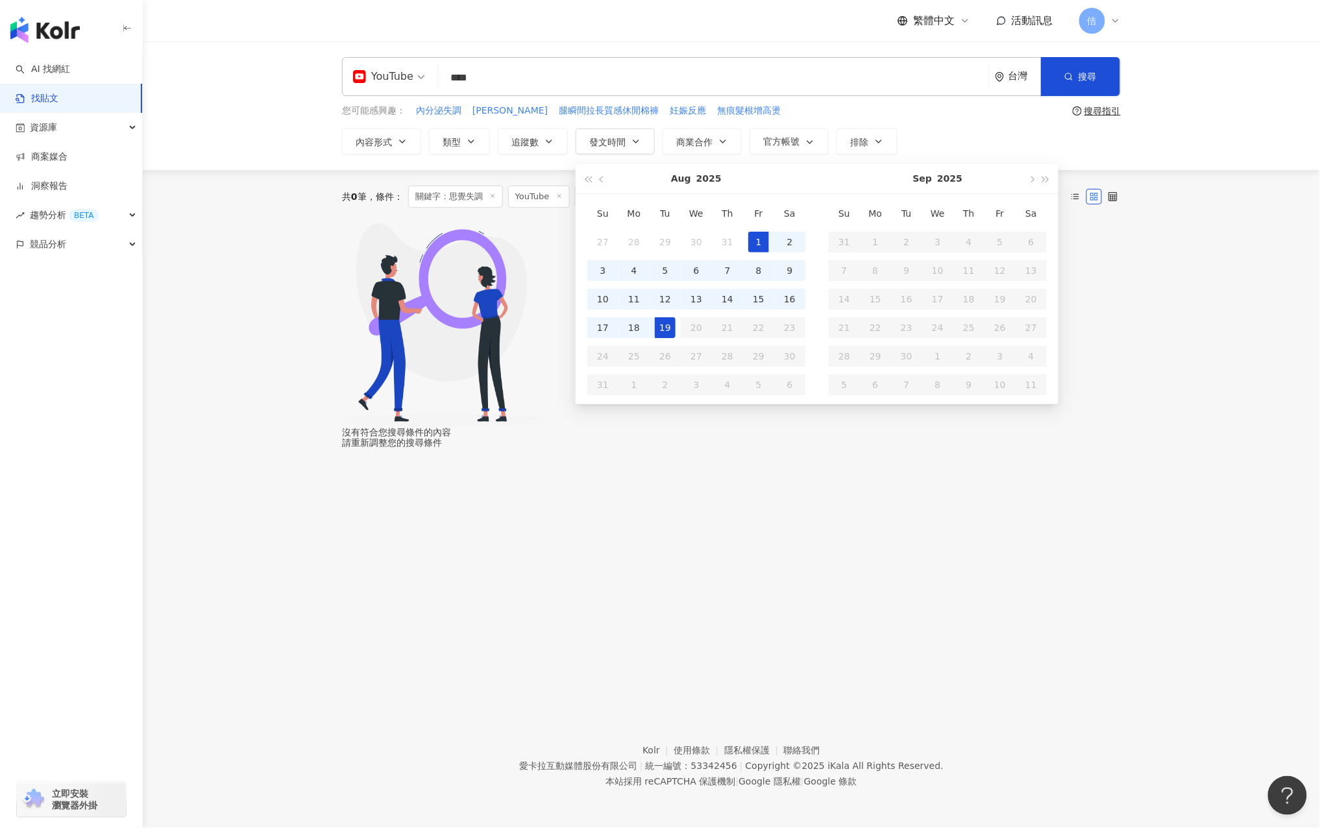
type input "**********"
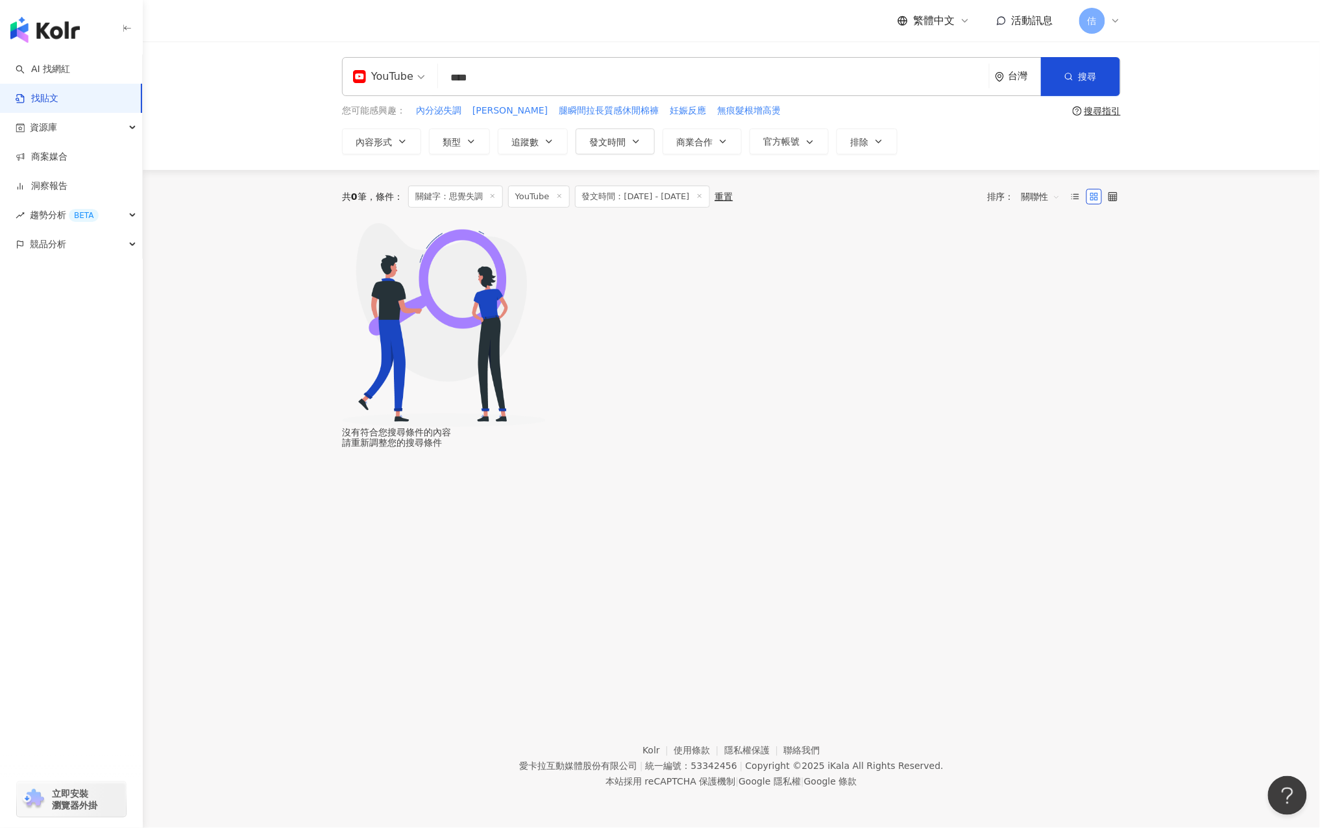
type input "**********"
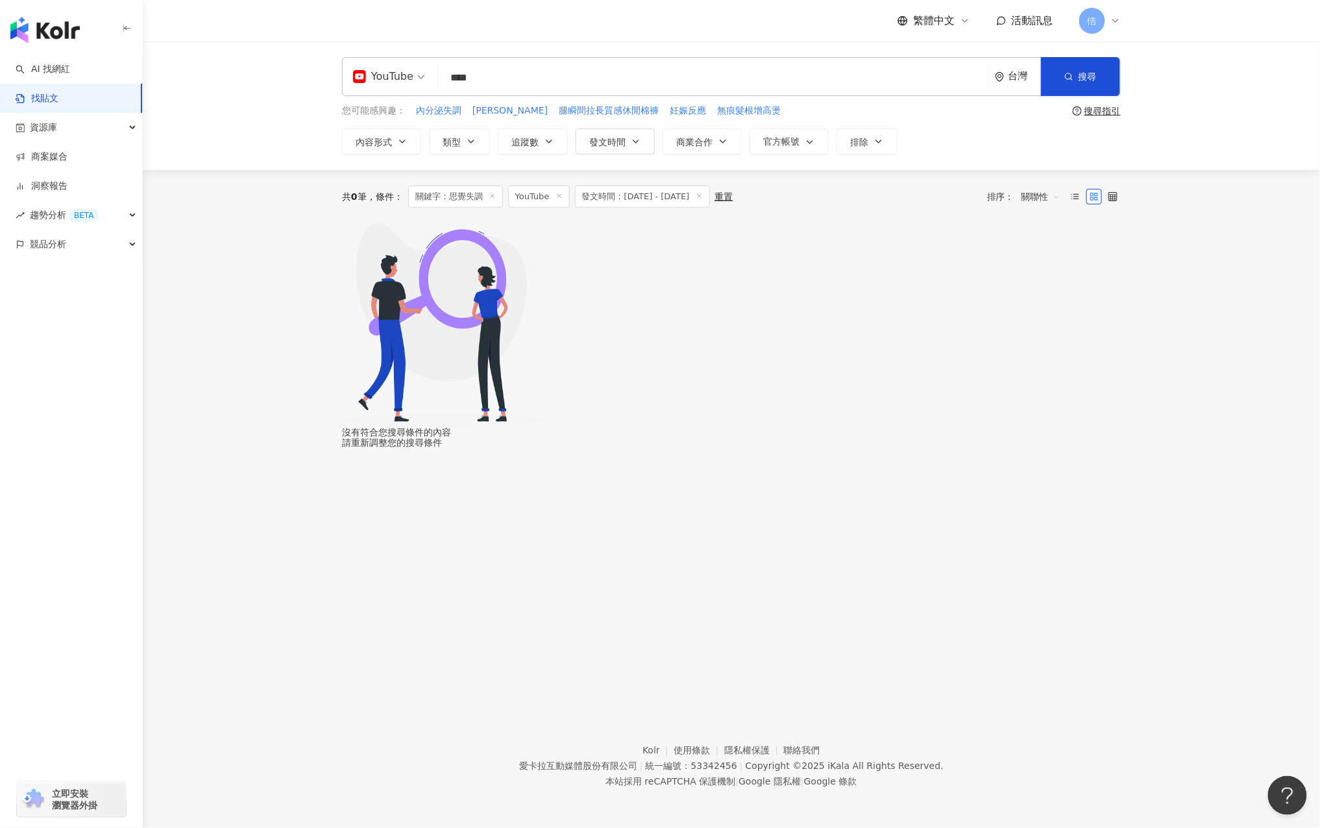
click at [369, 71] on div "YouTube" at bounding box center [383, 76] width 60 height 21
click at [397, 130] on div "Instagram" at bounding box center [393, 137] width 73 height 16
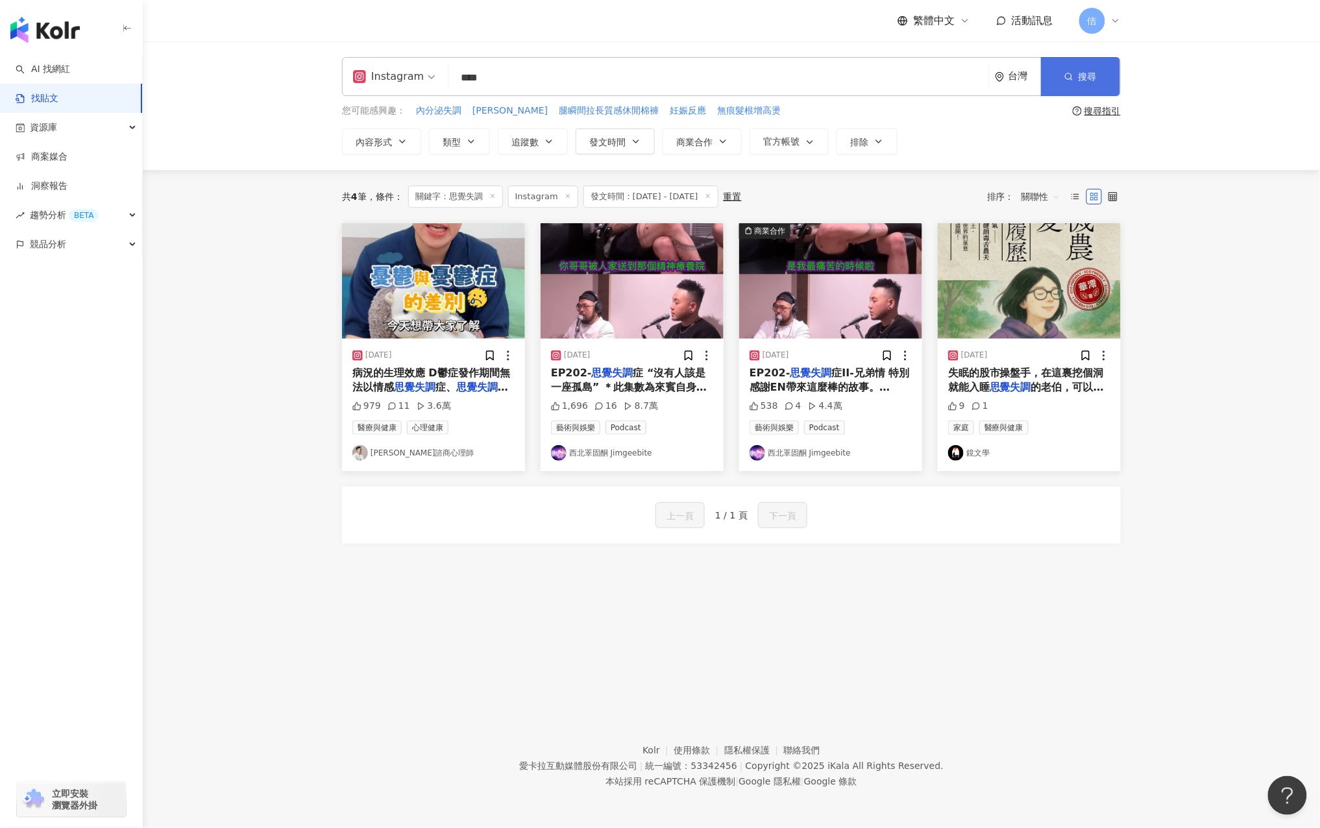
click at [779, 73] on span "搜尋" at bounding box center [1088, 76] width 18 height 10
click at [397, 145] on icon "button" at bounding box center [402, 141] width 10 height 10
click at [395, 79] on div "Instagram" at bounding box center [388, 76] width 71 height 21
click at [411, 159] on div "Facebook" at bounding box center [397, 161] width 80 height 16
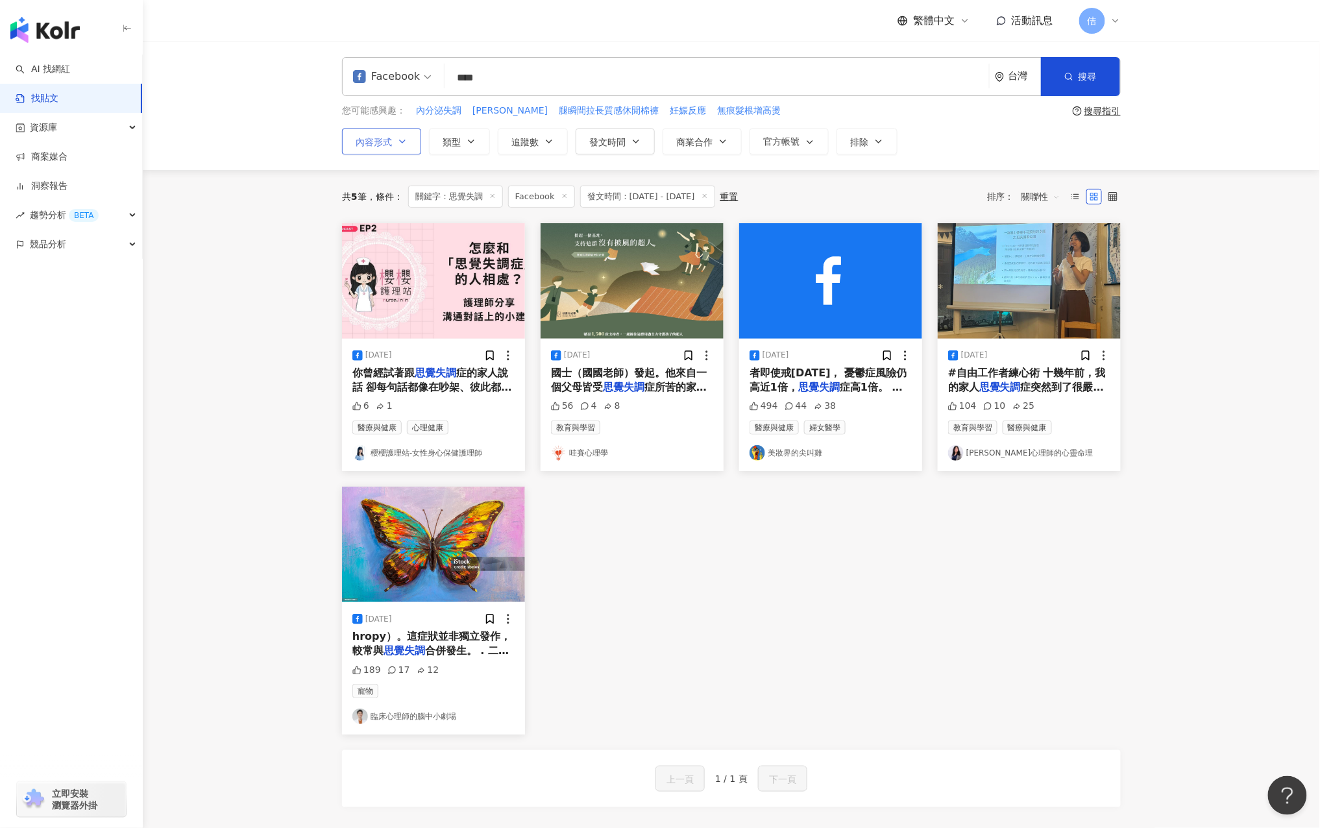
click at [384, 142] on span "內容形式" at bounding box center [374, 142] width 36 height 10
click at [390, 73] on div "Facebook" at bounding box center [386, 76] width 67 height 21
click at [400, 180] on div "YouTube" at bounding box center [395, 185] width 76 height 16
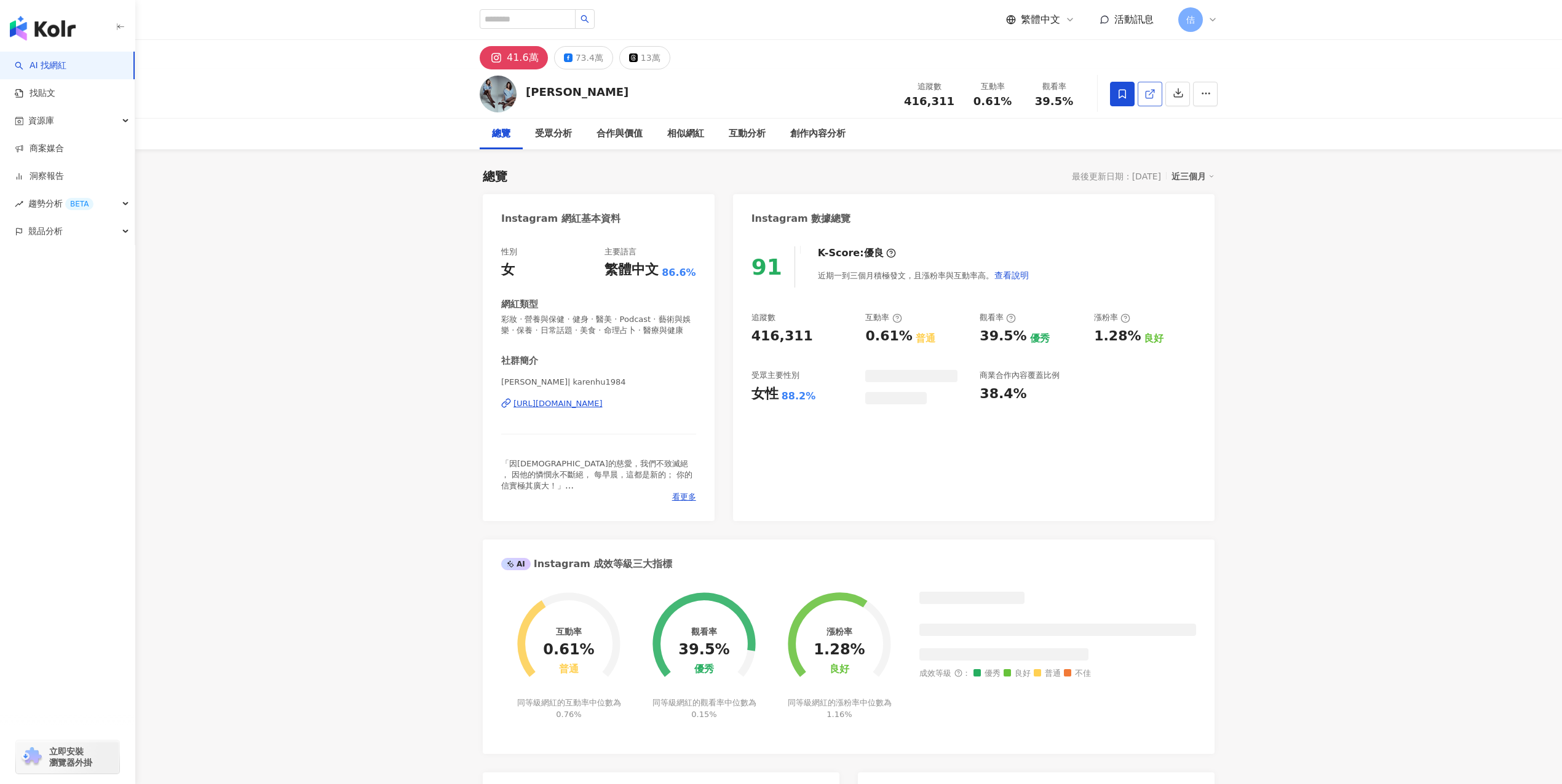
click at [1151, 98] on icon at bounding box center [1148, 94] width 7 height 7
click at [1178, 87] on button "button" at bounding box center [1177, 94] width 25 height 25
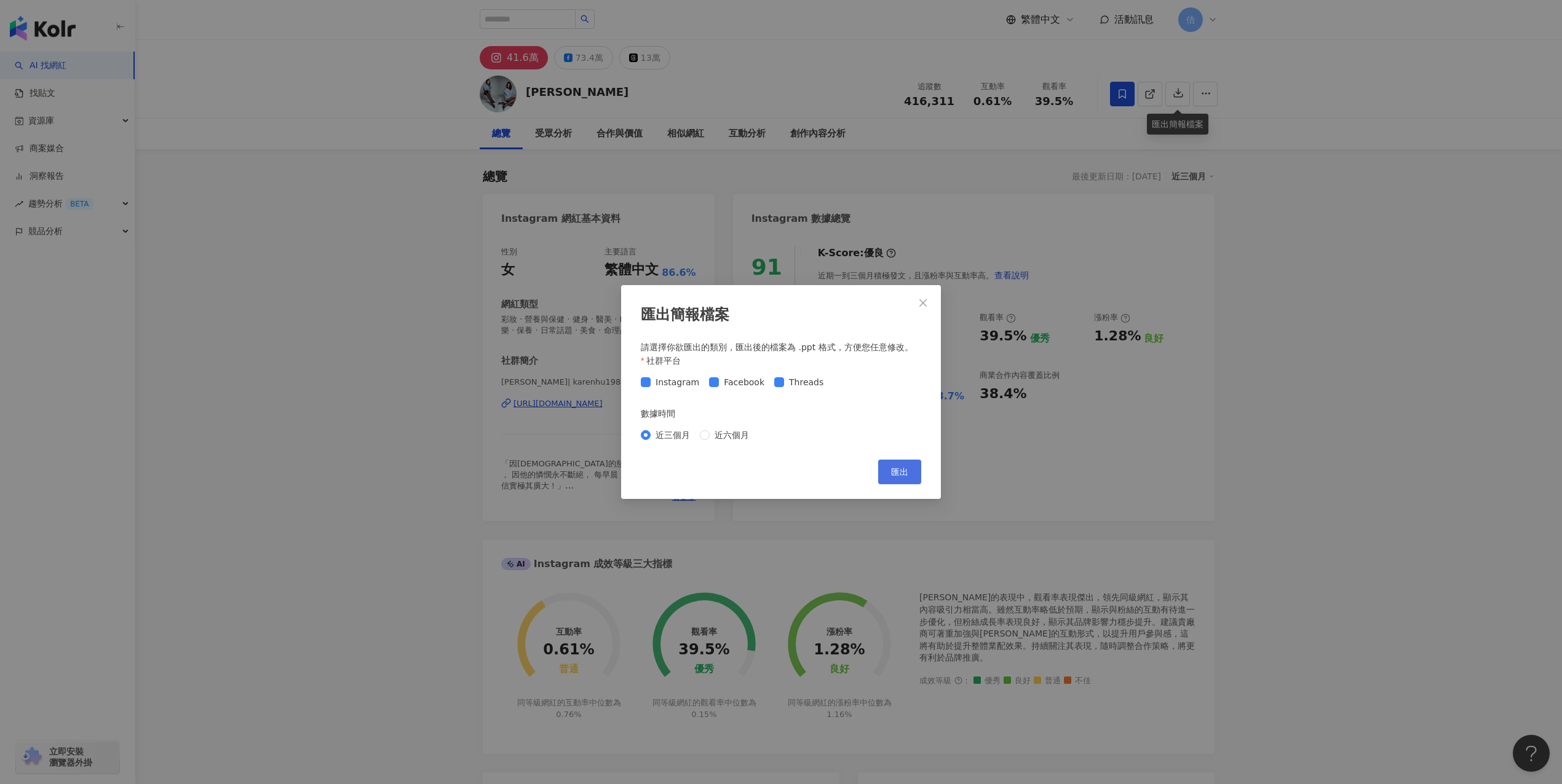
click at [904, 472] on span "匯出" at bounding box center [900, 472] width 17 height 9
click at [342, 500] on div "匯出簡報檔案 請選擇你欲匯出的類別，匯出後的檔案為 .ppt 格式，方便您任意修改。 社群平台 Instagram Facebook Threads 數據時間…" at bounding box center [781, 392] width 1562 height 784
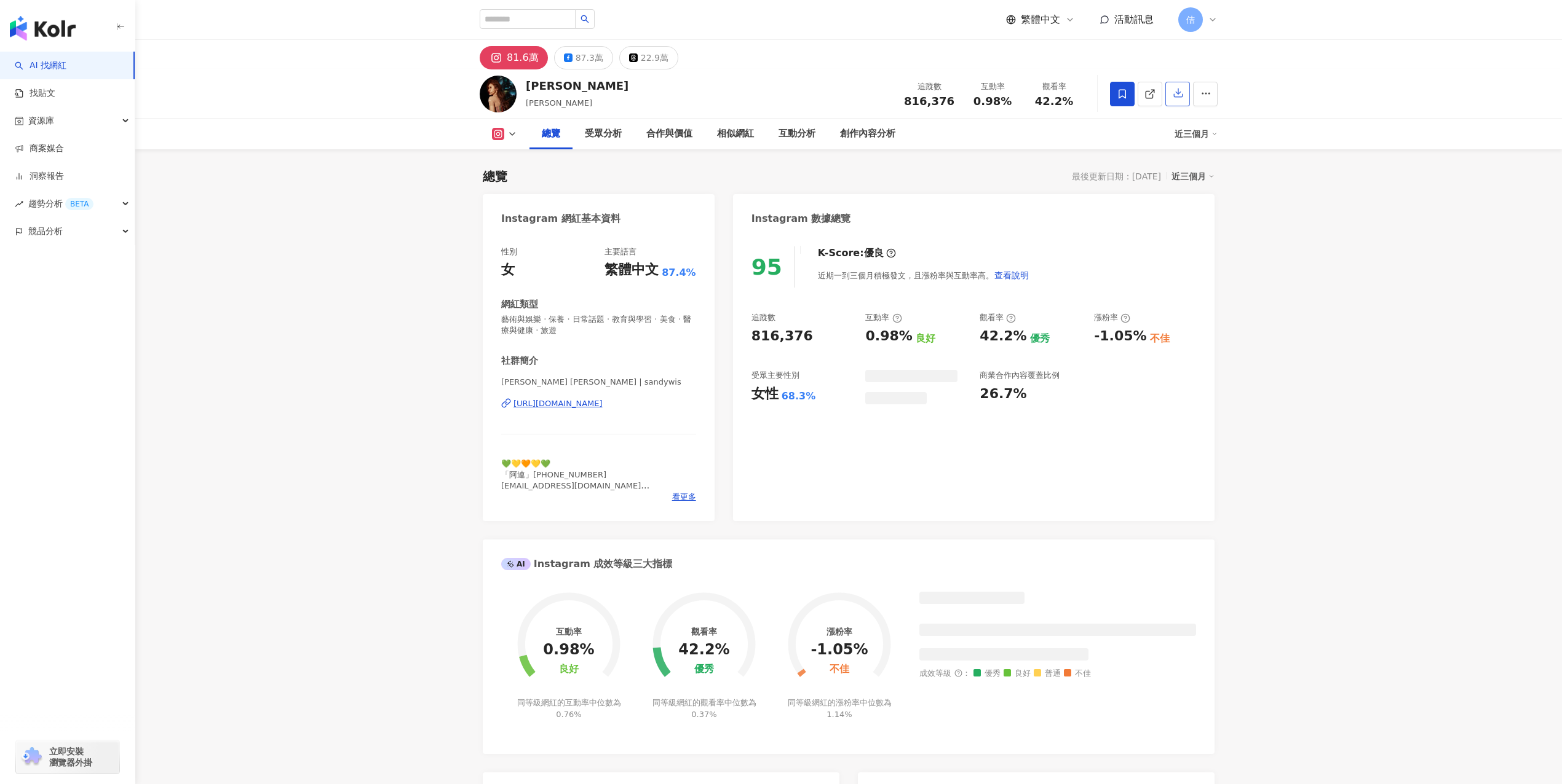
click at [1176, 92] on icon "button" at bounding box center [1178, 93] width 11 height 11
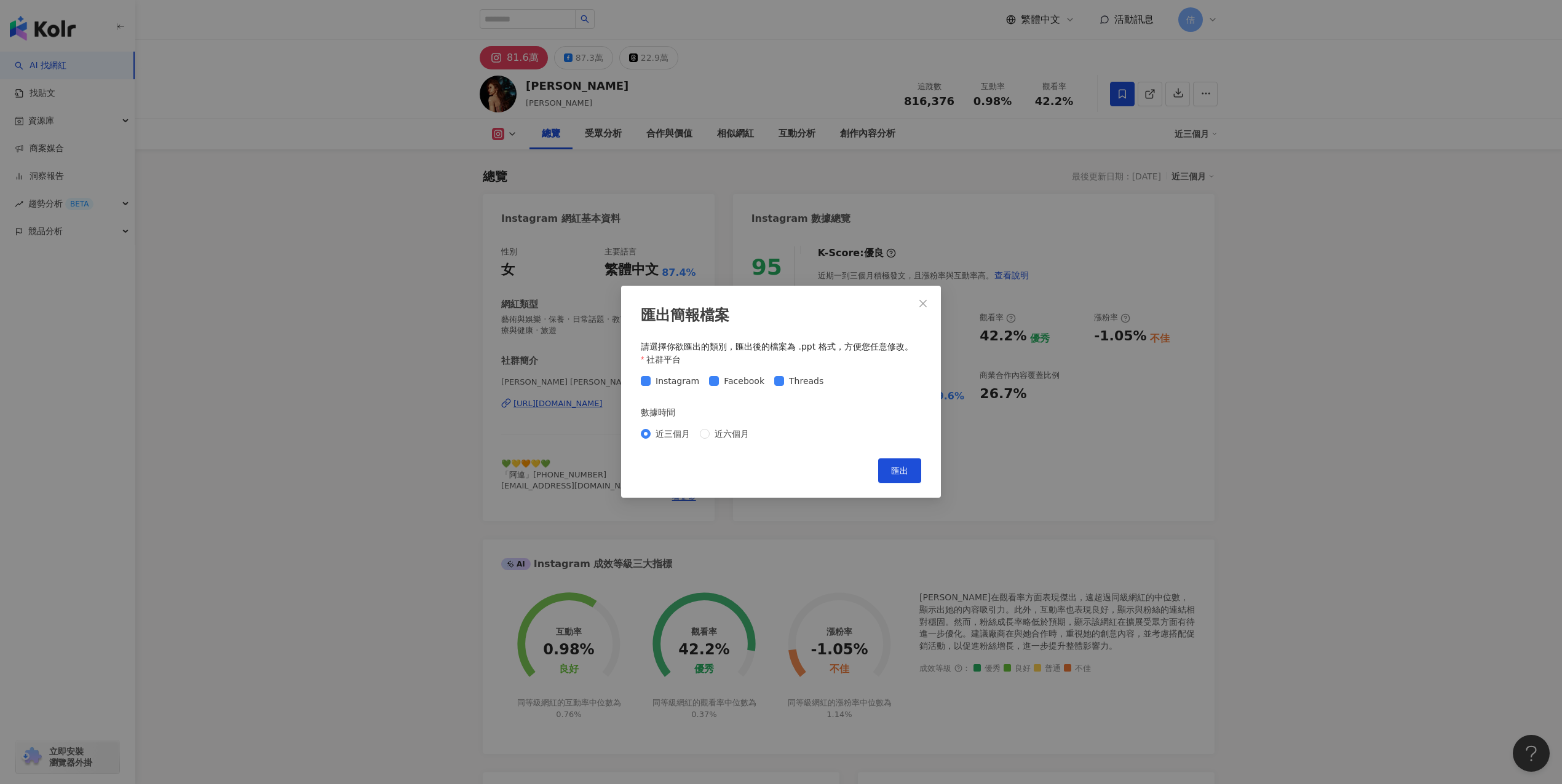
click at [906, 467] on span "匯出" at bounding box center [900, 472] width 17 height 9
click at [215, 455] on div "匯出簡報檔案 請選擇你欲匯出的類別，匯出後的檔案為 .ppt 格式，方便您任意修改。 社群平台 Instagram Facebook Threads 數據時間…" at bounding box center [781, 392] width 1562 height 784
